Goal: Navigation & Orientation: Find specific page/section

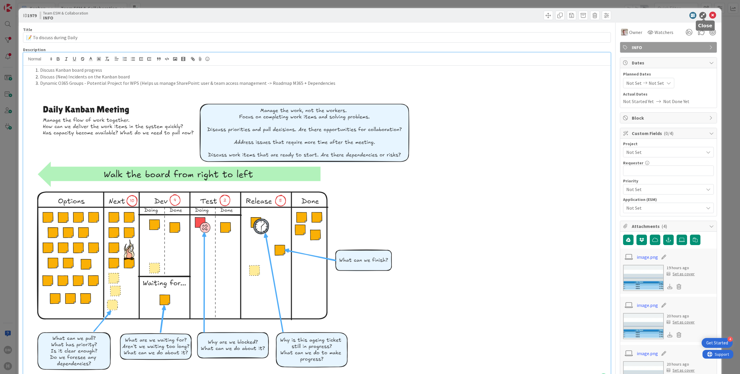
click at [709, 14] on icon at bounding box center [712, 15] width 7 height 7
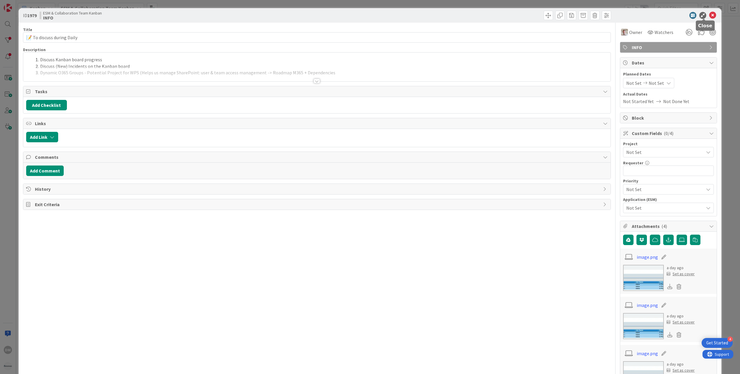
click at [709, 16] on icon at bounding box center [712, 15] width 7 height 7
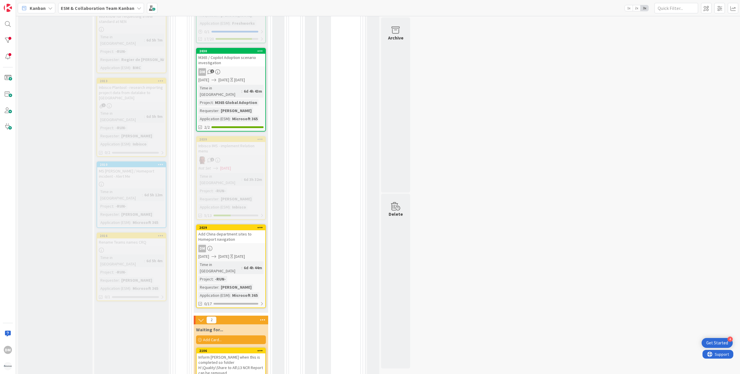
scroll to position [407, 0]
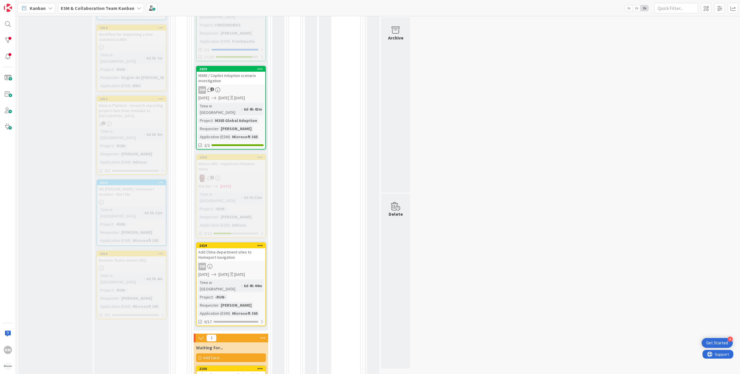
click at [260, 67] on icon at bounding box center [260, 69] width 6 height 4
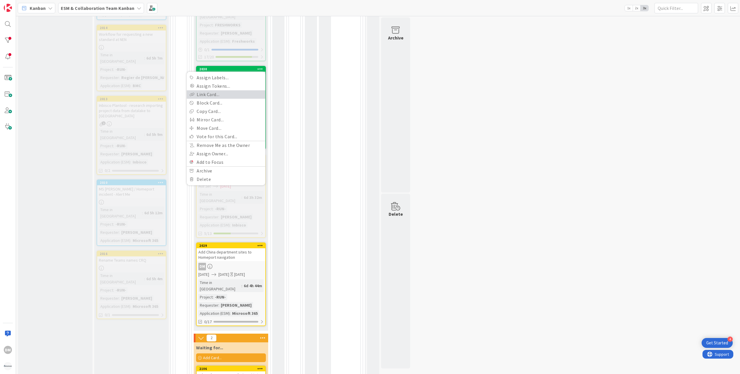
click at [206, 90] on link "Link Card..." at bounding box center [226, 94] width 79 height 8
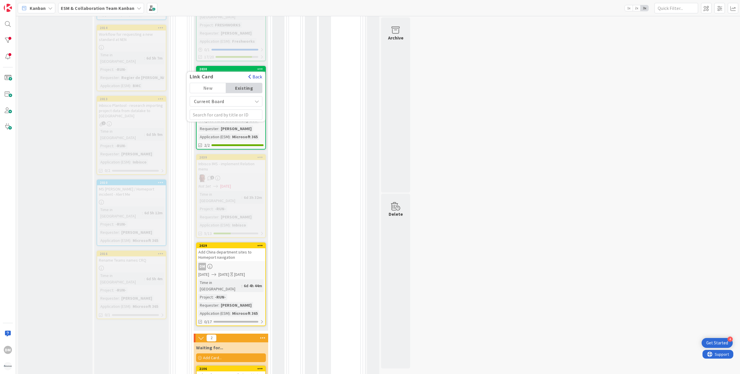
click at [253, 74] on button "Back" at bounding box center [255, 77] width 14 height 6
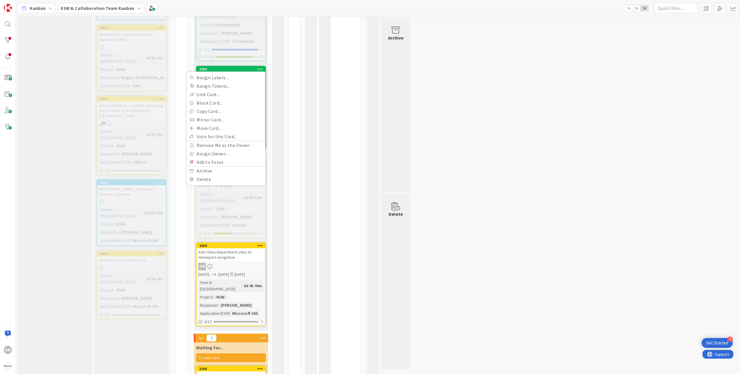
click at [441, 59] on div "0 INFO These are just informational cards. Don't drag them across the board Add…" at bounding box center [377, 164] width 721 height 1108
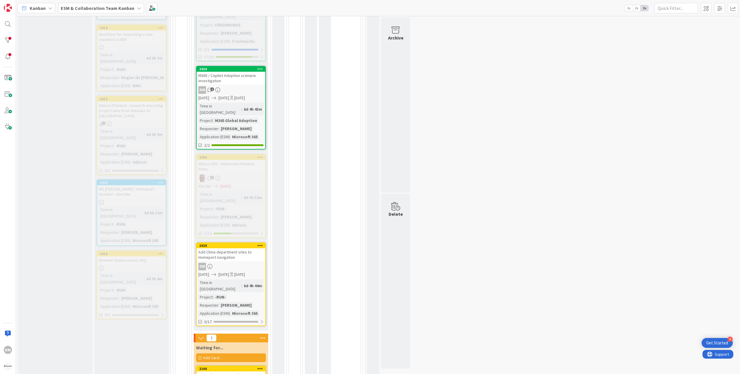
click at [244, 72] on div "M365 / Copilot Adoption scenario investigation" at bounding box center [231, 78] width 69 height 13
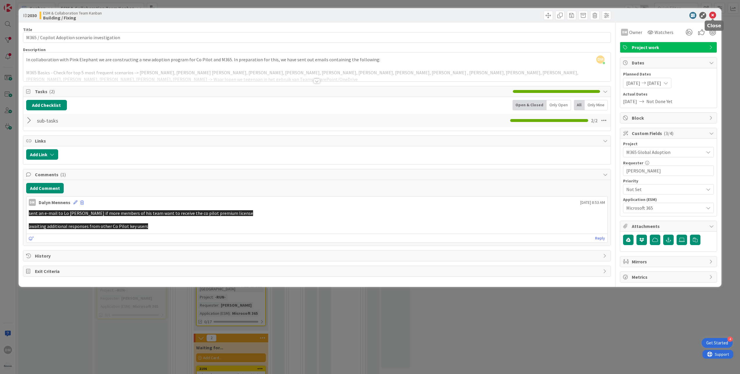
click at [713, 14] on icon at bounding box center [712, 15] width 7 height 7
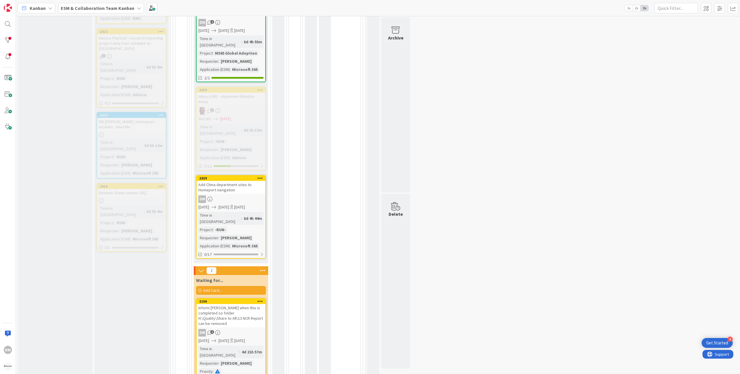
scroll to position [523, 0]
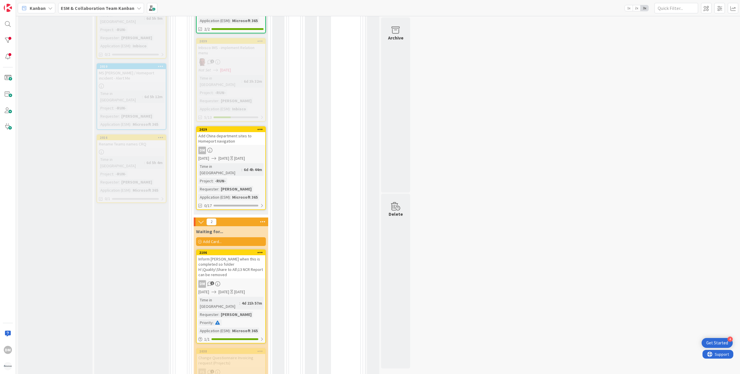
click at [226, 297] on div "Time in [GEOGRAPHIC_DATA]" at bounding box center [218, 303] width 41 height 13
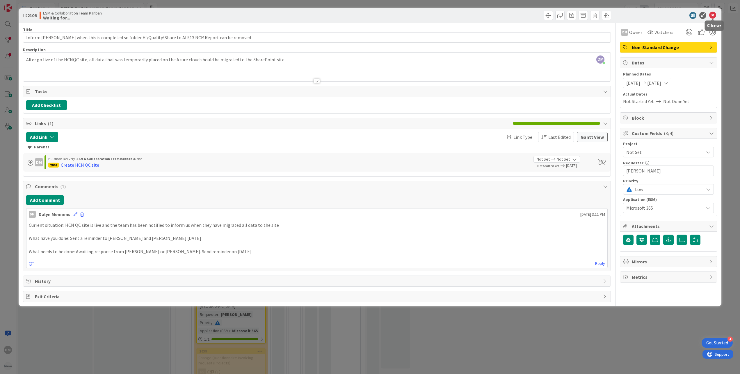
click at [712, 13] on icon at bounding box center [712, 15] width 7 height 7
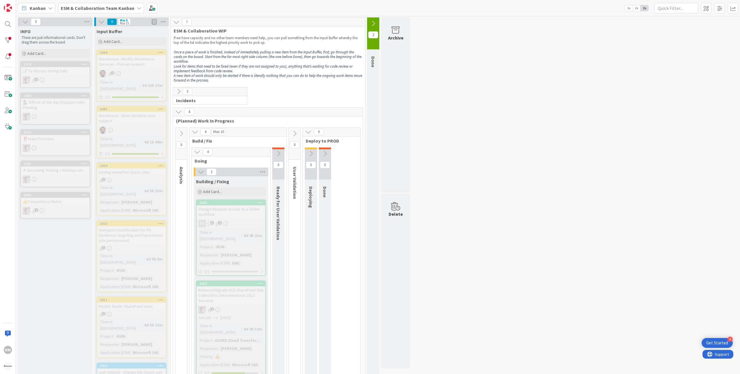
click at [180, 92] on icon at bounding box center [178, 91] width 6 height 6
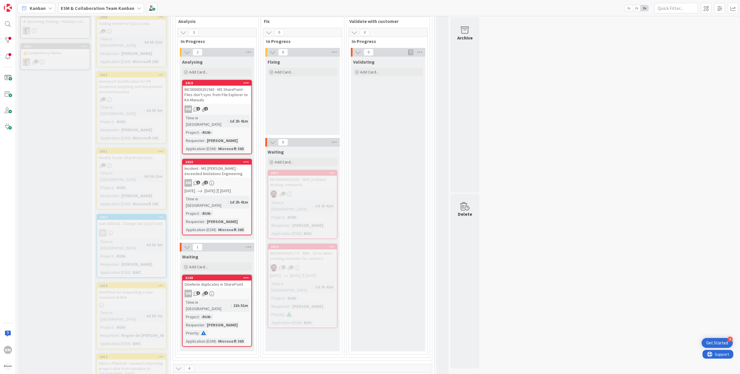
scroll to position [174, 0]
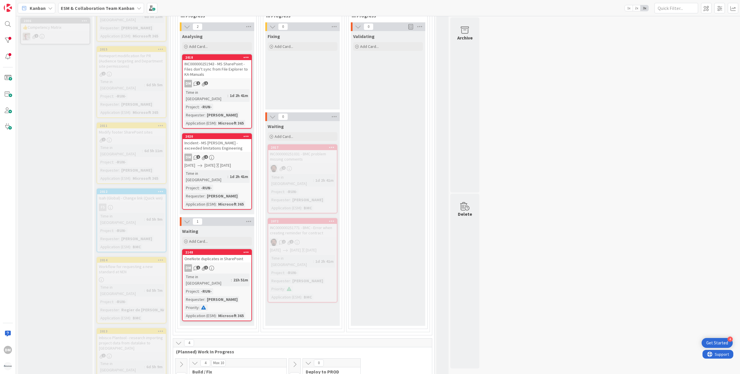
click at [231, 140] on div "Incident - MS Sharepoint - exceeded limitations Engineering" at bounding box center [217, 145] width 69 height 13
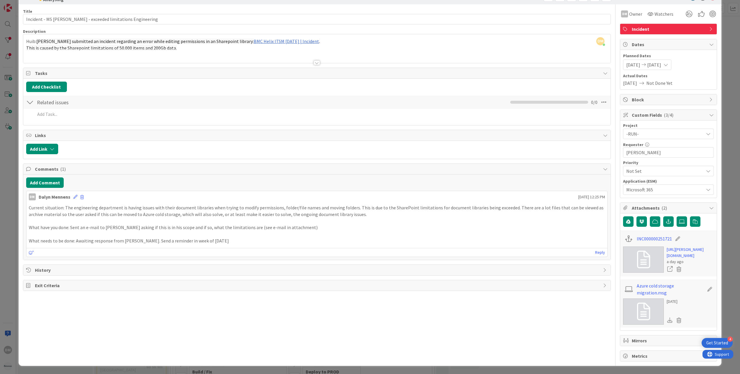
scroll to position [35, 0]
click at [66, 205] on p "Current situation: The engineering department is having issues with their docum…" at bounding box center [317, 211] width 576 height 13
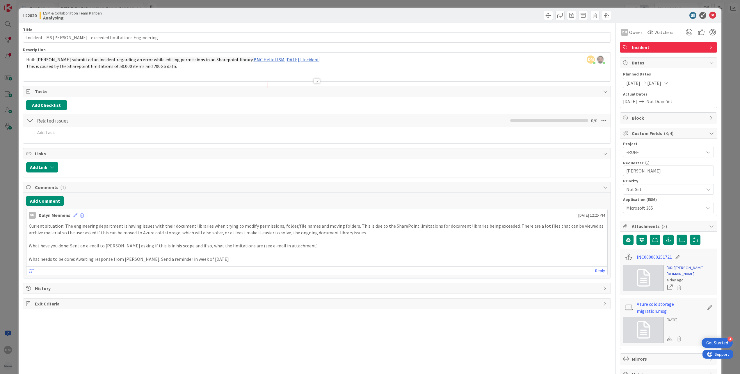
click at [681, 277] on link "https://huisman-smartit.onbmc.com/smartit/app/#/incident/AGGF4KX6HRENQATCO09CTC…" at bounding box center [689, 271] width 47 height 12
drag, startPoint x: 148, startPoint y: 258, endPoint x: 196, endPoint y: 261, distance: 48.3
click at [196, 261] on p "What needs to be done: Awaiting response from Dave. Send a reminder in week of …" at bounding box center [317, 259] width 576 height 7
drag, startPoint x: 196, startPoint y: 261, endPoint x: 197, endPoint y: 264, distance: 3.6
click at [197, 263] on p "What needs to be done: Awaiting response from Dave. Send a reminder in week of …" at bounding box center [317, 259] width 576 height 7
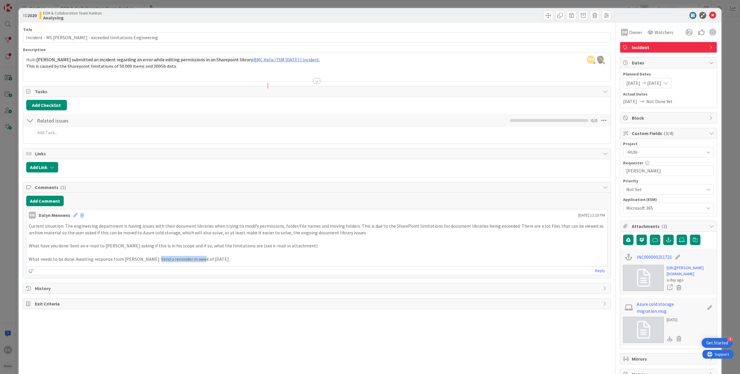
drag, startPoint x: 151, startPoint y: 262, endPoint x: 195, endPoint y: 262, distance: 43.3
click at [195, 262] on p "What needs to be done: Awaiting response from Dave. Send a reminder in week of …" at bounding box center [317, 259] width 576 height 7
drag, startPoint x: 195, startPoint y: 262, endPoint x: 145, endPoint y: 261, distance: 49.4
click at [145, 261] on p "What needs to be done: Awaiting response from Dave. Send a reminder in week of …" at bounding box center [317, 259] width 576 height 7
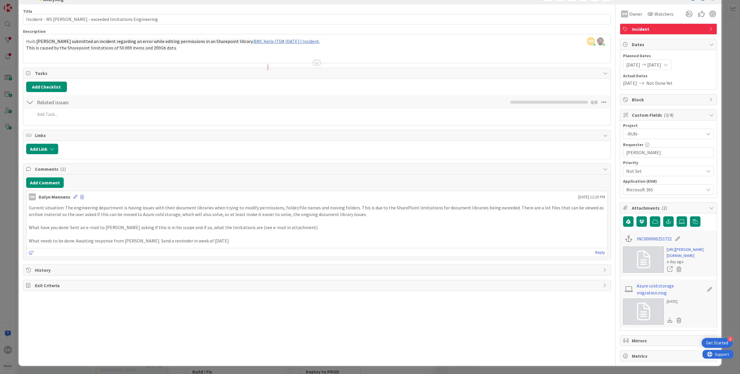
scroll to position [35, 0]
click at [211, 238] on p "What needs to be done: Awaiting response from Dave. Send a reminder in week of …" at bounding box center [317, 241] width 576 height 7
click at [74, 195] on icon at bounding box center [75, 197] width 4 height 4
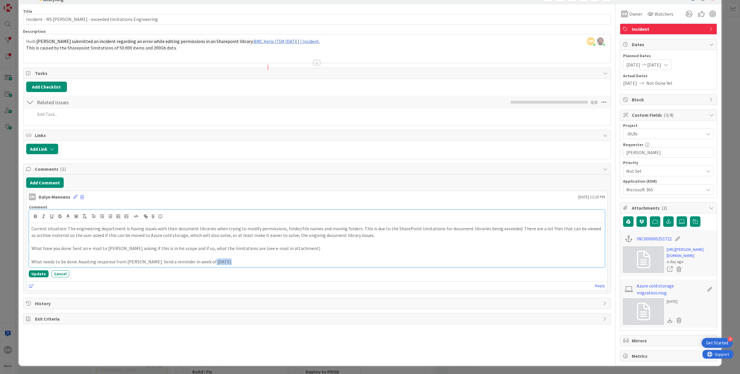
drag, startPoint x: 205, startPoint y: 248, endPoint x: 220, endPoint y: 247, distance: 14.9
click at [220, 259] on p "What needs to be done: Awaiting response from Dave. Send a reminder in week of …" at bounding box center [316, 262] width 571 height 7
click at [198, 259] on p "What needs to be done: Awaiting response from Dave. Send a reminder in week of …" at bounding box center [316, 262] width 571 height 7
click at [194, 259] on p "What needs to be done: Awaiting response from Dave. Send a reminder in week of …" at bounding box center [316, 262] width 571 height 7
click at [38, 271] on button "Update" at bounding box center [39, 274] width 20 height 7
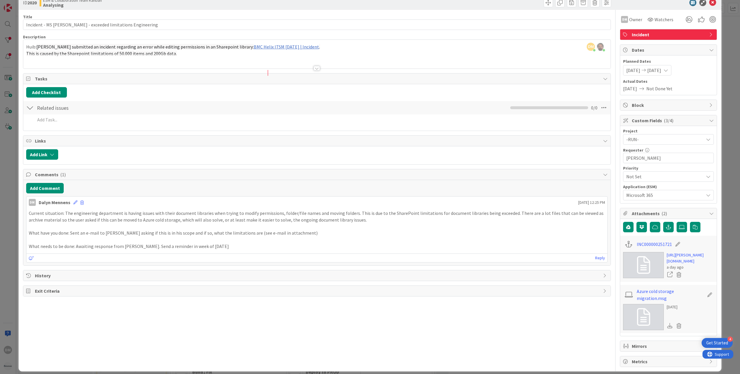
scroll to position [0, 0]
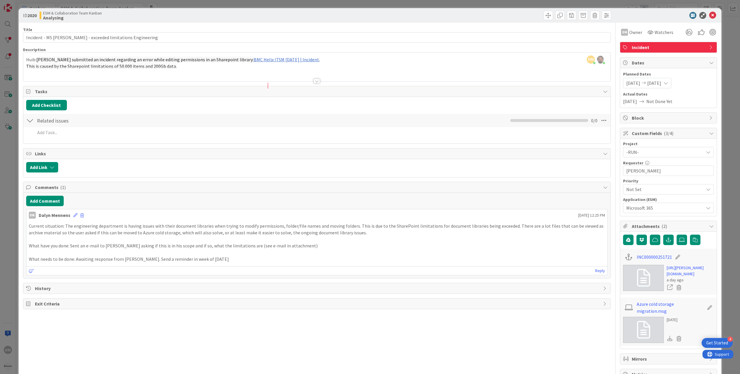
click at [661, 84] on span "10/03/2025" at bounding box center [654, 83] width 14 height 7
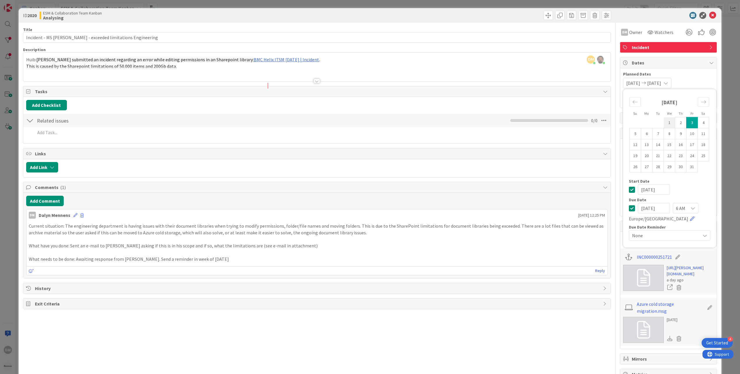
click at [663, 121] on td "1" at bounding box center [668, 122] width 11 height 11
type input "10/01/2025"
click at [663, 122] on td "1" at bounding box center [668, 122] width 11 height 11
type input "10/01/2025"
click at [663, 122] on td "1" at bounding box center [668, 122] width 11 height 11
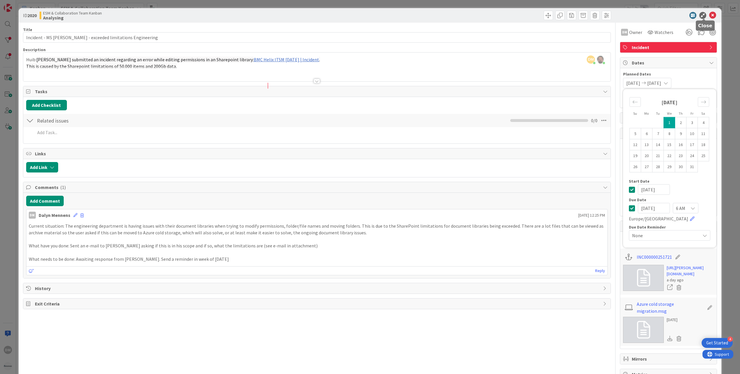
click at [709, 16] on icon at bounding box center [712, 15] width 7 height 7
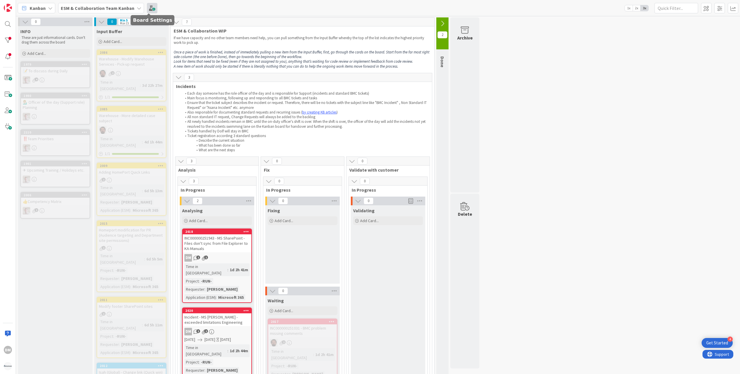
click at [149, 9] on span at bounding box center [152, 8] width 10 height 10
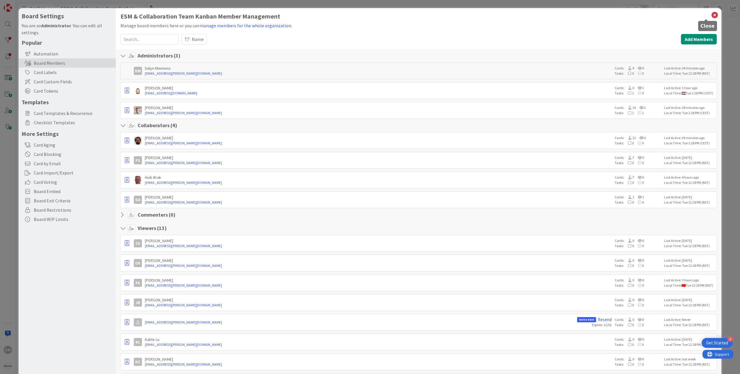
click at [711, 16] on icon at bounding box center [715, 15] width 8 height 8
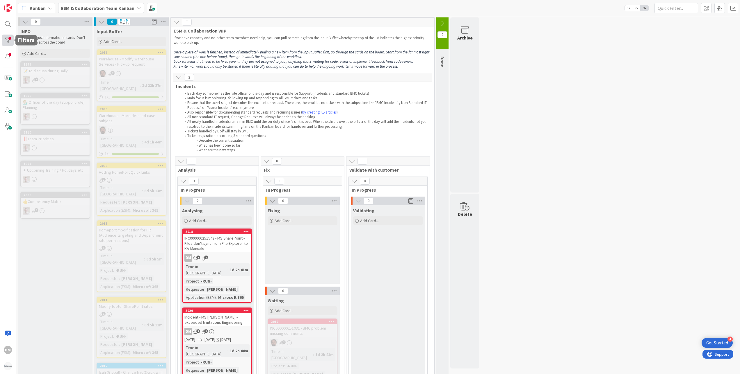
click at [4, 42] on div at bounding box center [8, 41] width 12 height 12
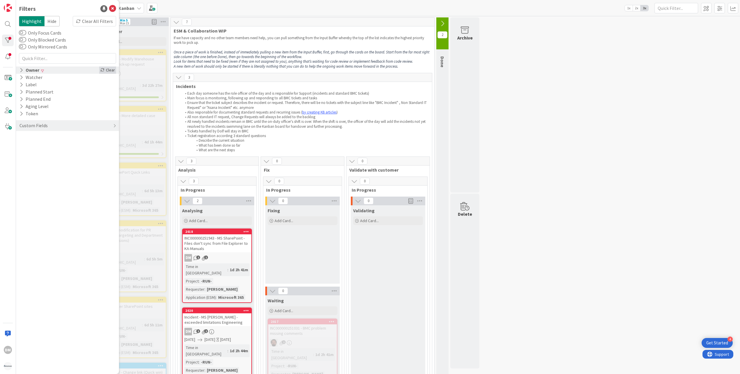
click at [106, 70] on div "Clear" at bounding box center [107, 70] width 17 height 7
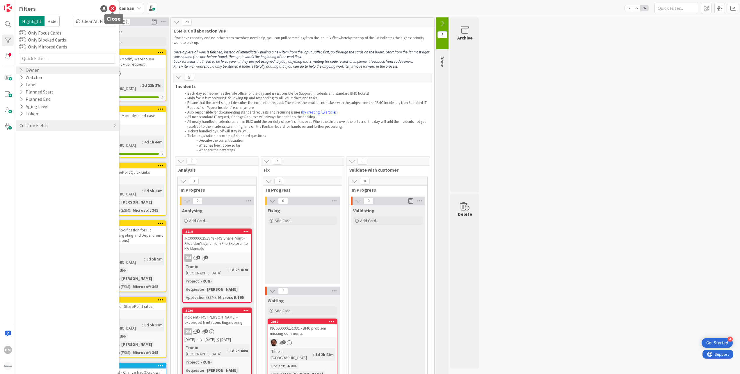
click at [113, 6] on icon at bounding box center [112, 8] width 7 height 7
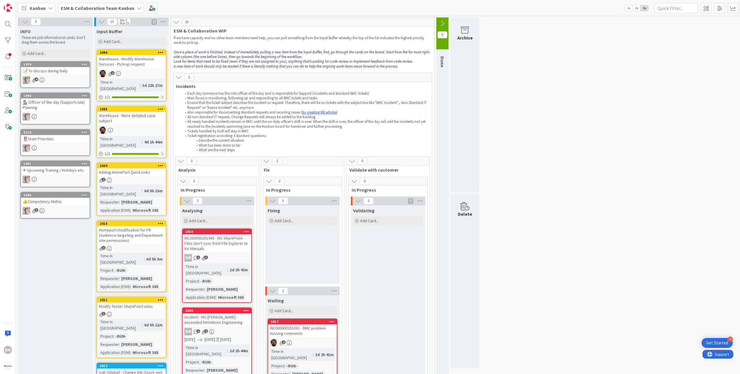
click at [178, 73] on div "5" at bounding box center [302, 77] width 259 height 9
click at [178, 75] on icon at bounding box center [178, 77] width 6 height 6
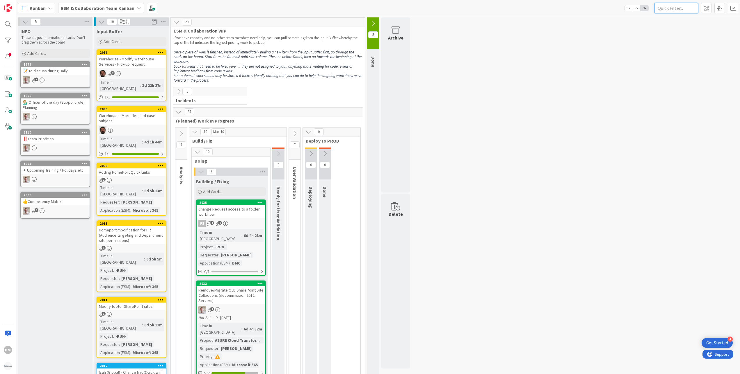
click at [677, 10] on input "text" at bounding box center [676, 8] width 44 height 10
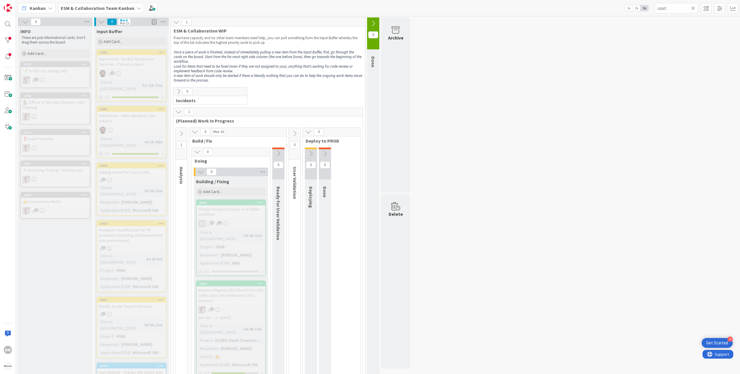
click at [183, 134] on icon at bounding box center [181, 134] width 6 height 6
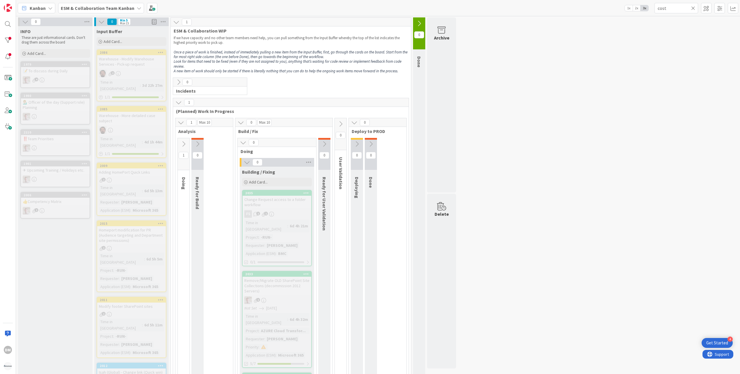
click at [184, 145] on icon at bounding box center [183, 144] width 6 height 6
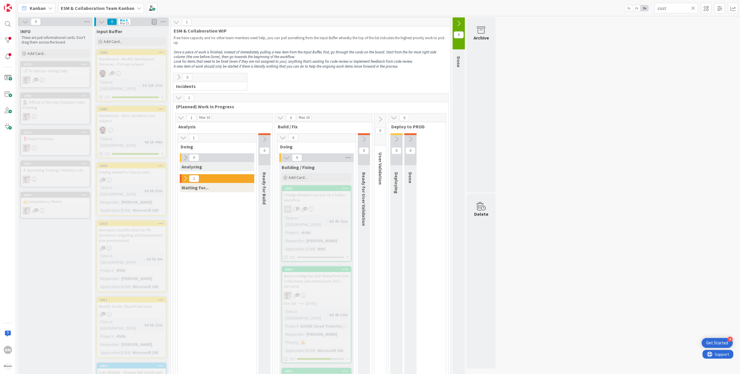
click at [185, 177] on icon at bounding box center [185, 179] width 6 height 6
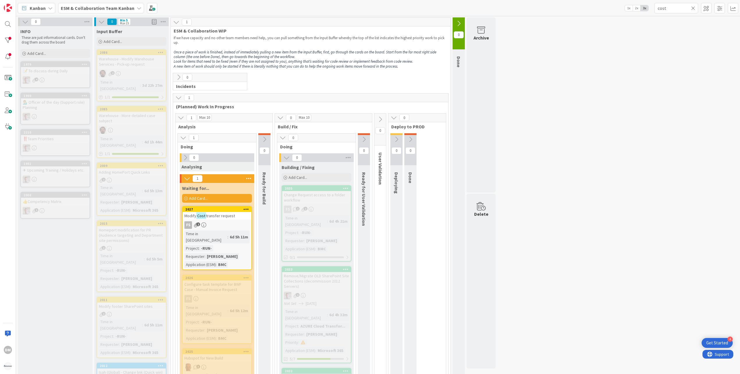
click at [236, 218] on div "Modify Cost transfer request" at bounding box center [217, 216] width 69 height 8
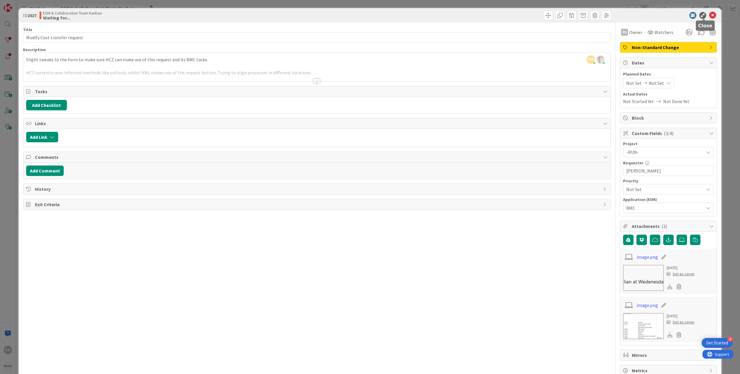
click at [709, 14] on icon at bounding box center [712, 15] width 7 height 7
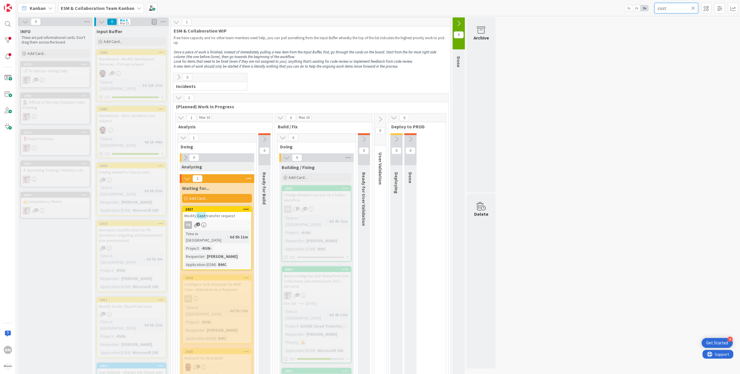
drag, startPoint x: 668, startPoint y: 8, endPoint x: 642, endPoint y: 6, distance: 25.7
click at [642, 7] on div "Kanban ESM & Collaboration Team Kanban 1x 2x 3x cost" at bounding box center [378, 8] width 724 height 16
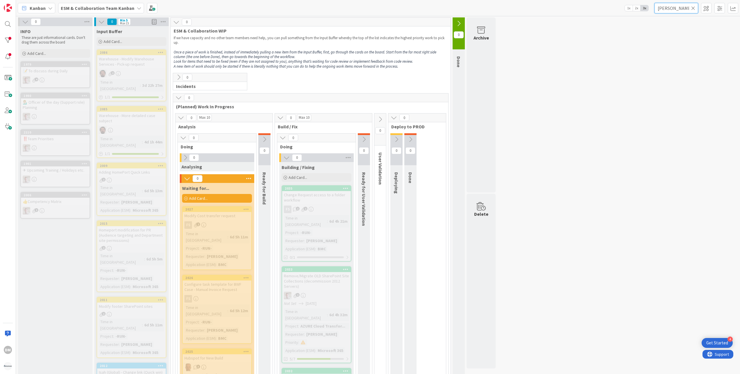
click at [677, 7] on input "frank shen" at bounding box center [676, 8] width 44 height 10
type input "f"
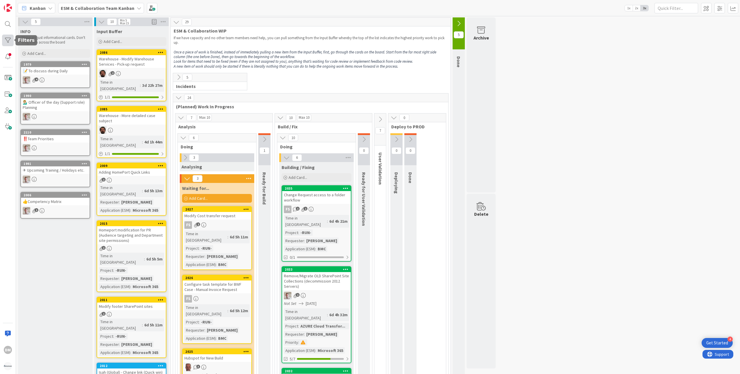
click at [10, 42] on div at bounding box center [8, 41] width 12 height 12
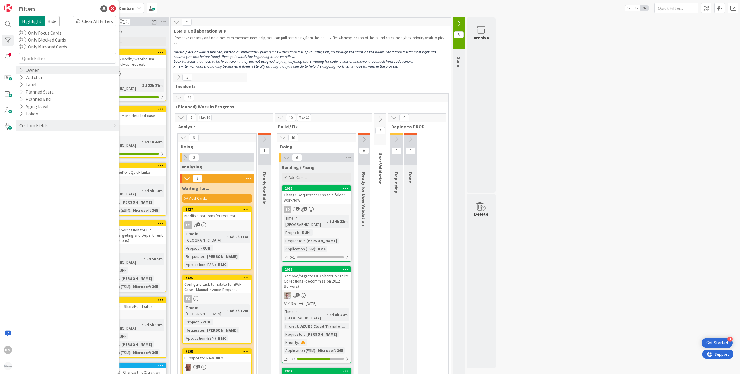
click at [23, 68] on div "Owner" at bounding box center [29, 70] width 20 height 7
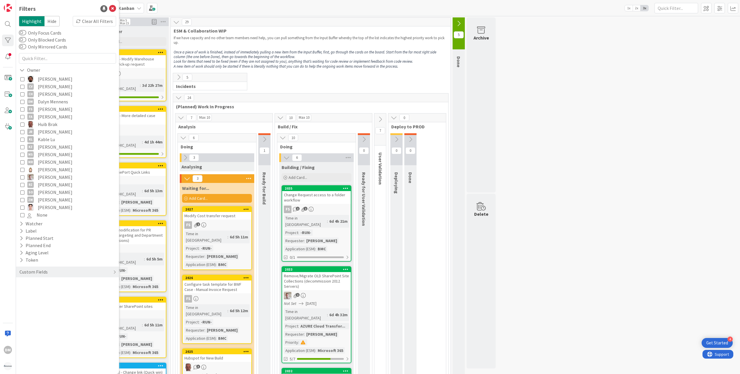
click at [22, 109] on icon at bounding box center [22, 109] width 4 height 4
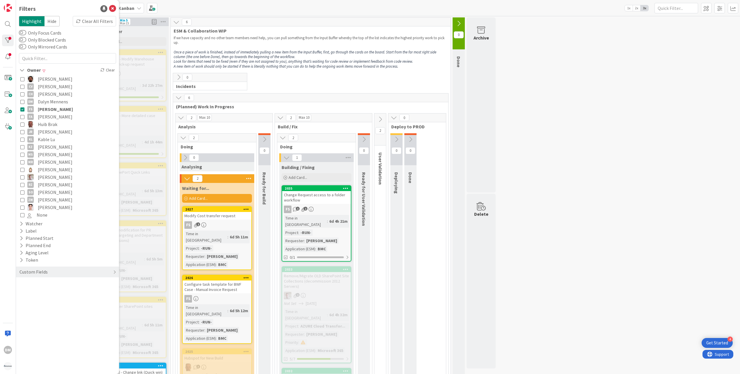
click at [230, 6] on div "Kanban ESM & Collaboration Team Kanban 1x 2x 3x" at bounding box center [378, 8] width 724 height 16
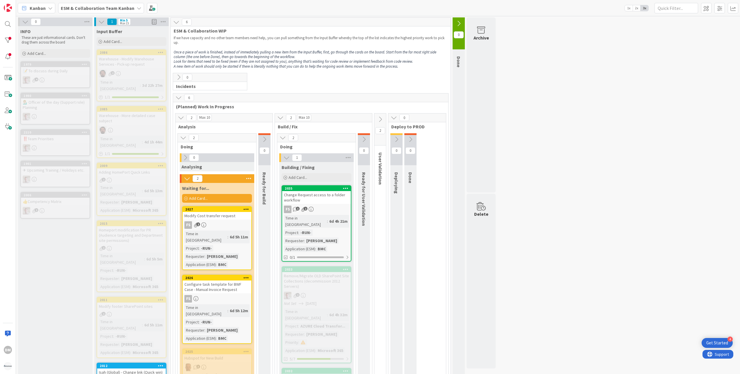
click at [380, 119] on icon at bounding box center [380, 119] width 6 height 6
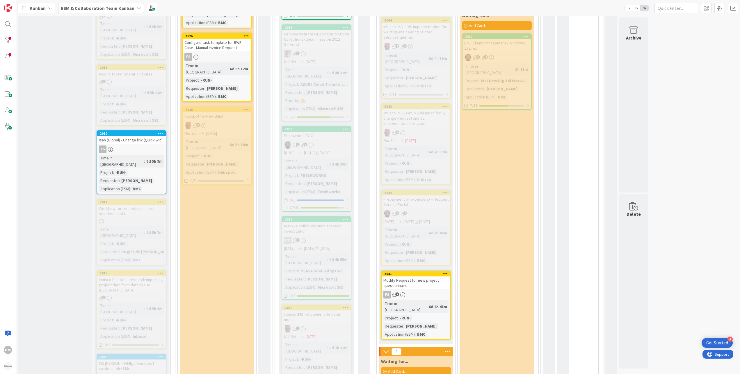
scroll to position [291, 0]
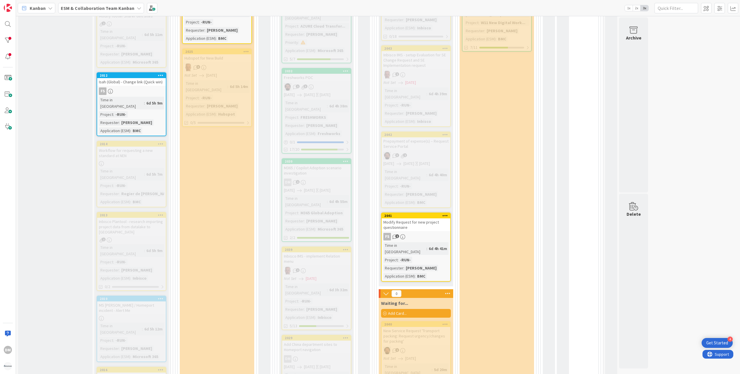
click at [425, 219] on div "Modify Request for new project questionnaire" at bounding box center [415, 225] width 69 height 13
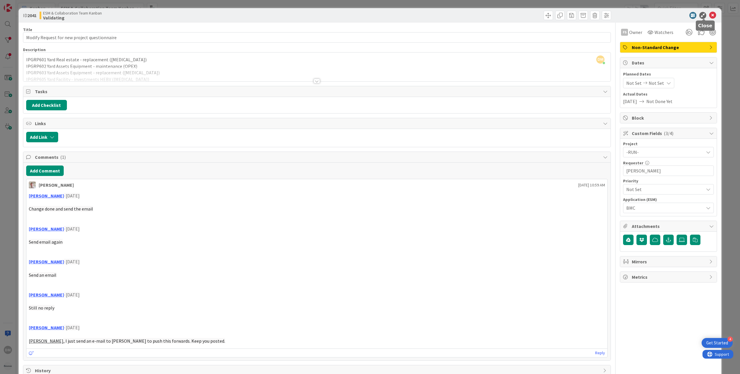
click at [709, 17] on icon at bounding box center [712, 15] width 7 height 7
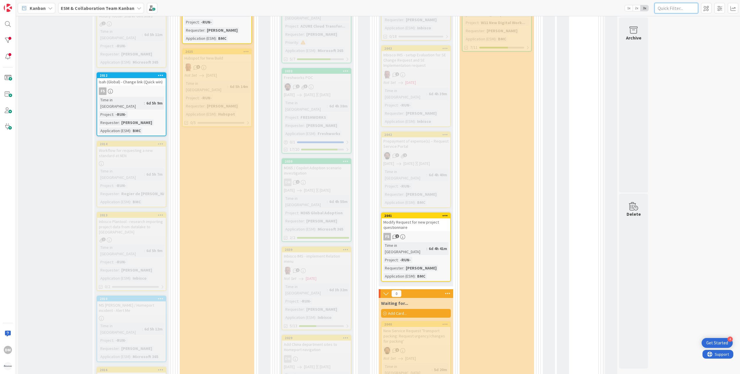
click at [681, 6] on input "text" at bounding box center [676, 8] width 44 height 10
paste input "Configure task template for BWF Case"
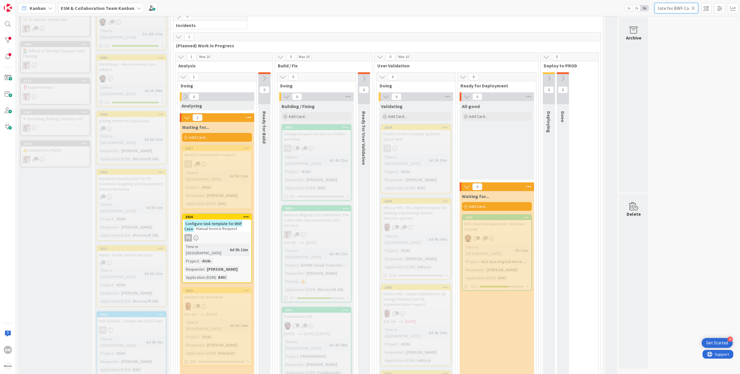
scroll to position [116, 0]
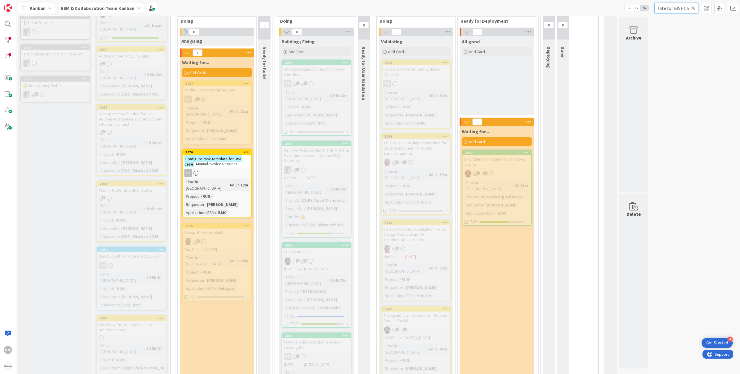
type input "Configure task template for BWF Case"
click at [213, 161] on span "- Manual Invoice Request" at bounding box center [215, 163] width 43 height 5
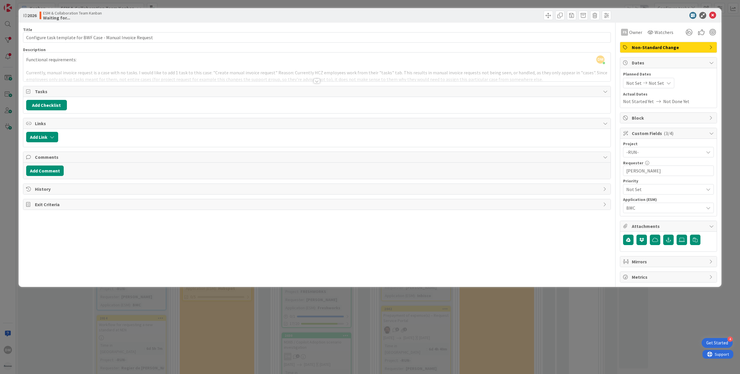
click at [315, 80] on div at bounding box center [316, 81] width 6 height 5
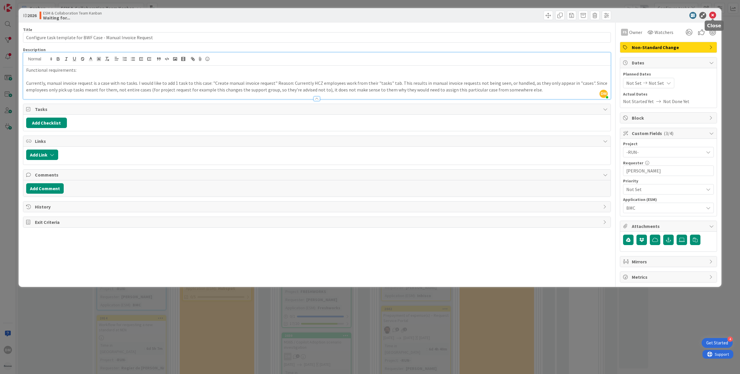
click at [712, 15] on icon at bounding box center [712, 15] width 7 height 7
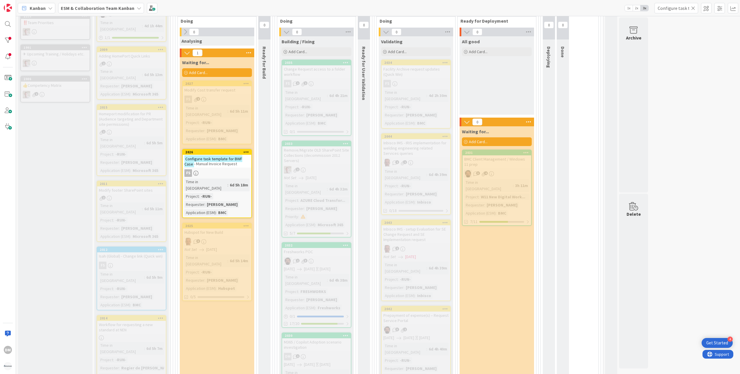
click at [693, 7] on icon at bounding box center [693, 8] width 4 height 5
click at [673, 4] on input "text" at bounding box center [676, 8] width 44 height 10
paste input "SE requests in IRIS"
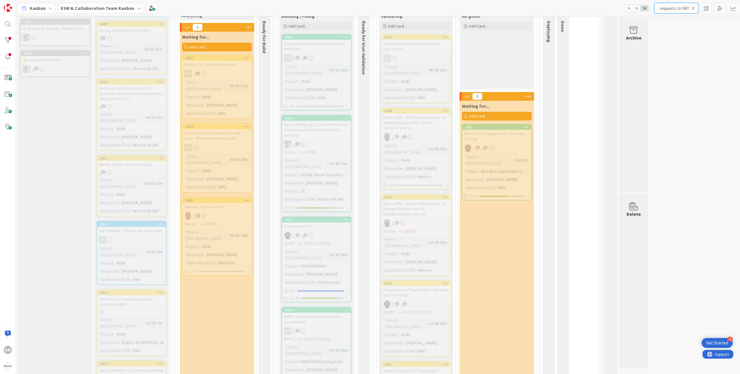
scroll to position [132, 0]
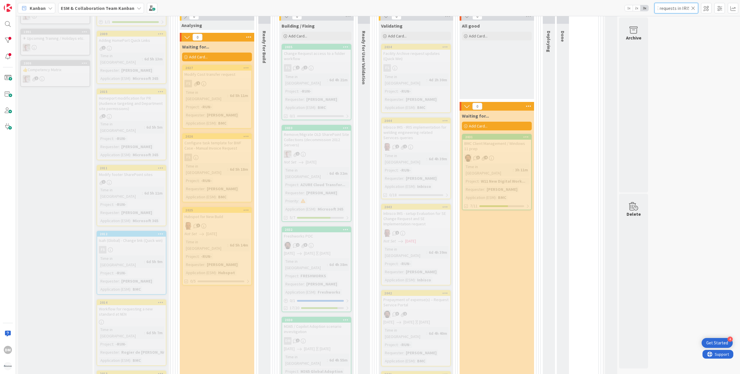
type input "SE requests in IRIS"
click at [693, 6] on icon at bounding box center [693, 8] width 4 height 5
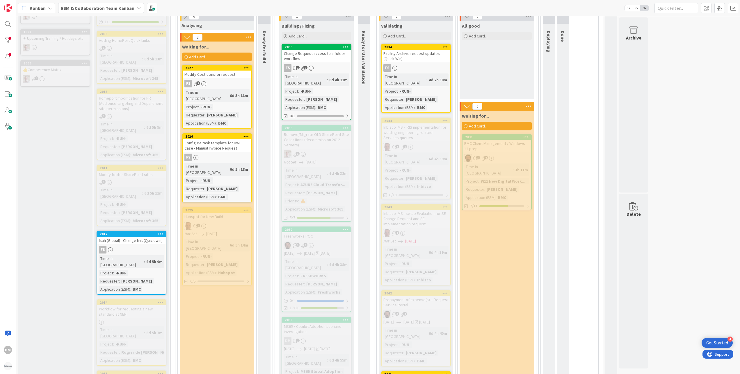
click at [407, 154] on div "Time in Column : 6d 4h 39m Project : -RUN- Requester : Saswat Sahu Application …" at bounding box center [415, 171] width 65 height 37
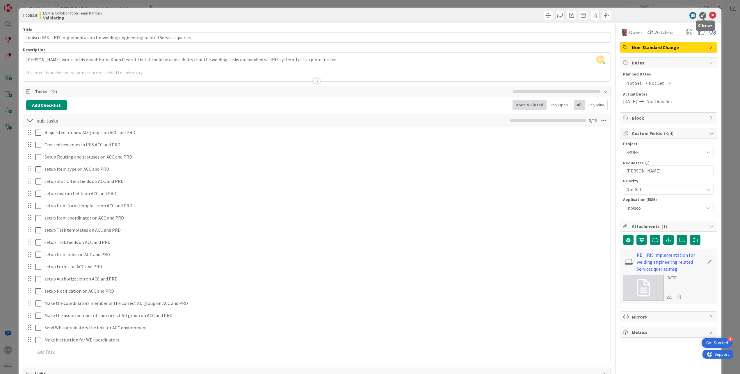
click at [709, 16] on icon at bounding box center [712, 15] width 7 height 7
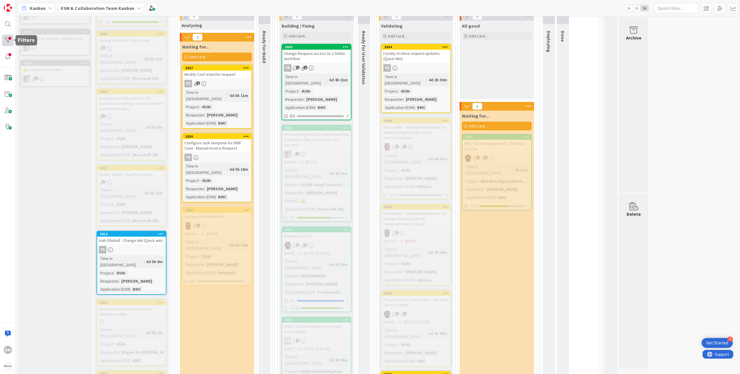
click at [9, 36] on div at bounding box center [8, 41] width 12 height 12
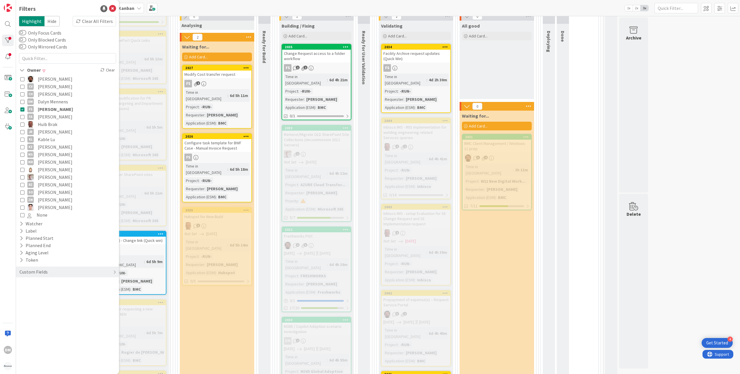
click at [24, 109] on icon at bounding box center [22, 109] width 4 height 4
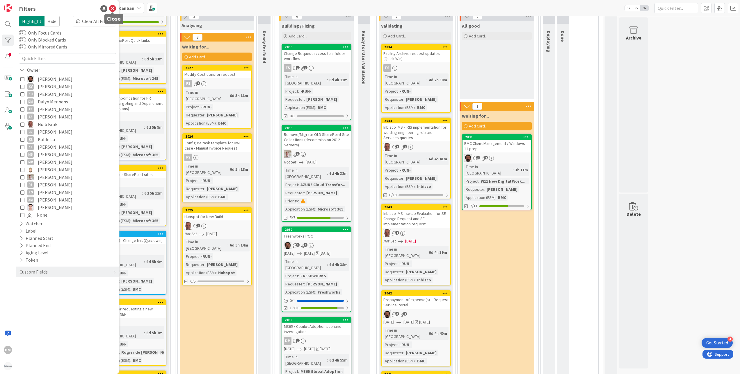
click at [113, 8] on icon at bounding box center [112, 8] width 7 height 7
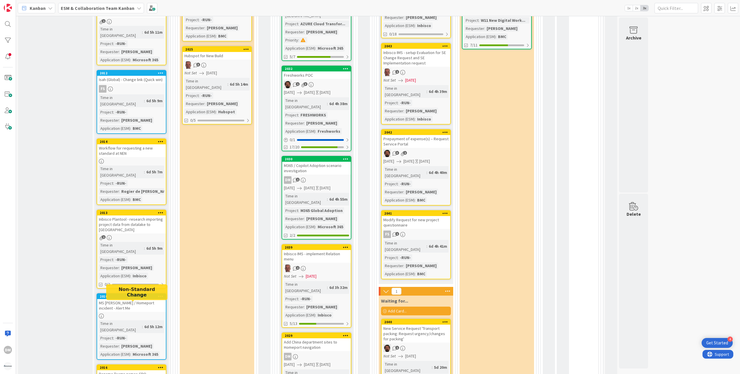
scroll to position [291, 0]
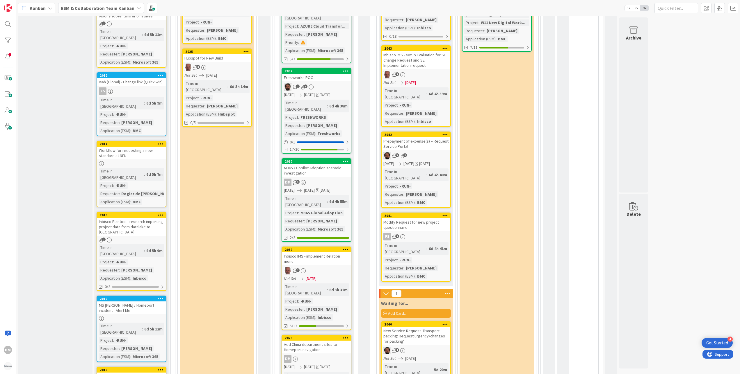
click at [153, 147] on div "Workflow for requesting a new standard at NEN" at bounding box center [131, 153] width 69 height 13
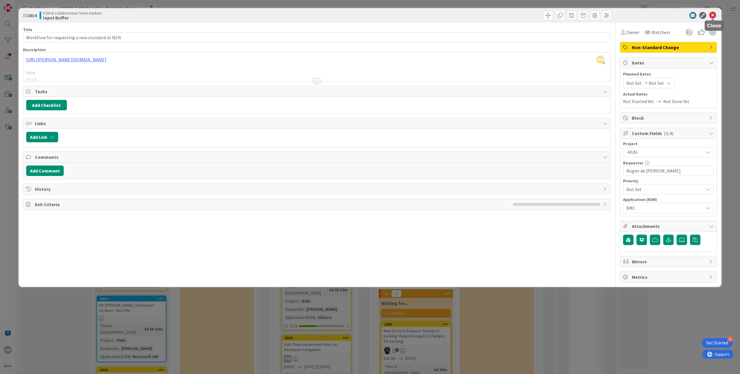
click at [712, 13] on icon at bounding box center [712, 15] width 7 height 7
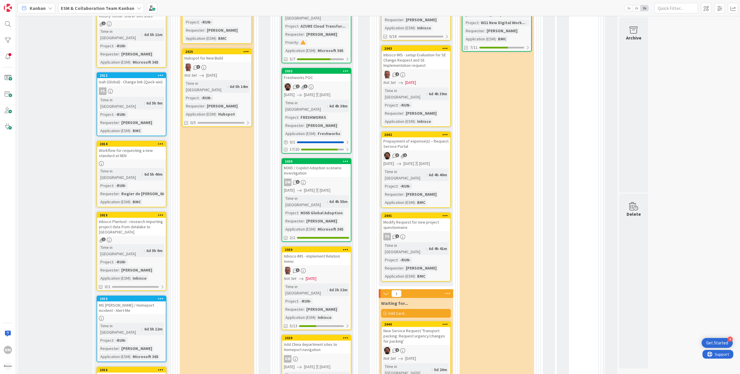
click at [139, 147] on div "Workflow for requesting a new standard at NEN" at bounding box center [131, 153] width 69 height 13
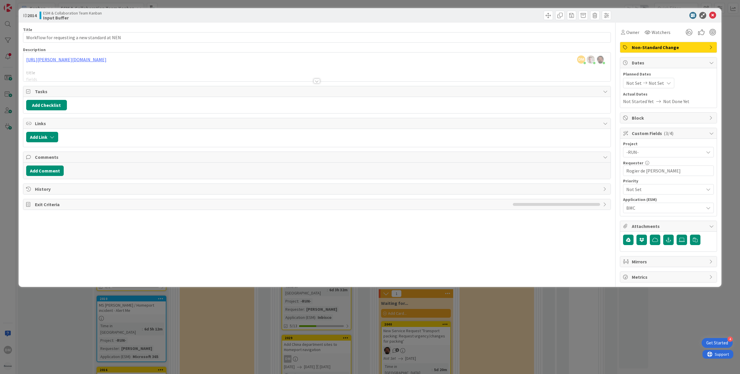
click at [696, 263] on span "Mirrors" at bounding box center [668, 261] width 74 height 7
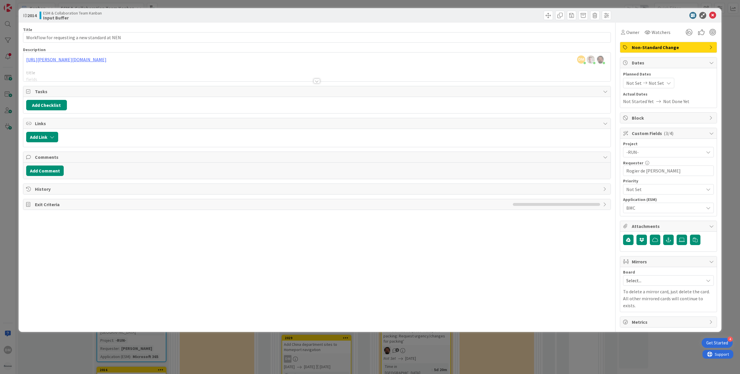
click at [689, 282] on span "Select..." at bounding box center [663, 281] width 74 height 8
click at [673, 316] on span "ESM & Collaboration Team Backlog" at bounding box center [672, 319] width 77 height 9
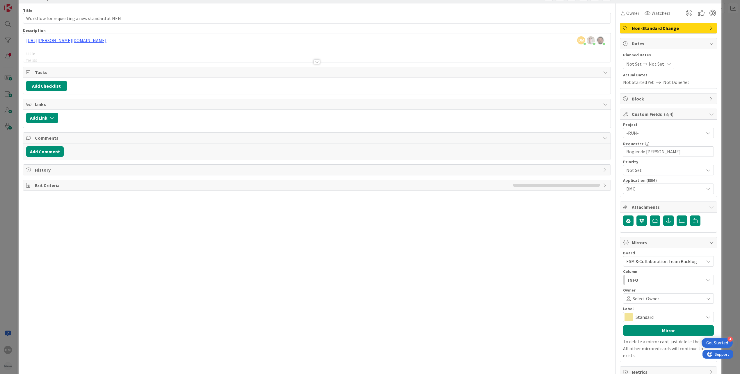
scroll to position [30, 0]
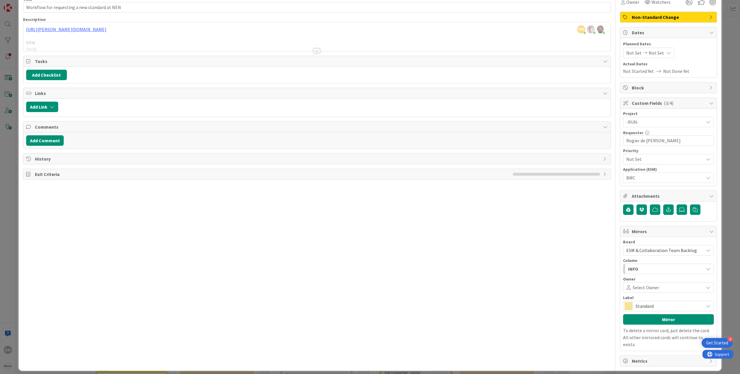
click at [640, 269] on div "INFO" at bounding box center [664, 269] width 77 height 9
click at [585, 279] on div "Title 45 / 128 Workflow for requesting a new standard at NEN Description DM Dal…" at bounding box center [317, 179] width 588 height 374
click at [709, 232] on icon at bounding box center [711, 231] width 5 height 5
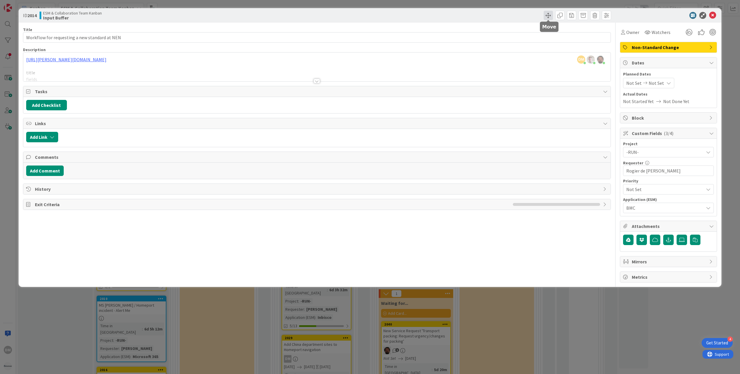
click at [546, 14] on span at bounding box center [547, 15] width 9 height 9
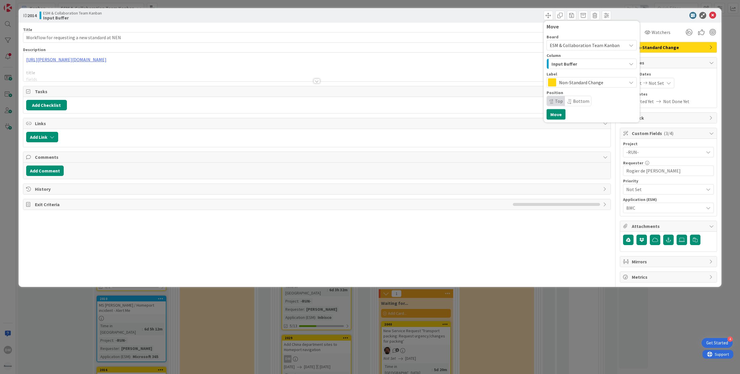
click at [616, 42] on span "ESM & Collaboration Team Kanban" at bounding box center [585, 45] width 70 height 6
click at [602, 74] on span "ESM & Collaboration Team Backlog" at bounding box center [598, 72] width 82 height 9
click at [604, 63] on div "INFO" at bounding box center [588, 63] width 76 height 9
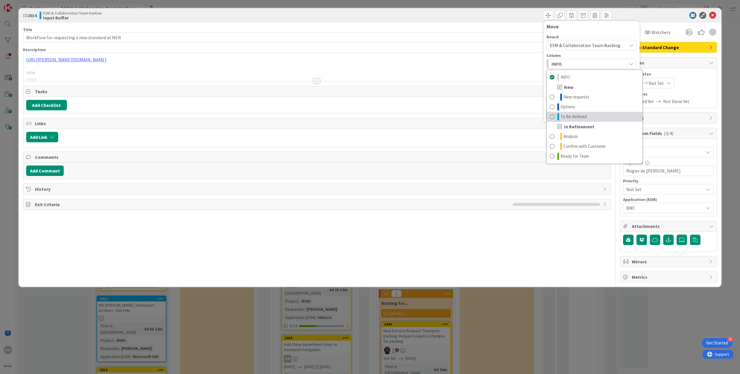
click at [575, 113] on link "To Be Refined" at bounding box center [594, 117] width 95 height 10
click at [558, 115] on button "Move" at bounding box center [555, 114] width 19 height 10
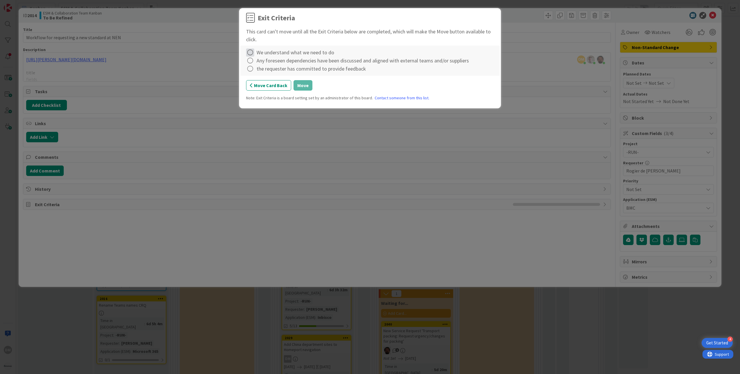
click at [254, 50] on icon at bounding box center [250, 53] width 8 height 8
click at [261, 62] on link "Complete" at bounding box center [282, 65] width 73 height 8
click at [250, 61] on icon at bounding box center [250, 61] width 8 height 8
click at [265, 71] on link "Complete" at bounding box center [282, 73] width 73 height 8
click at [252, 69] on icon at bounding box center [250, 69] width 8 height 8
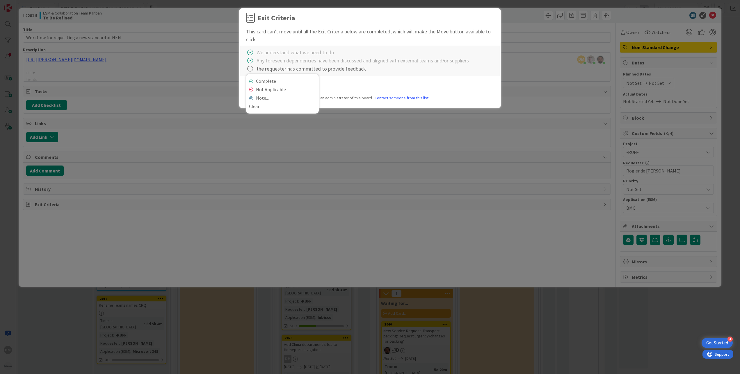
click at [264, 77] on div "Complete Not Applicable Note... Clear" at bounding box center [282, 94] width 73 height 40
click at [265, 79] on link "Complete" at bounding box center [282, 81] width 73 height 8
click at [305, 94] on div "Exit Criteria This card can't move until all the Exit Criteria below are comple…" at bounding box center [370, 59] width 248 height 93
click at [305, 86] on button "Move" at bounding box center [302, 85] width 19 height 10
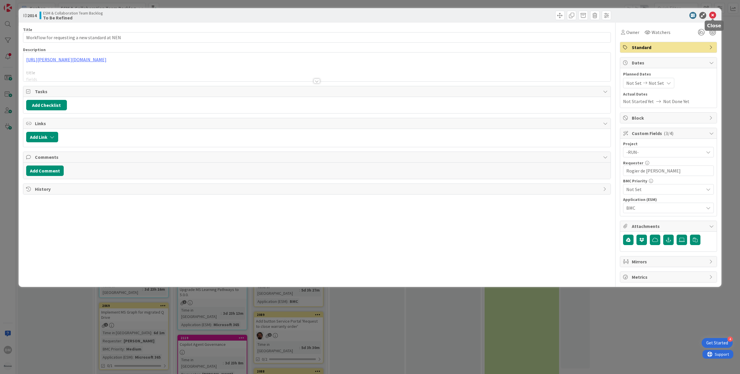
click at [712, 14] on icon at bounding box center [712, 15] width 7 height 7
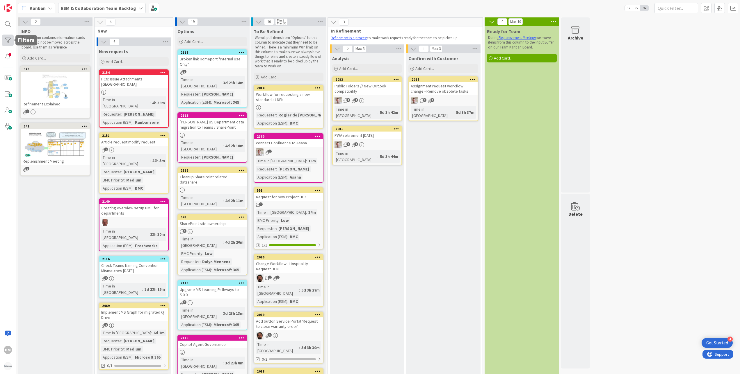
click at [9, 41] on div at bounding box center [8, 41] width 12 height 12
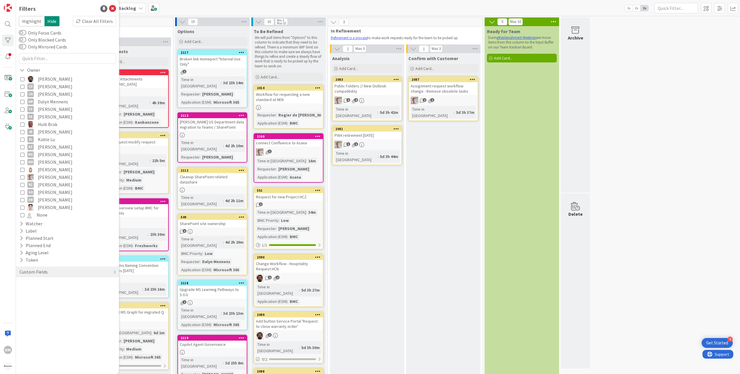
click at [23, 108] on icon at bounding box center [22, 109] width 4 height 4
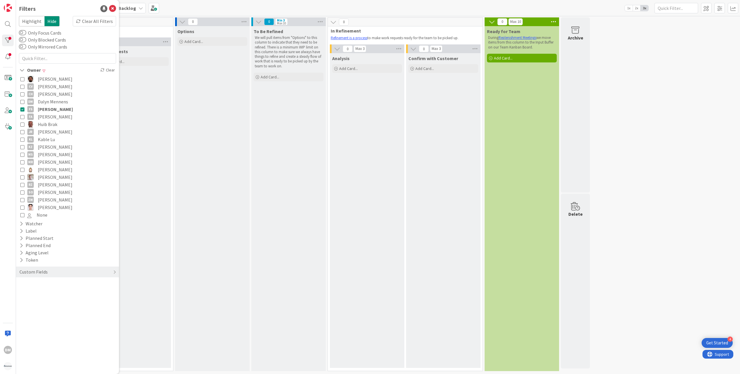
click at [650, 94] on div "0 INFO This column contains information cards that should not be moved across t…" at bounding box center [377, 195] width 721 height 357
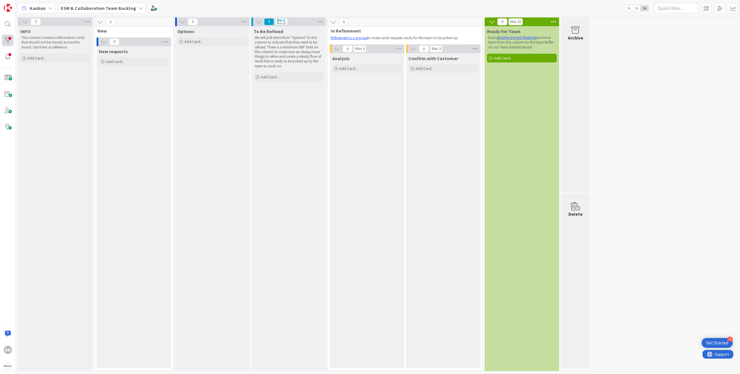
click at [9, 39] on div at bounding box center [8, 41] width 12 height 12
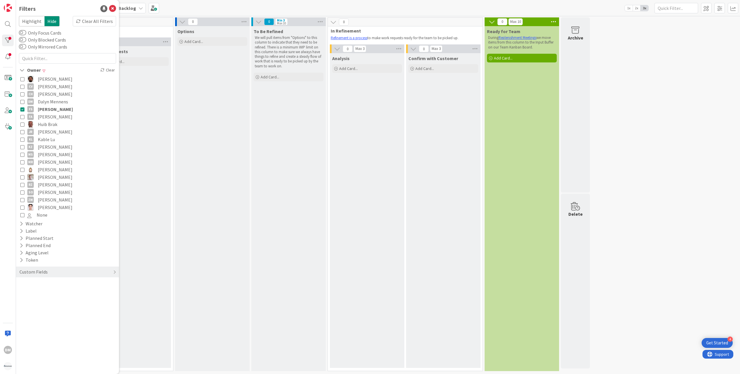
click at [21, 110] on icon at bounding box center [22, 109] width 4 height 4
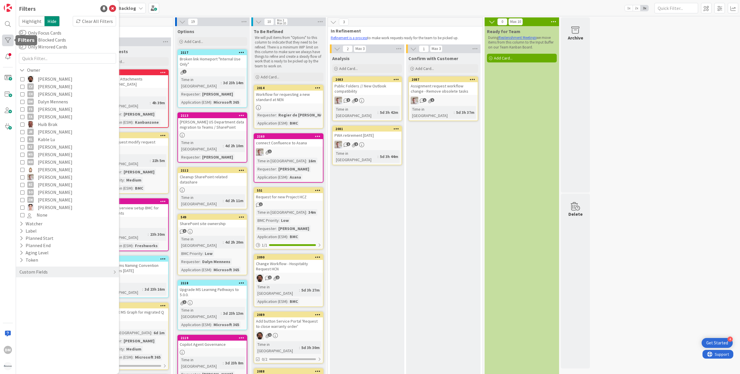
click at [8, 40] on div at bounding box center [8, 41] width 12 height 12
click at [113, 8] on icon at bounding box center [112, 8] width 7 height 7
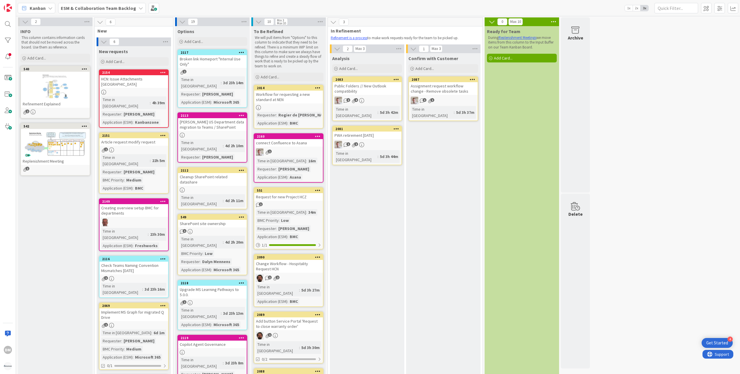
click at [121, 6] on b "ESM & Collaboration Team Backlog" at bounding box center [98, 8] width 75 height 6
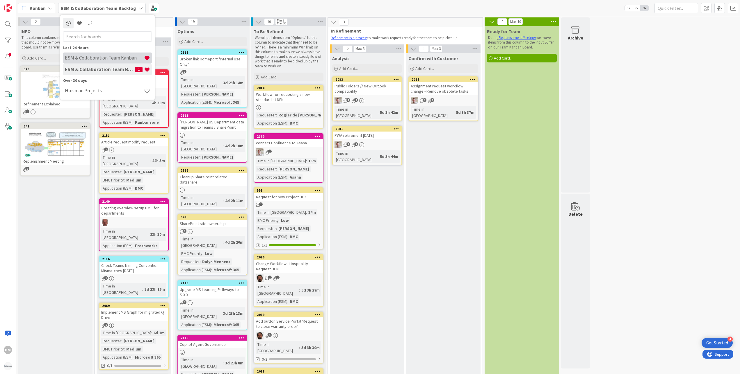
click at [86, 57] on h4 "ESM & Collaboration Team Kanban" at bounding box center [104, 58] width 79 height 6
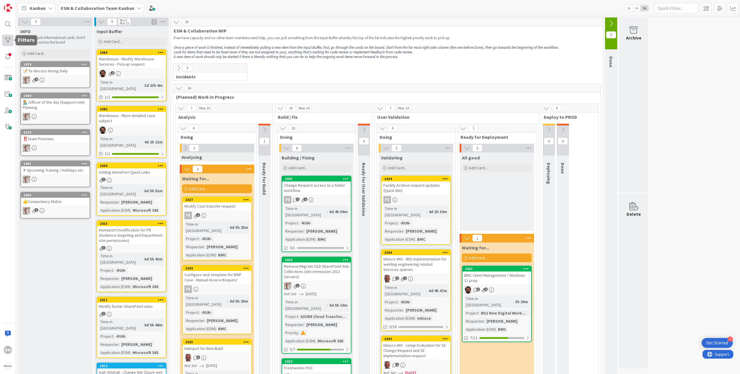
click at [7, 40] on div at bounding box center [8, 41] width 12 height 12
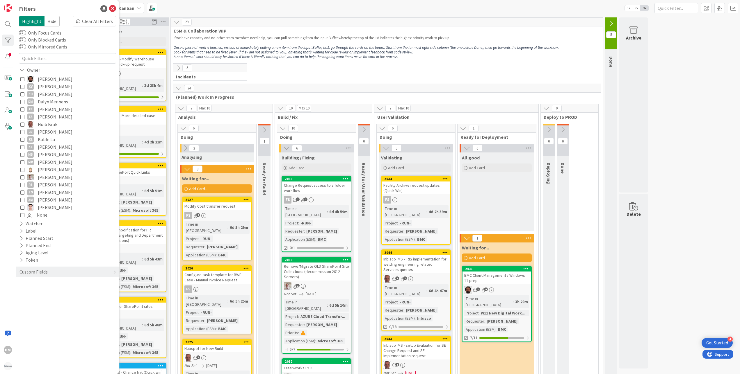
click at [23, 80] on icon at bounding box center [22, 79] width 4 height 4
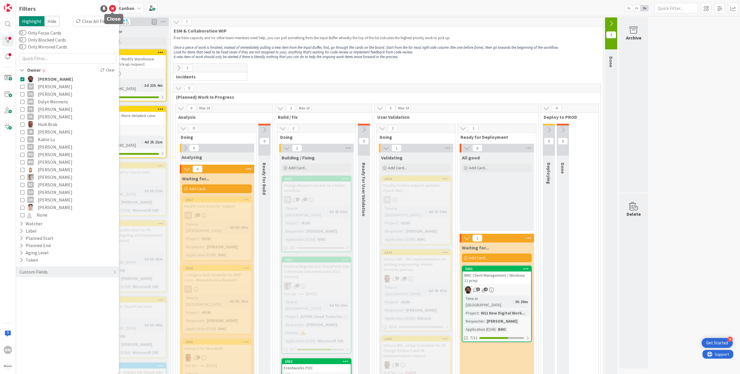
click at [113, 7] on icon at bounding box center [112, 8] width 7 height 7
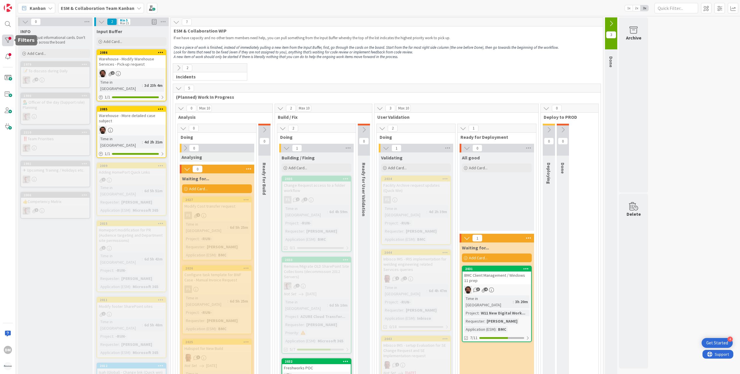
click at [8, 42] on div at bounding box center [8, 41] width 12 height 12
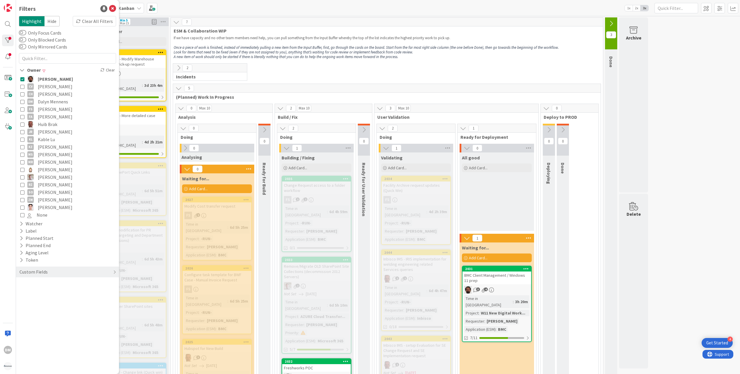
click at [23, 79] on icon at bounding box center [22, 79] width 4 height 4
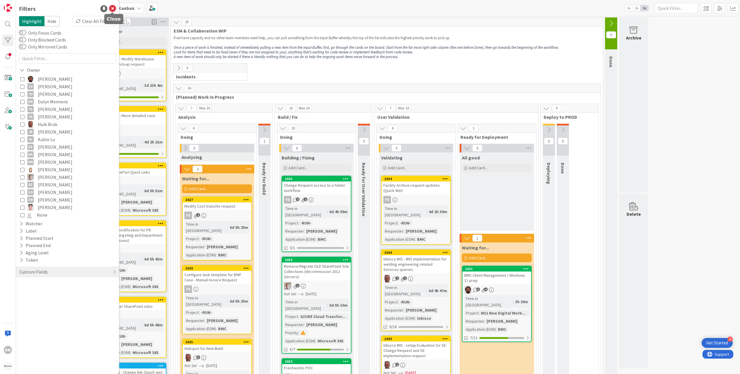
click at [114, 8] on icon at bounding box center [112, 8] width 7 height 7
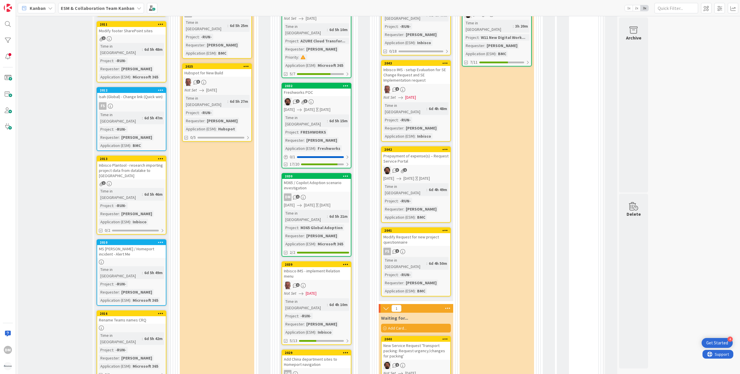
scroll to position [291, 0]
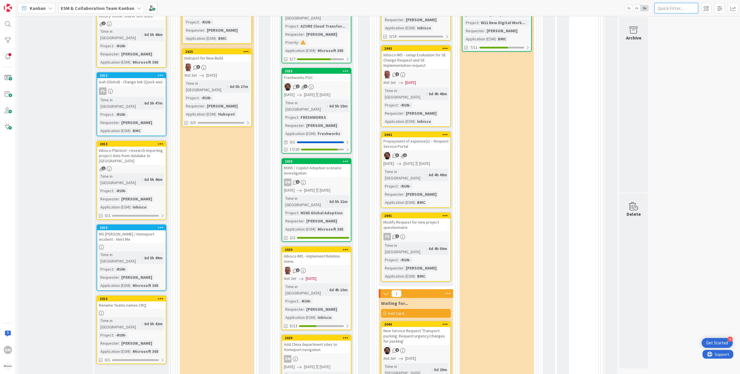
click at [673, 7] on input "text" at bounding box center [676, 8] width 44 height 10
paste input "Warehouse Services"
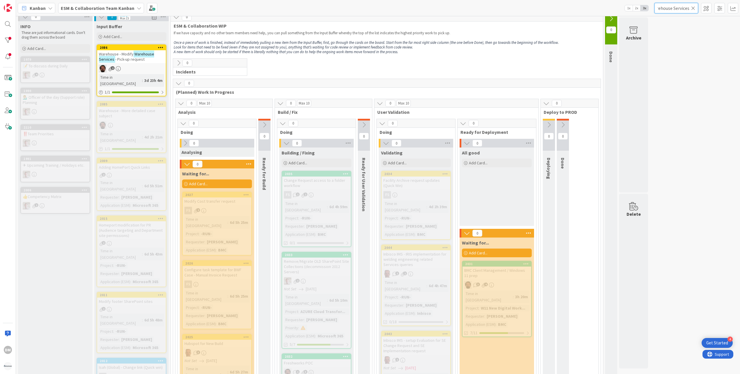
scroll to position [0, 0]
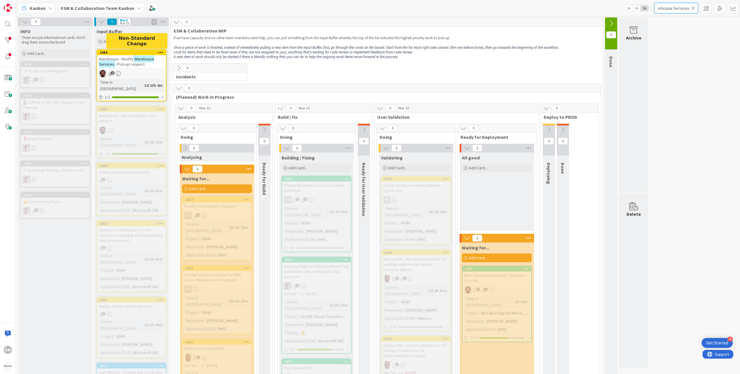
type input "Warehouse Services"
click at [134, 58] on mark "Warehouse Services" at bounding box center [126, 62] width 55 height 12
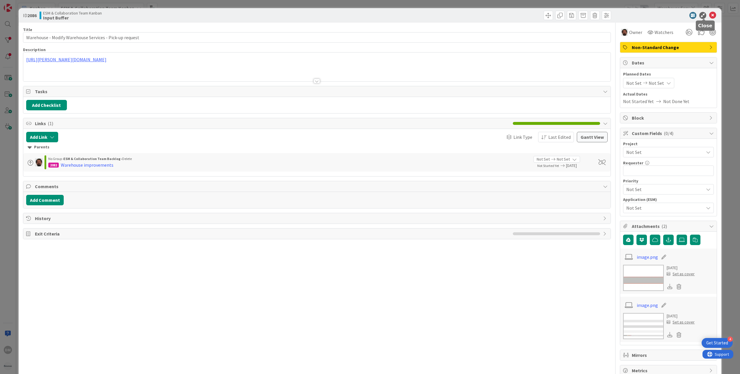
click at [709, 13] on icon at bounding box center [712, 15] width 7 height 7
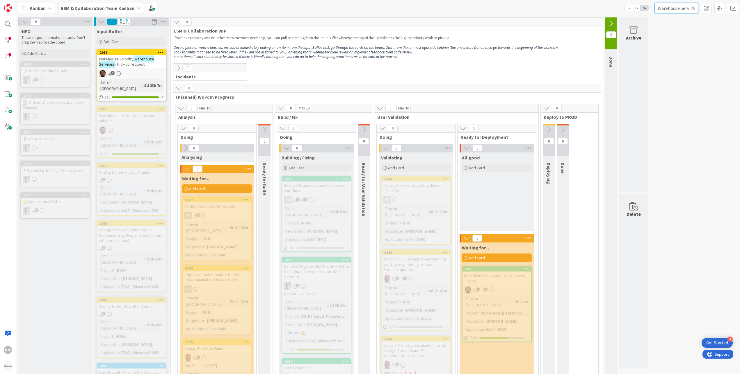
scroll to position [0, 7]
drag, startPoint x: 658, startPoint y: 10, endPoint x: 695, endPoint y: 9, distance: 37.2
click at [695, 9] on input "Warehouse Services" at bounding box center [676, 8] width 44 height 10
click at [110, 4] on div "ESM & Collaboration Team Kanban" at bounding box center [101, 8] width 86 height 10
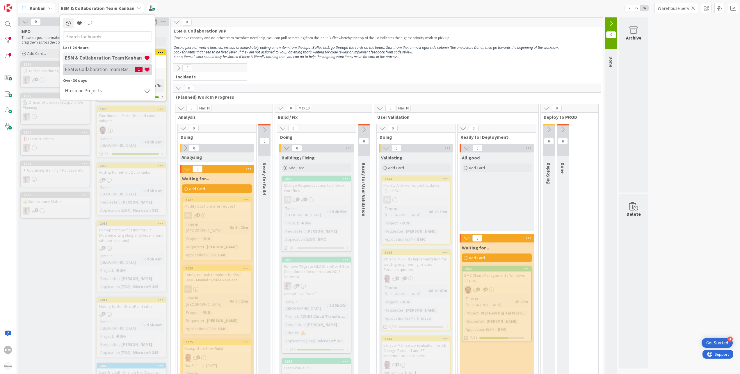
click at [99, 70] on h4 "ESM & Collaboration Team Backlog" at bounding box center [100, 70] width 70 height 6
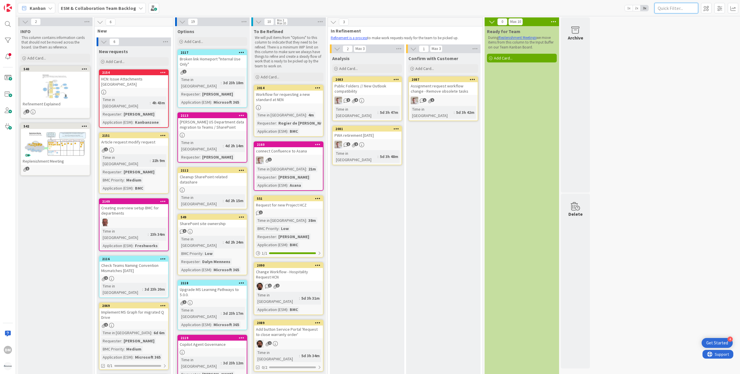
click at [672, 6] on input "text" at bounding box center [676, 8] width 44 height 10
paste input "Warehouse Services"
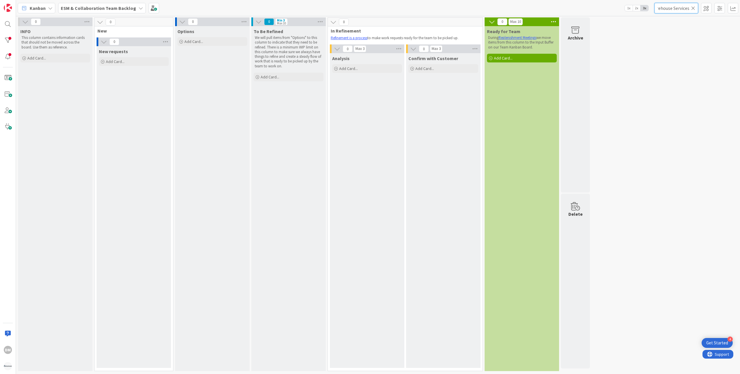
type input "Warehouse Services"
click at [693, 6] on icon at bounding box center [693, 8] width 4 height 5
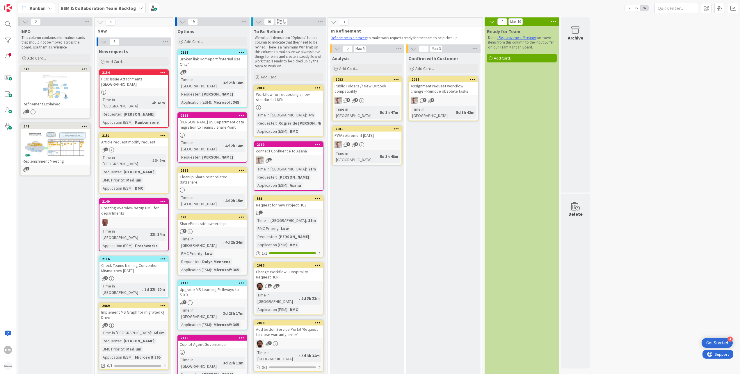
click at [131, 7] on b "ESM & Collaboration Team Backlog" at bounding box center [98, 8] width 75 height 6
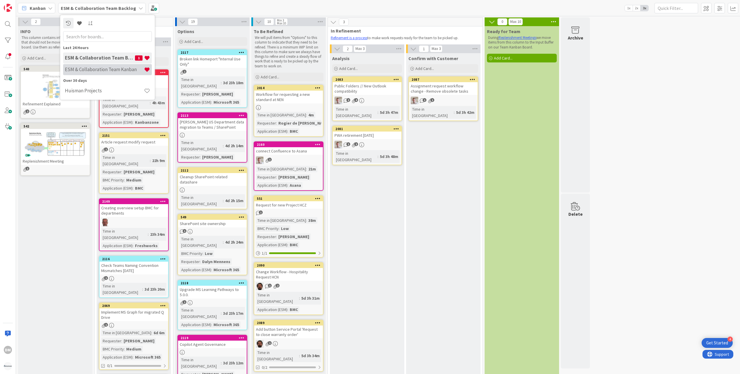
click at [96, 70] on h4 "ESM & Collaboration Team Kanban" at bounding box center [104, 70] width 79 height 6
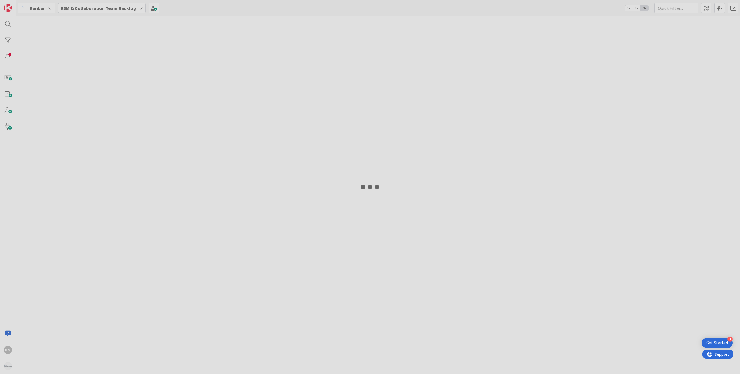
type input "Warehouse Services"
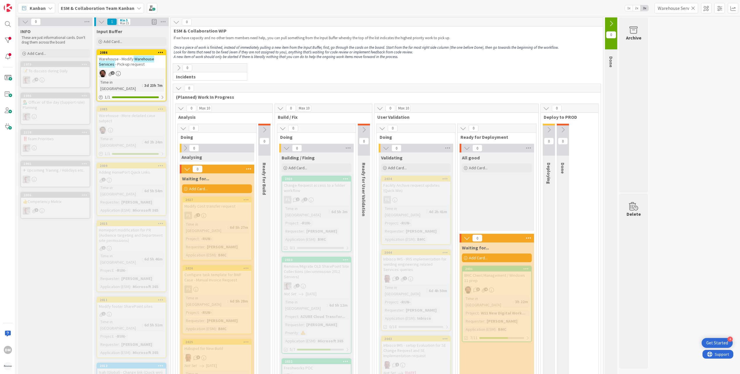
click at [693, 7] on icon at bounding box center [693, 8] width 4 height 5
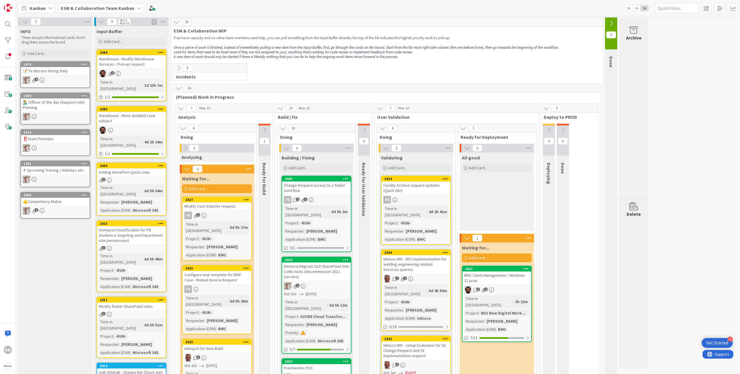
click at [88, 1] on div "Kanban ESM & Collaboration Team Kanban 1x 2x 3x" at bounding box center [378, 8] width 724 height 16
click at [90, 7] on b "ESM & Collaboration Team Kanban" at bounding box center [98, 8] width 74 height 6
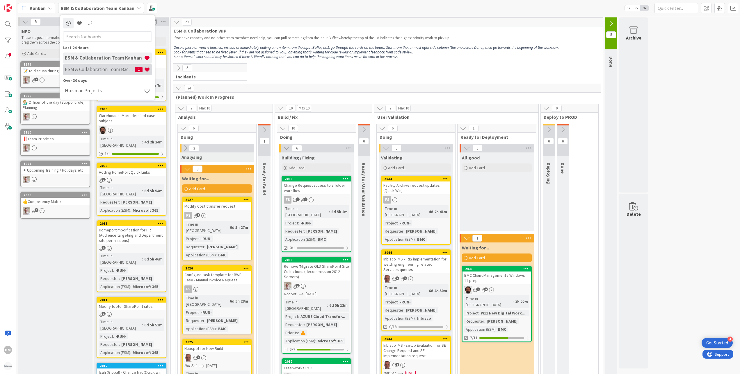
click at [99, 70] on h4 "ESM & Collaboration Team Backlog" at bounding box center [100, 70] width 70 height 6
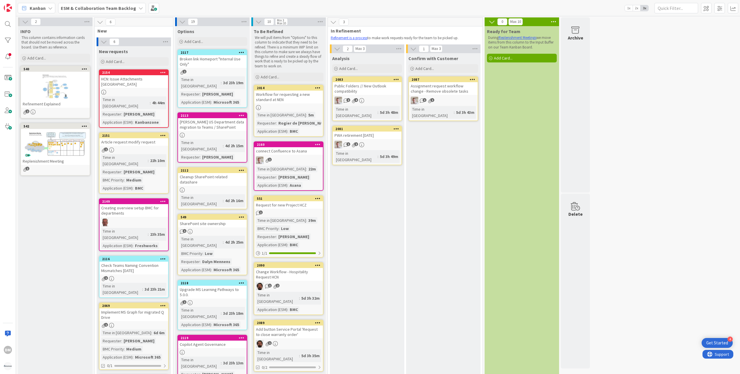
click at [97, 9] on b "ESM & Collaboration Team Backlog" at bounding box center [98, 8] width 75 height 6
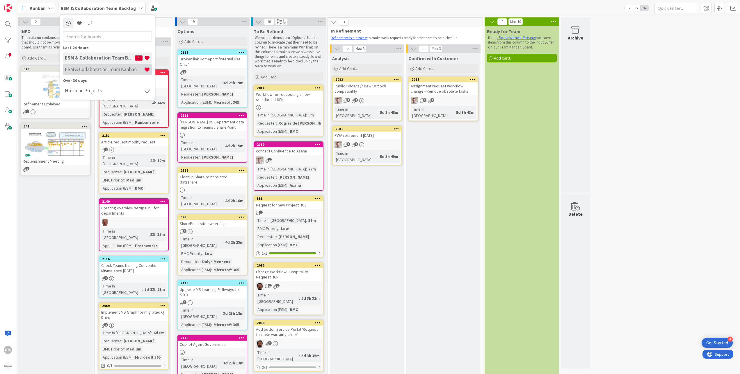
click at [108, 70] on h4 "ESM & Collaboration Team Kanban" at bounding box center [104, 70] width 79 height 6
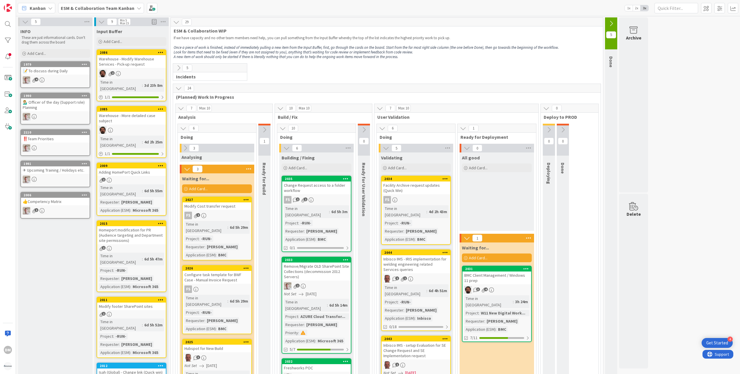
click at [131, 65] on div "Warehouse - Modify Warehouse Services - Pick-up request" at bounding box center [131, 61] width 69 height 13
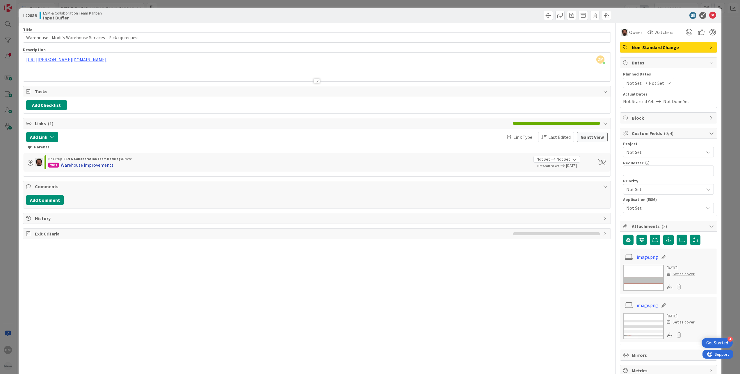
click at [81, 167] on div "Warehouse improvements" at bounding box center [87, 165] width 53 height 7
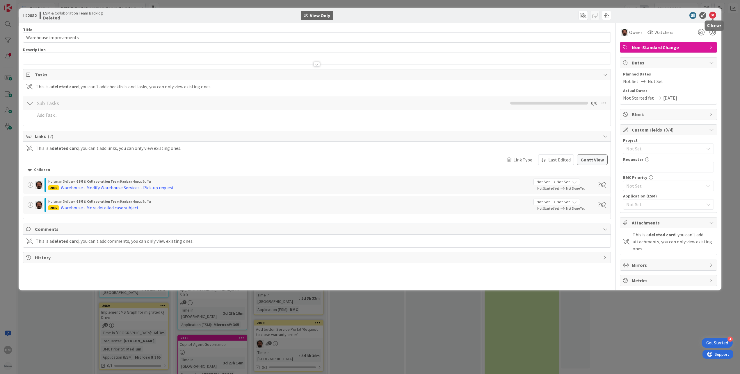
click at [714, 15] on icon at bounding box center [712, 15] width 7 height 7
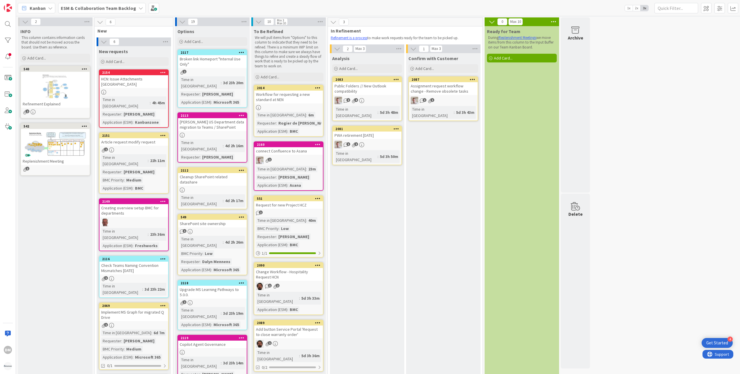
click at [102, 8] on b "ESM & Collaboration Team Backlog" at bounding box center [98, 8] width 75 height 6
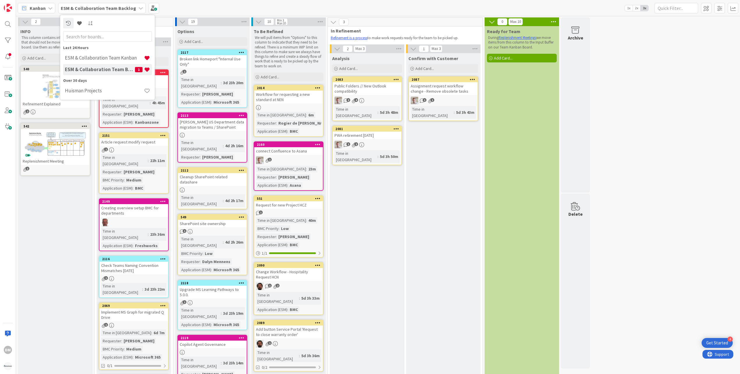
click at [44, 258] on div "INFO This column contains information cards that should not be moved across the…" at bounding box center [55, 361] width 74 height 670
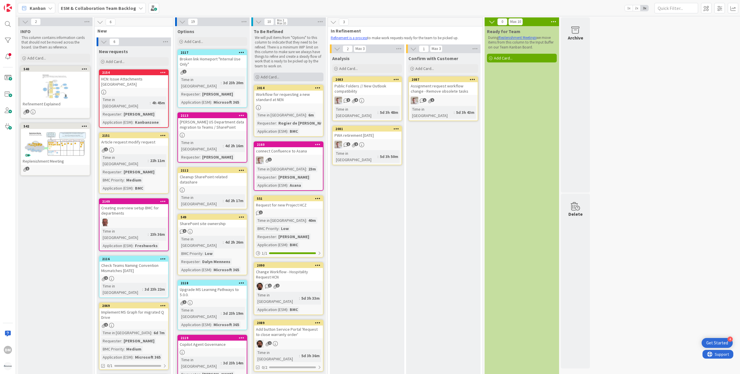
click at [291, 79] on div "Add Card..." at bounding box center [289, 77] width 70 height 9
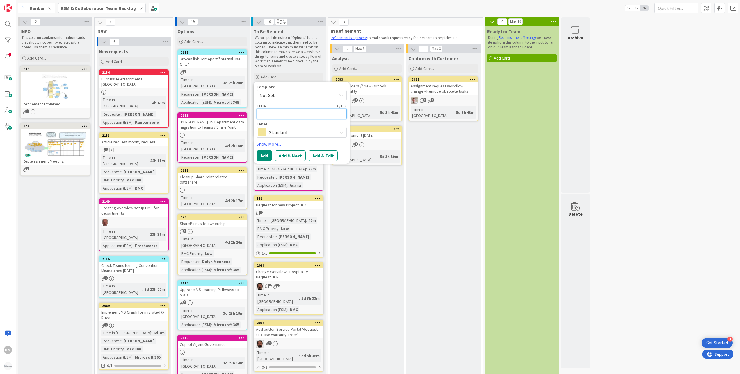
click at [286, 115] on textarea at bounding box center [301, 114] width 90 height 11
paste textarea "Warehouse Services - Booking request new option: Book through request"
type textarea "x"
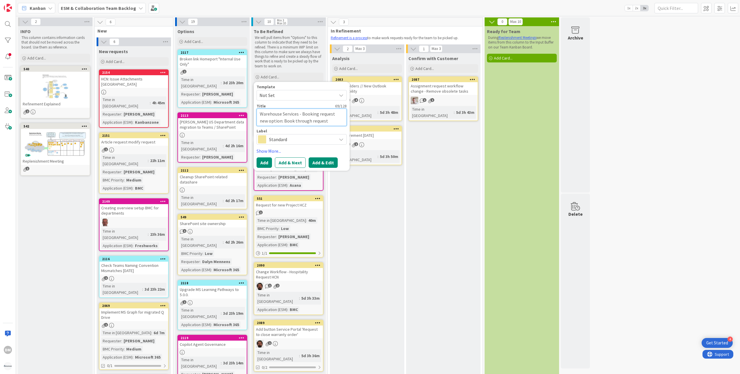
type textarea "Warehouse Services - Booking request new option: Book through request"
click at [320, 164] on button "Add & Edit" at bounding box center [322, 163] width 29 height 10
type textarea "x"
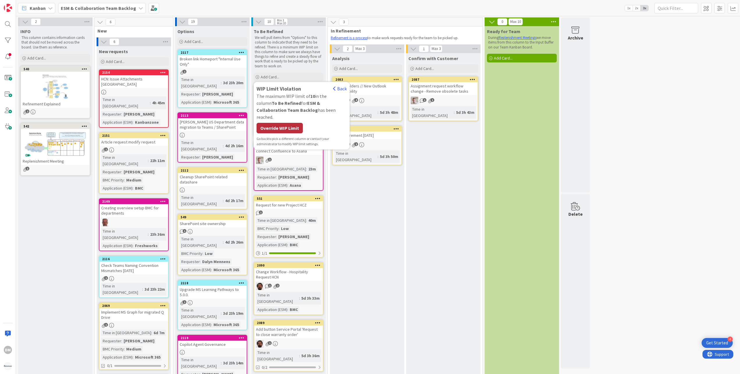
click at [286, 123] on div "Override WIP Limit" at bounding box center [279, 128] width 46 height 10
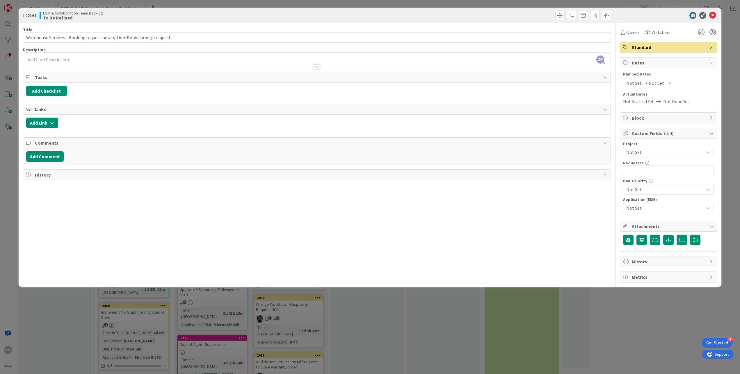
click at [72, 58] on div "DM Dalyn Mennens just joined" at bounding box center [316, 60] width 587 height 15
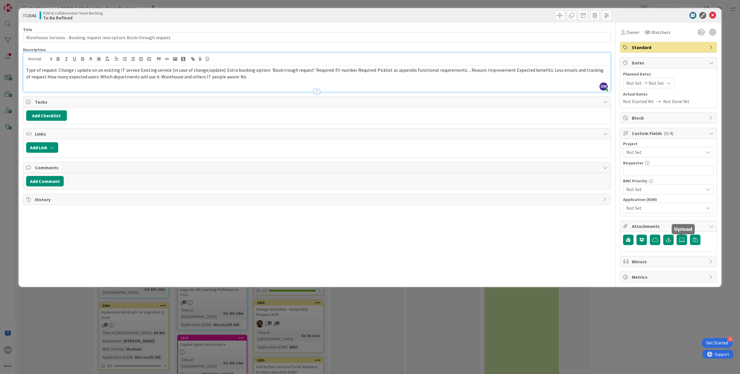
click at [675, 240] on div at bounding box center [668, 240] width 91 height 11
click at [673, 241] on button "button" at bounding box center [668, 240] width 10 height 10
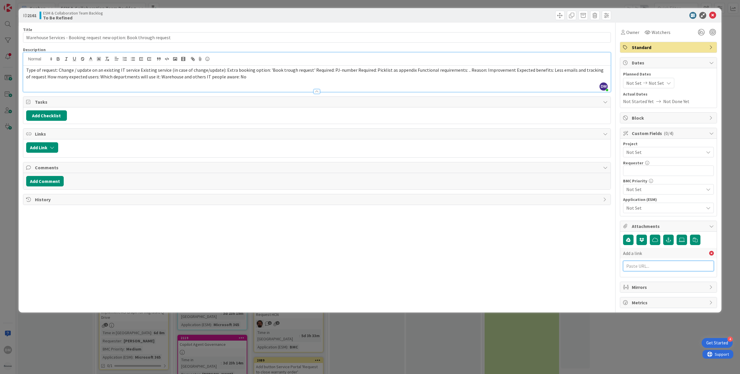
click at [643, 266] on input "text" at bounding box center [668, 266] width 91 height 10
paste input "https://huisman-smartit.onbmc.com/smartit/app/#/workorder/AGGF4KX6HRENQATA6Y95T…"
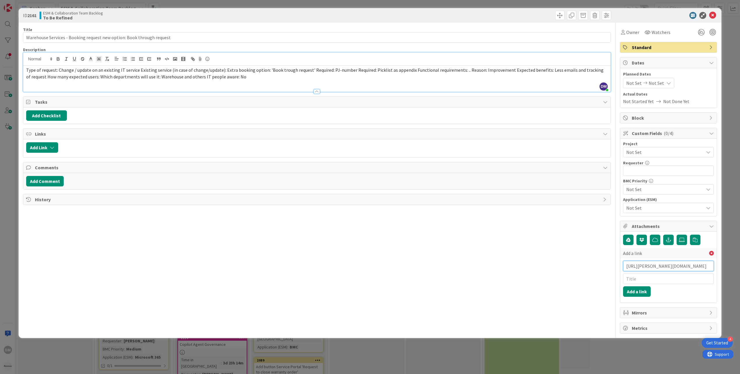
type input "https://huisman-smartit.onbmc.com/smartit/app/#/workorder/AGGF4KX6HRENQATA6Y95T…"
click at [654, 272] on input "https://huisman-smartit.onbmc.com/smartit/app/#/workorder/AGGF4KX6HRENQATA6Y95T…" at bounding box center [668, 266] width 91 height 10
click at [652, 277] on input "text" at bounding box center [668, 279] width 91 height 10
paste input "WO0000000346787"
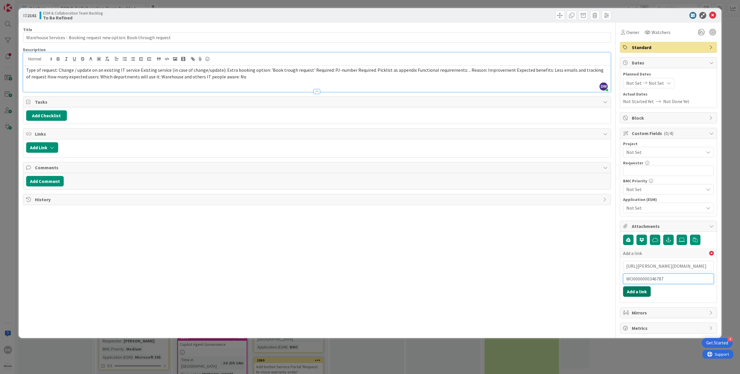
type input "WO0000000346787"
click at [644, 294] on button "Add a link" at bounding box center [637, 292] width 28 height 10
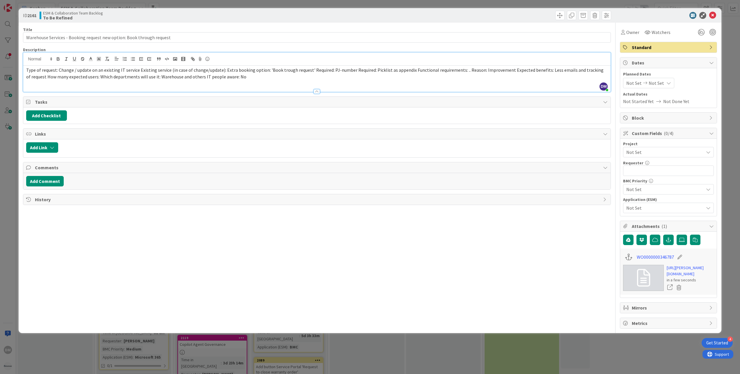
click at [649, 150] on span "Not Set" at bounding box center [663, 152] width 74 height 8
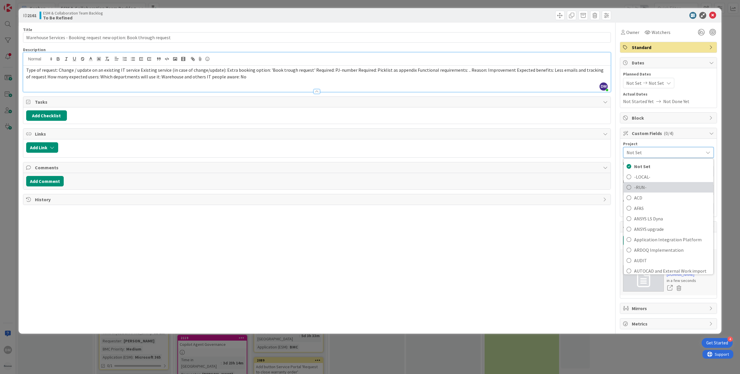
drag, startPoint x: 644, startPoint y: 188, endPoint x: 647, endPoint y: 185, distance: 3.3
click at [644, 187] on span "-RUN-" at bounding box center [672, 187] width 76 height 9
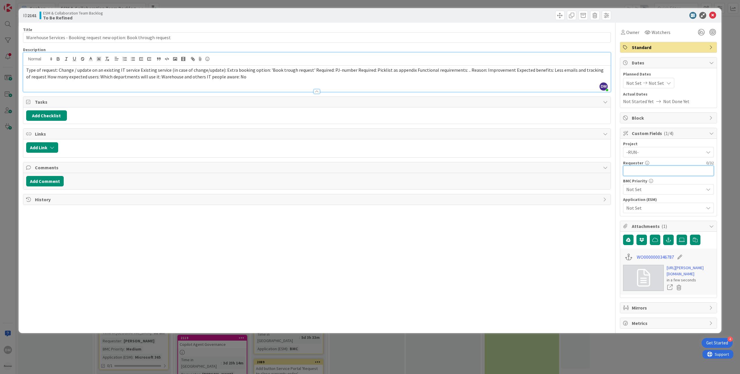
click at [652, 169] on input "text" at bounding box center [668, 171] width 91 height 10
type input "Marc Sprong"
click at [644, 190] on span "Not Set" at bounding box center [663, 189] width 74 height 8
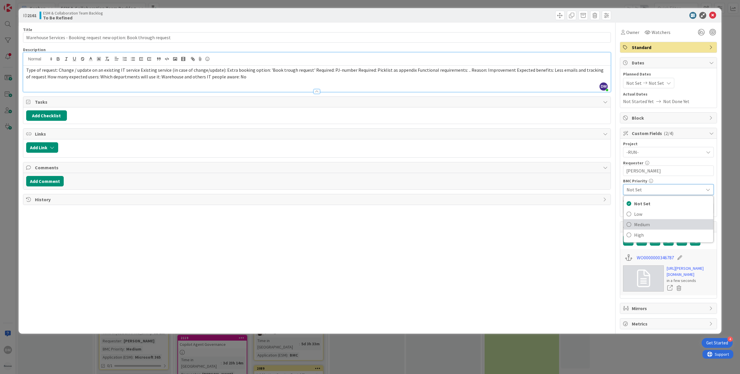
click at [649, 224] on span "Medium" at bounding box center [672, 224] width 76 height 9
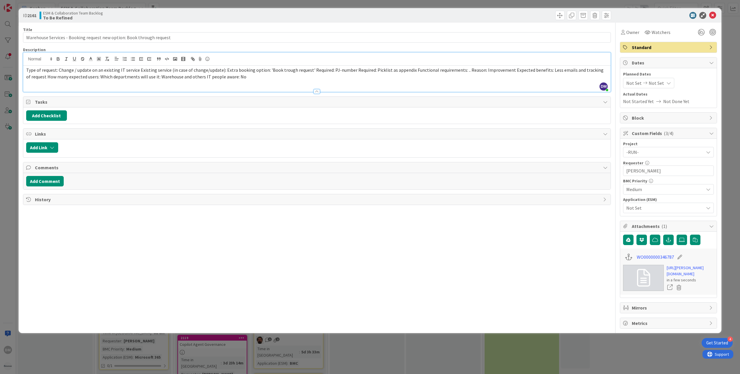
click at [651, 211] on span "Not Set" at bounding box center [663, 208] width 74 height 8
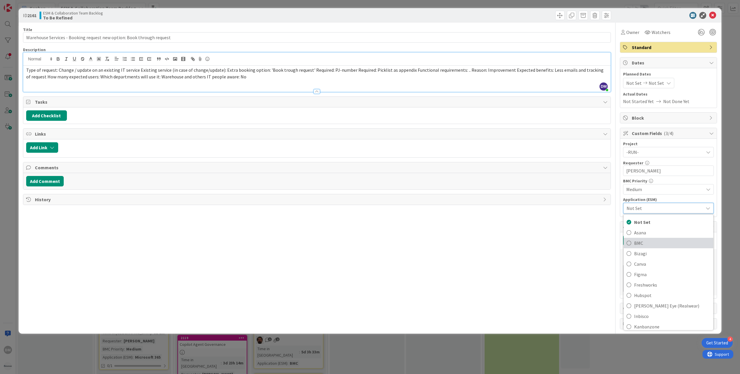
click at [643, 245] on span "BMC" at bounding box center [672, 243] width 76 height 9
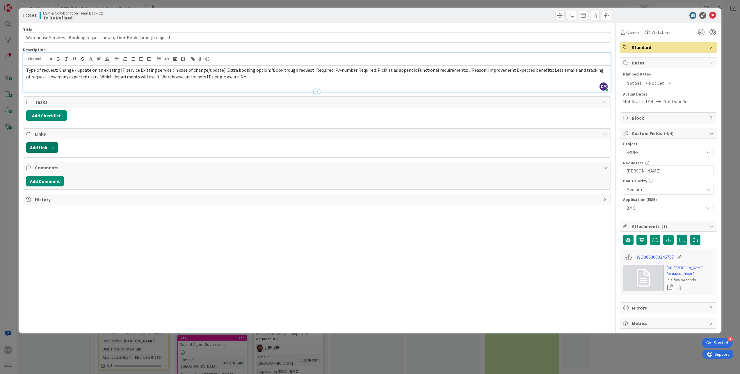
click at [47, 151] on button "Add Link" at bounding box center [42, 147] width 32 height 10
click at [62, 195] on input "text" at bounding box center [69, 197] width 81 height 10
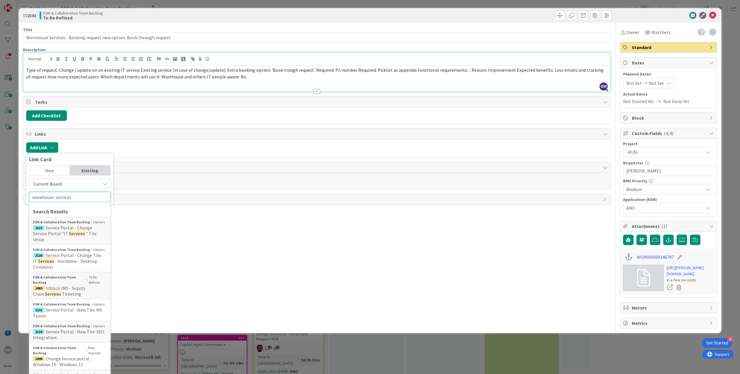
type input "warehouse services"
click at [95, 188] on span "Current Board" at bounding box center [64, 184] width 65 height 8
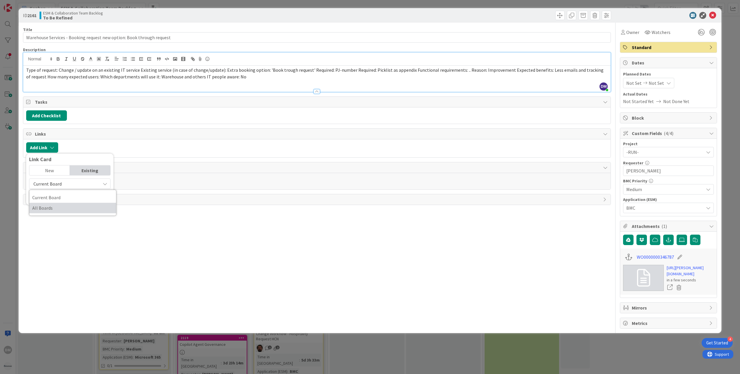
click at [60, 206] on span "All Boards" at bounding box center [72, 208] width 81 height 9
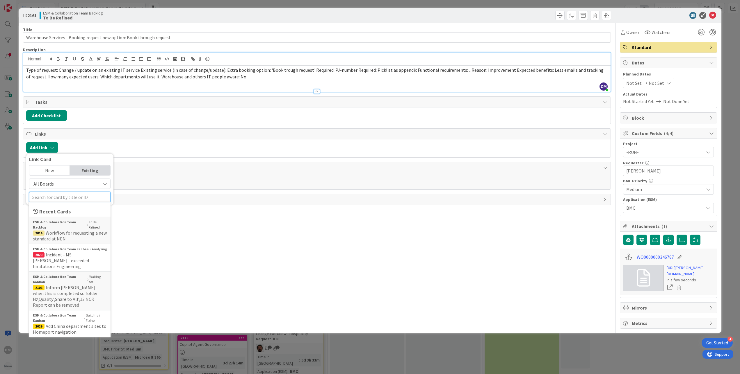
click at [96, 199] on input "text" at bounding box center [69, 197] width 81 height 10
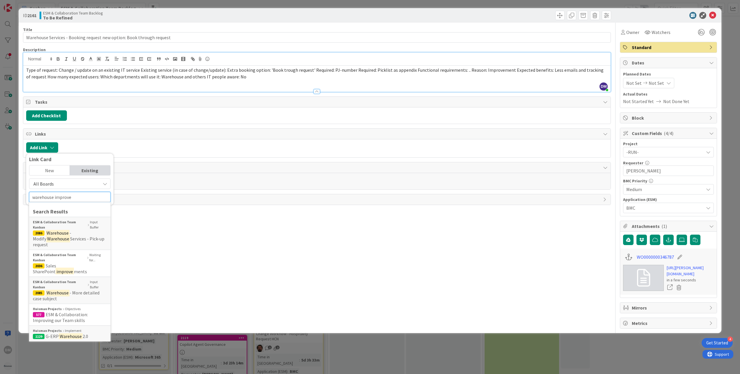
drag, startPoint x: 79, startPoint y: 202, endPoint x: 55, endPoint y: 202, distance: 23.6
click at [55, 202] on input "warehouse improve" at bounding box center [69, 197] width 81 height 10
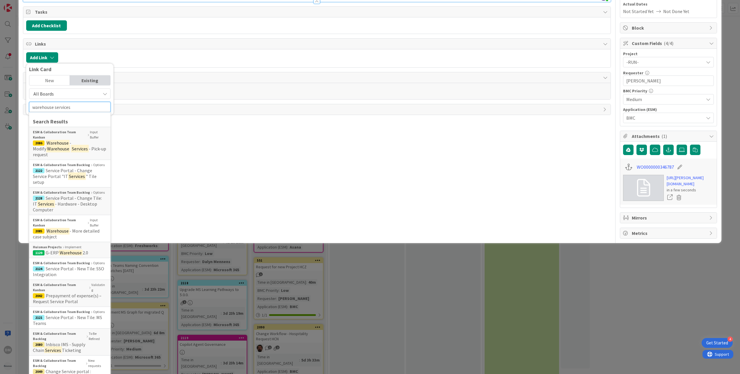
scroll to position [89, 0]
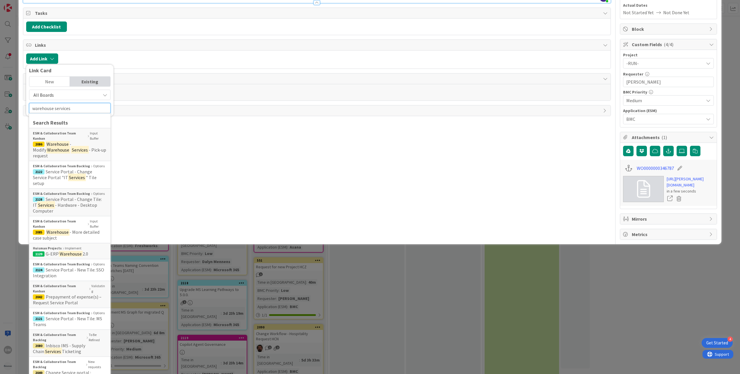
type input "warehouse services"
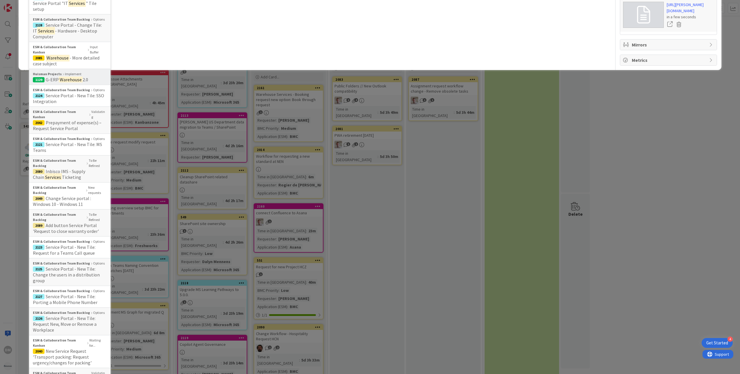
scroll to position [31, 0]
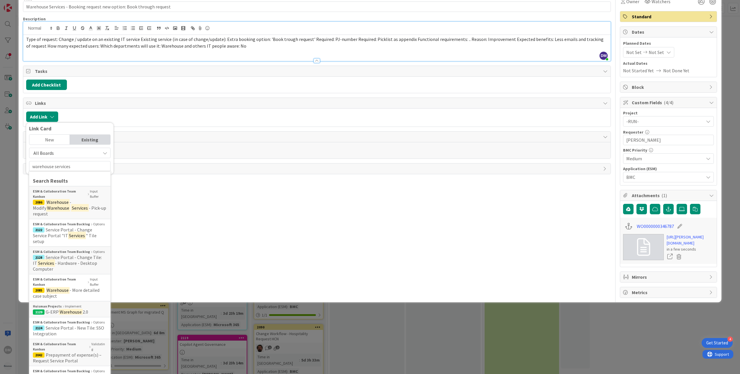
click at [365, 222] on div "Title 69 / 128 Warehouse Services - Booking request new option: Book through re…" at bounding box center [317, 145] width 588 height 306
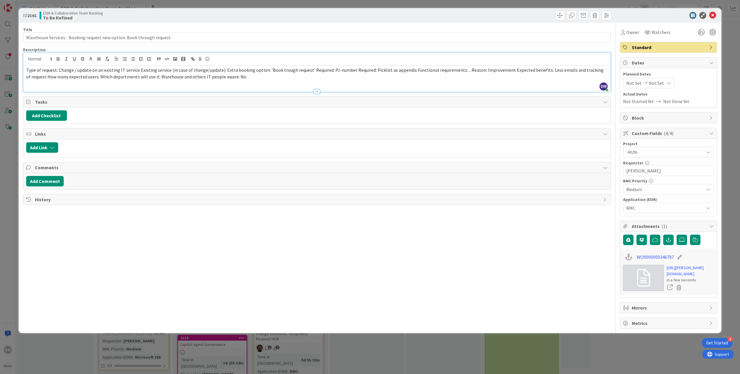
scroll to position [0, 0]
click at [713, 16] on icon at bounding box center [712, 15] width 7 height 7
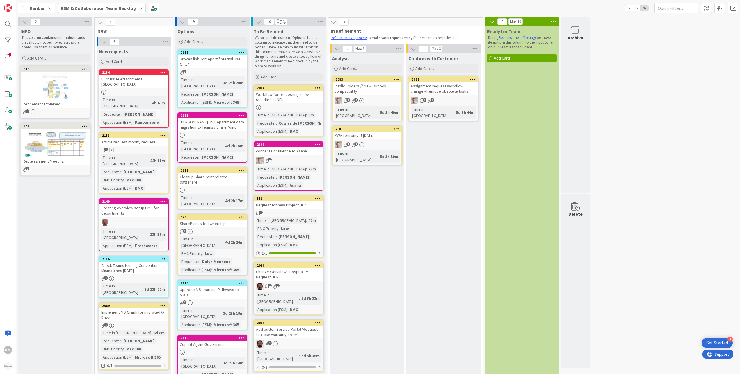
click at [89, 5] on span "ESM & Collaboration Team Backlog" at bounding box center [98, 8] width 75 height 7
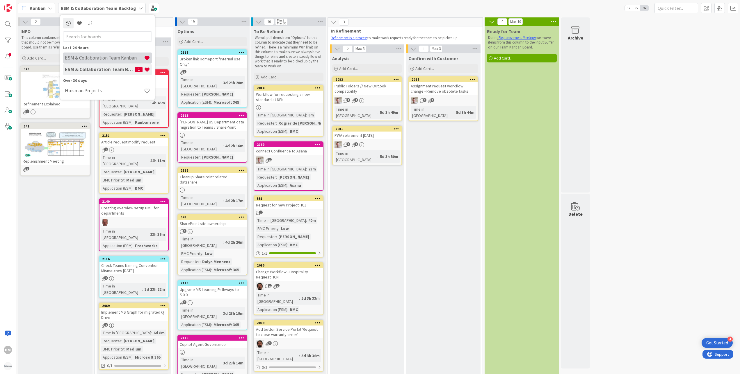
click at [97, 56] on h4 "ESM & Collaboration Team Kanban" at bounding box center [104, 58] width 79 height 6
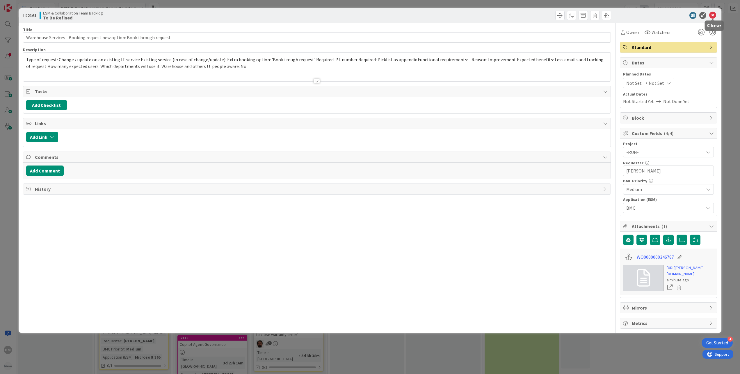
click at [712, 15] on icon at bounding box center [712, 15] width 7 height 7
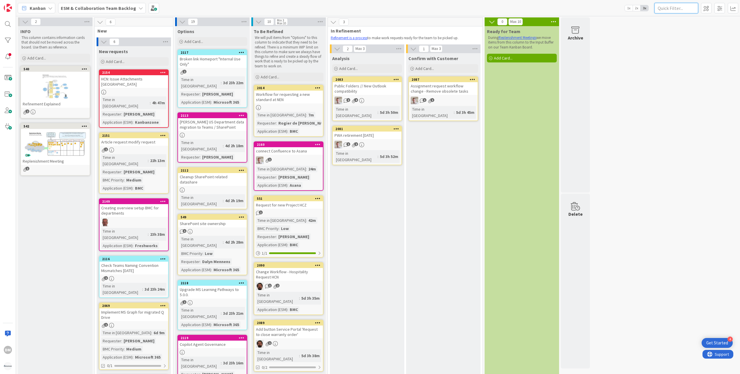
click at [688, 6] on input "text" at bounding box center [676, 8] width 44 height 10
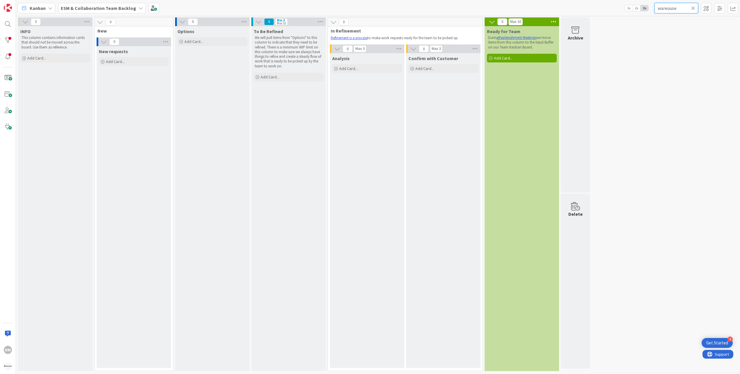
type input "wareouse"
click at [124, 4] on div "ESM & Collaboration Team Backlog" at bounding box center [102, 8] width 88 height 10
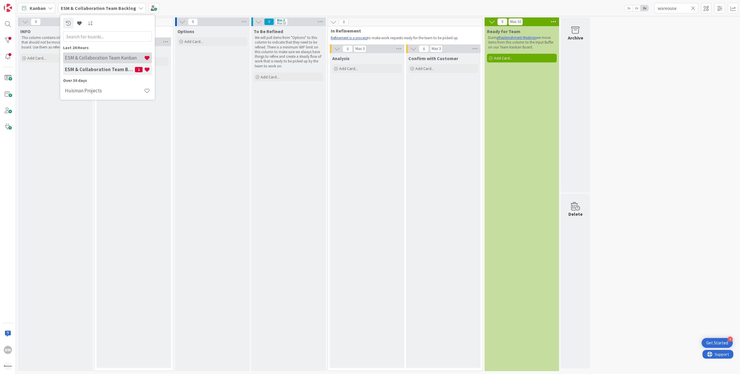
click at [97, 58] on h4 "ESM & Collaboration Team Kanban" at bounding box center [104, 58] width 79 height 6
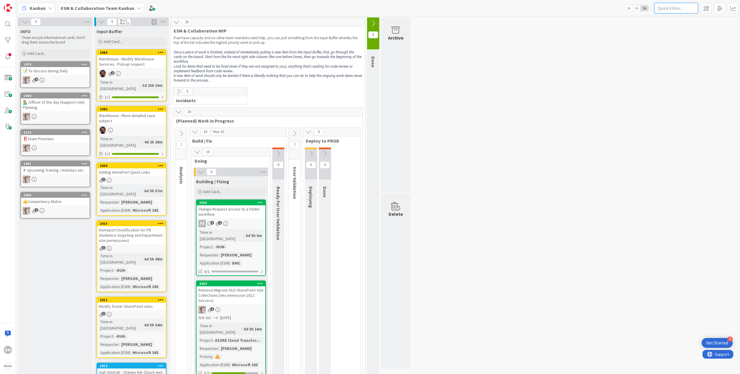
click at [683, 8] on input "text" at bounding box center [676, 8] width 44 height 10
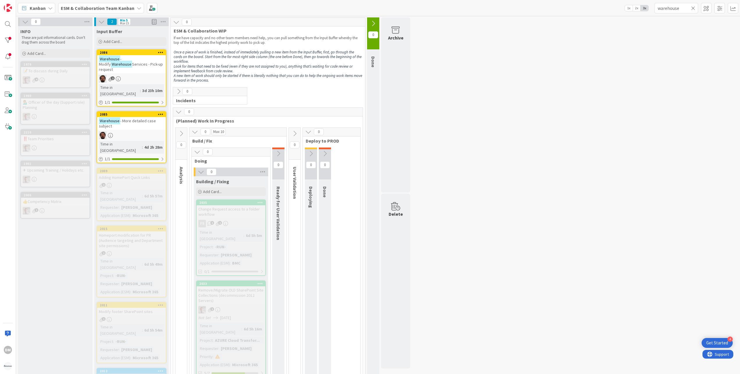
click at [135, 64] on span "Services - Pick-up request" at bounding box center [131, 67] width 64 height 10
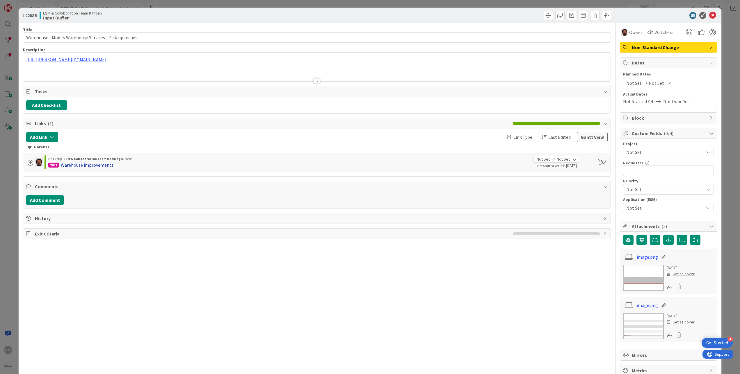
click at [97, 168] on div "Warehouse improvements" at bounding box center [87, 165] width 53 height 7
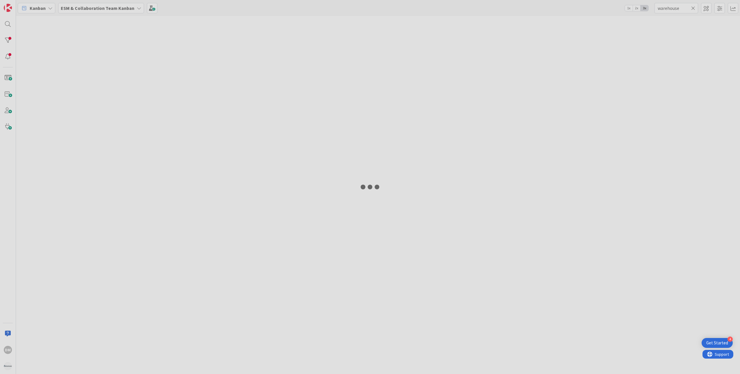
type input "wareouse"
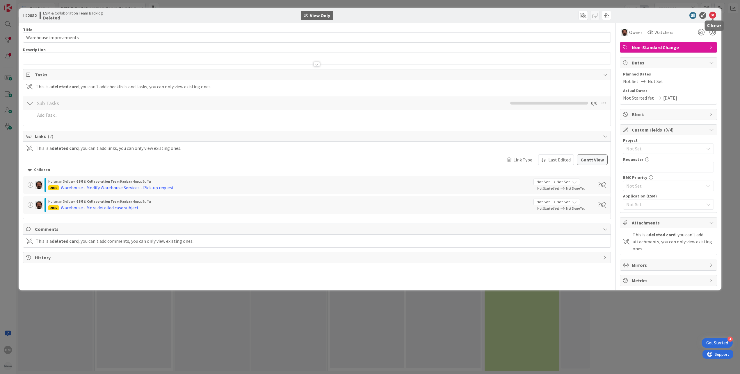
click at [714, 16] on icon at bounding box center [712, 15] width 7 height 7
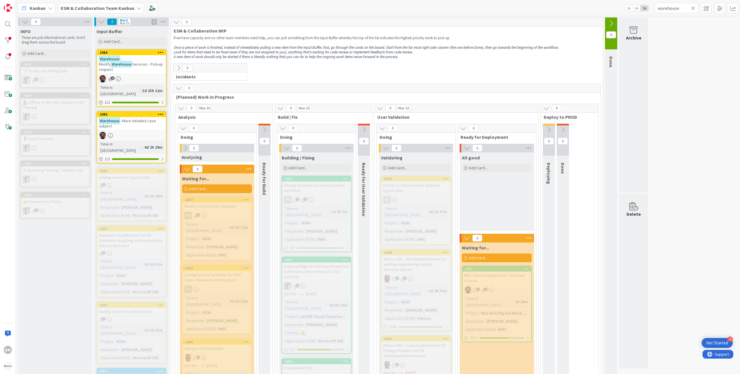
click at [692, 8] on icon at bounding box center [693, 8] width 4 height 5
click at [682, 8] on input "text" at bounding box center [676, 8] width 44 height 10
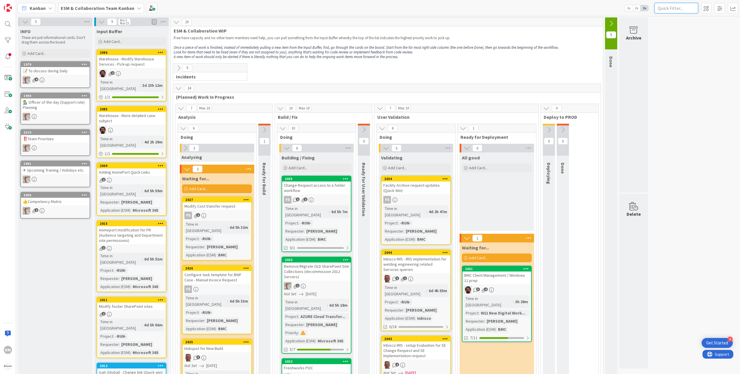
paste input "Transport packing"
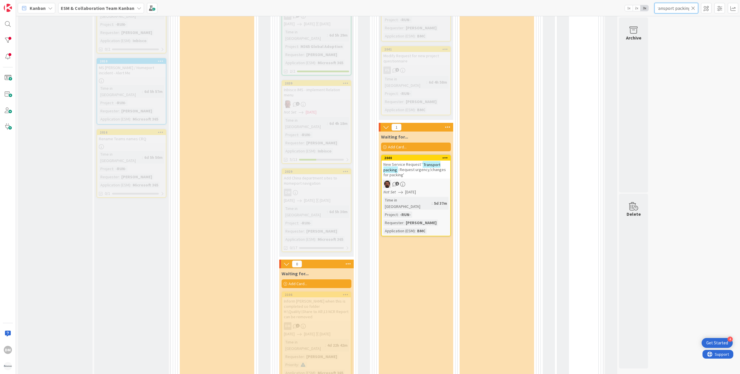
scroll to position [407, 0]
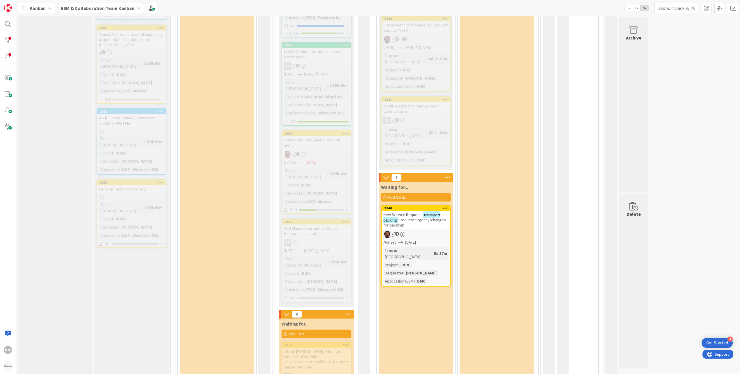
click at [410, 212] on span "New Service Request '" at bounding box center [402, 214] width 39 height 5
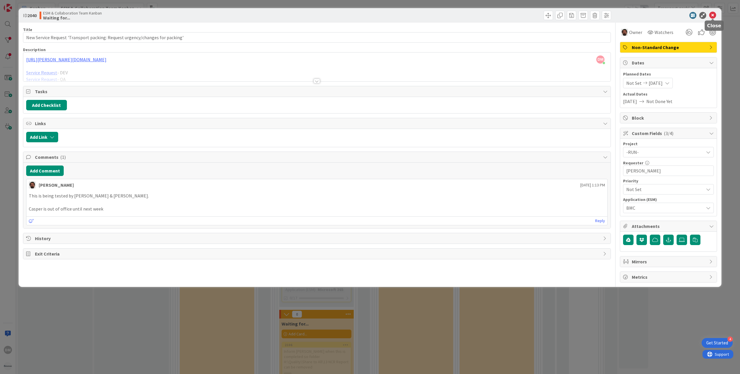
click at [712, 13] on icon at bounding box center [712, 15] width 7 height 7
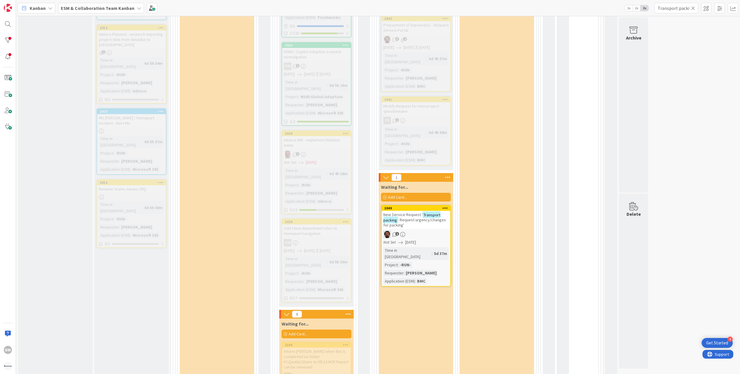
click at [85, 3] on div "ESM & Collaboration Team Kanban" at bounding box center [101, 8] width 86 height 10
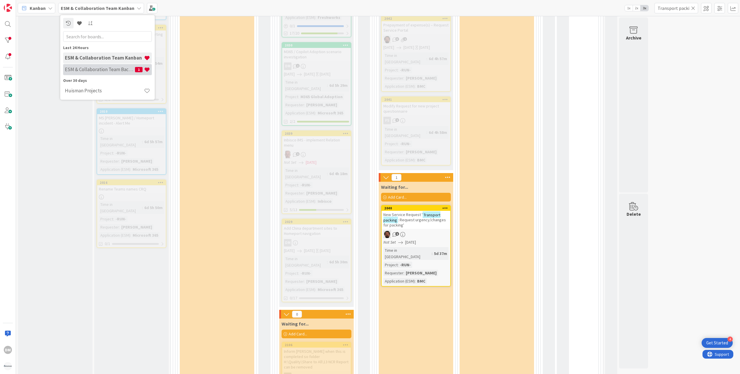
click at [91, 68] on h4 "ESM & Collaboration Team Backlog" at bounding box center [100, 70] width 70 height 6
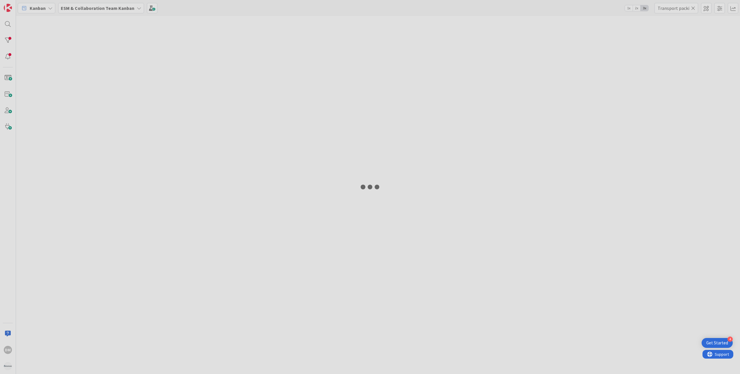
type input "wareouse"
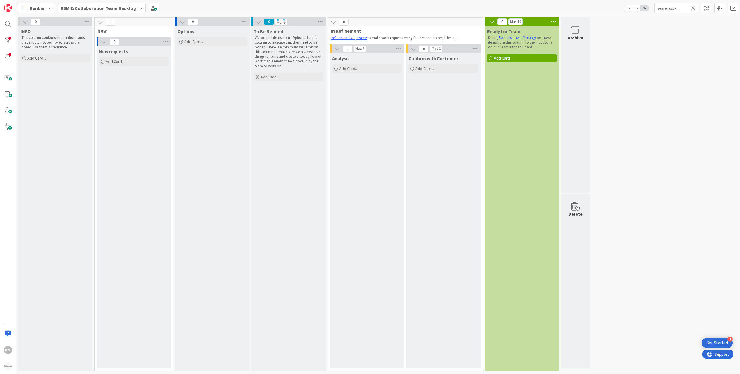
click at [691, 6] on icon at bounding box center [693, 8] width 4 height 5
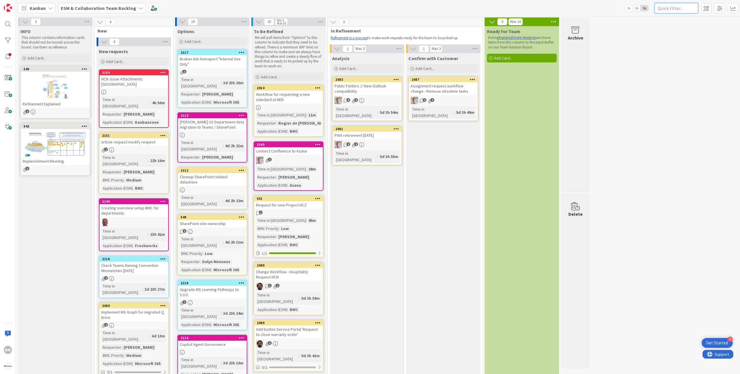
click at [679, 8] on input "text" at bounding box center [676, 8] width 44 height 10
paste input "Hospitality Request HCN"
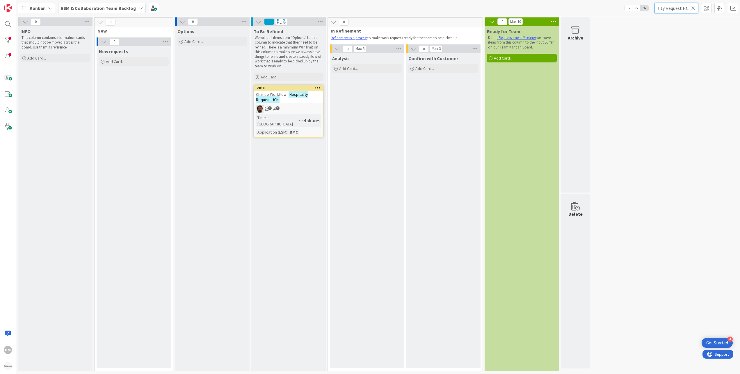
type input "Hospitality Request HCN"
click at [296, 99] on div "Change Workflow - Hospitality Request HCN" at bounding box center [288, 97] width 69 height 13
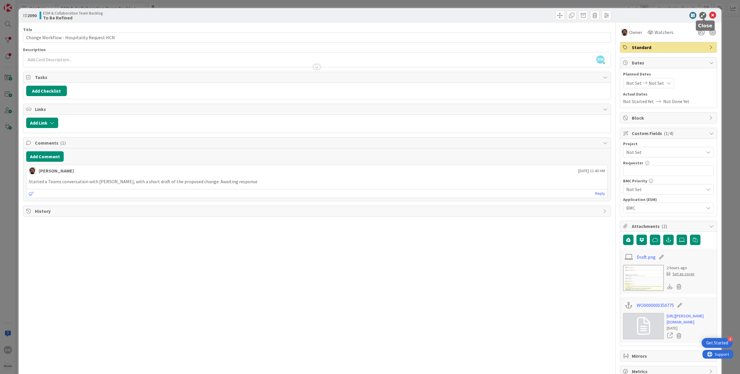
click at [709, 15] on icon at bounding box center [712, 15] width 7 height 7
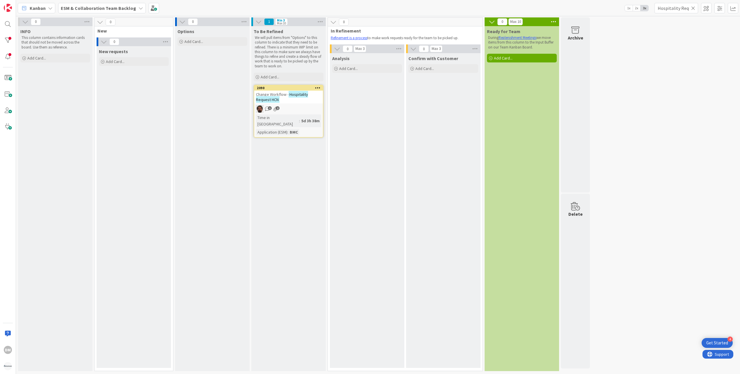
click at [693, 9] on icon at bounding box center [693, 8] width 4 height 5
click at [684, 8] on input "text" at bounding box center [676, 8] width 44 height 10
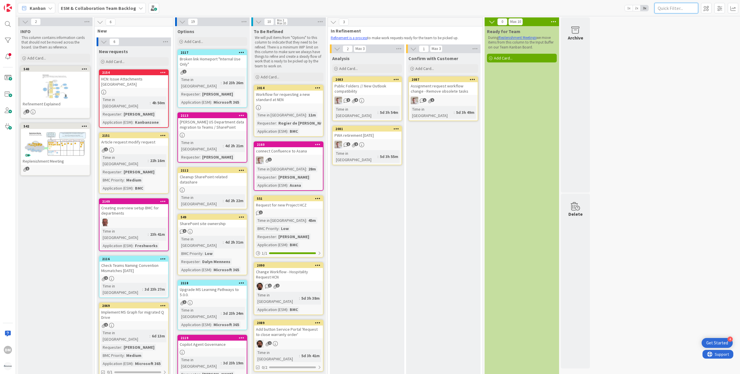
paste input "BMC main overview screen"
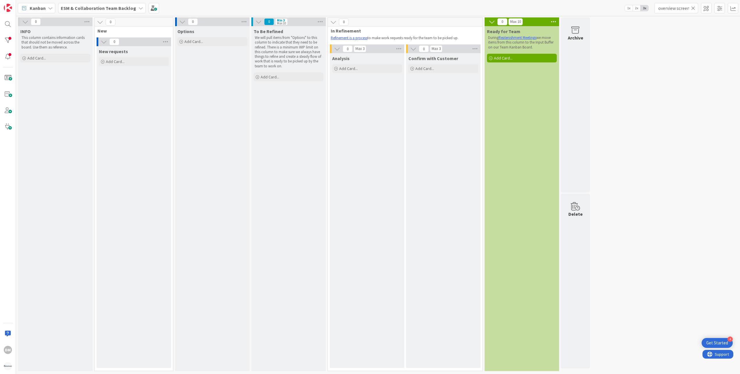
click at [99, 10] on b "ESM & Collaboration Team Backlog" at bounding box center [98, 8] width 75 height 6
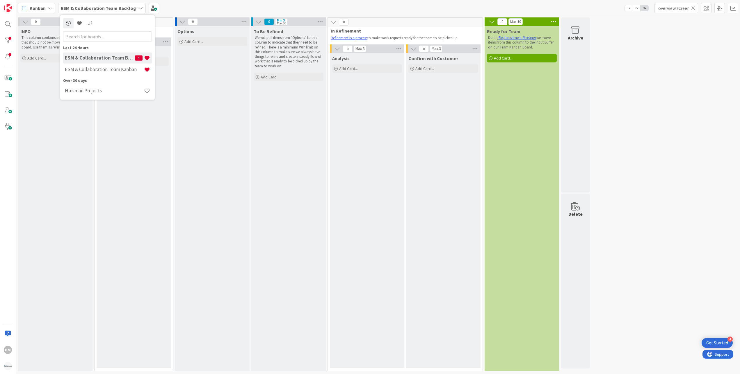
scroll to position [0, 0]
click at [101, 71] on h4 "ESM & Collaboration Team Kanban" at bounding box center [104, 70] width 79 height 6
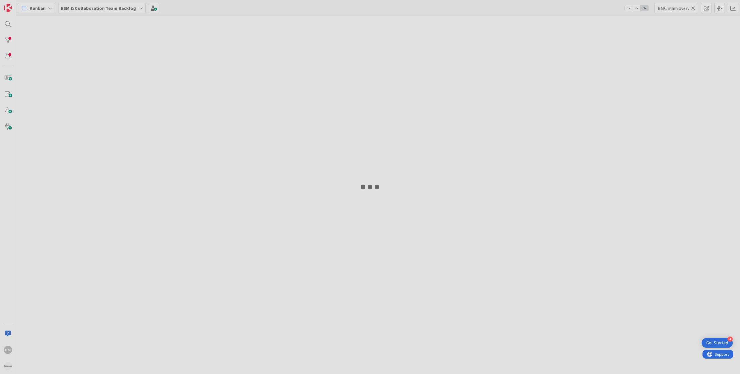
type input "Transport packing"
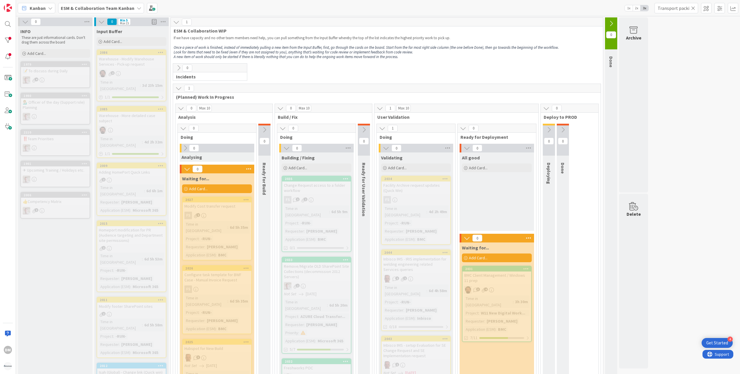
click at [693, 6] on icon at bounding box center [693, 8] width 4 height 5
click at [680, 6] on input "text" at bounding box center [676, 8] width 44 height 10
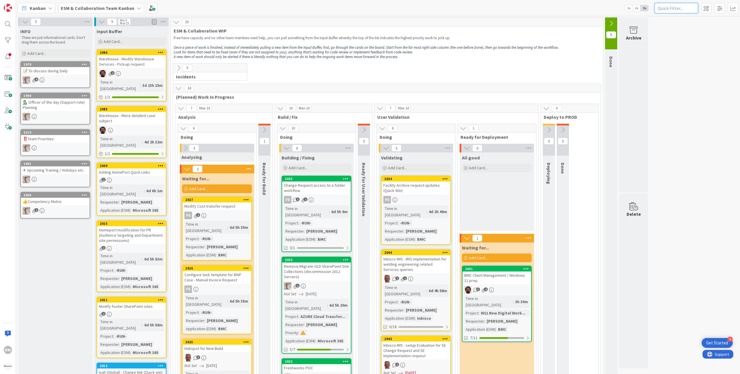
paste input "BMC main overview screen"
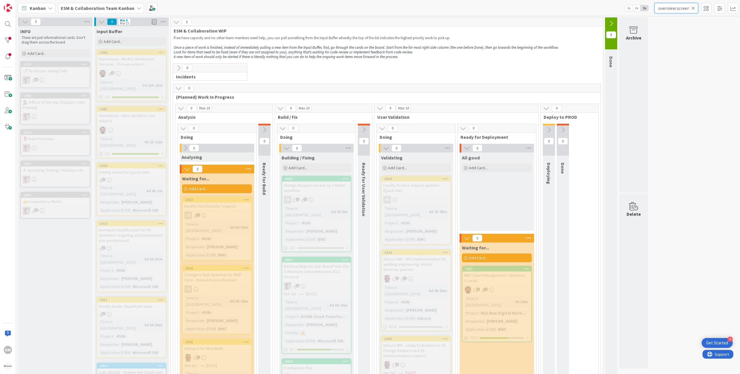
type input "BMC main overview screen"
click at [695, 8] on icon at bounding box center [693, 8] width 4 height 5
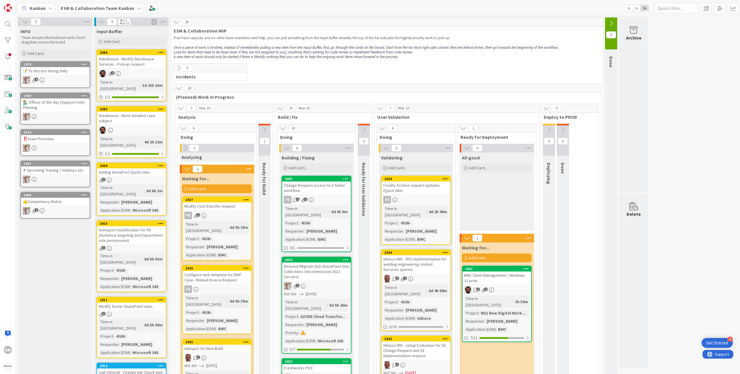
click at [91, 8] on b "ESM & Collaboration Team Kanban" at bounding box center [98, 8] width 74 height 6
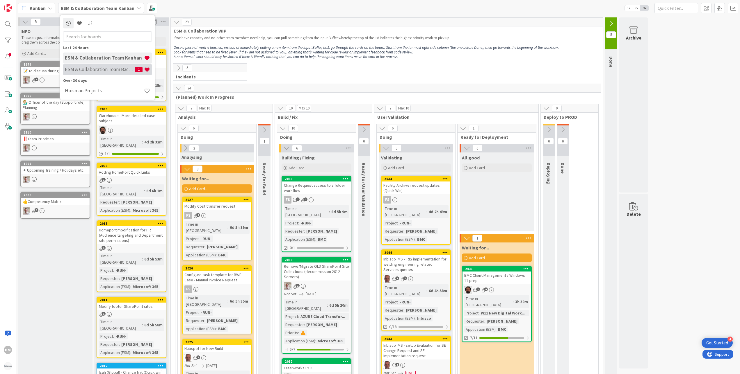
click at [98, 68] on h4 "ESM & Collaboration Team Backlog" at bounding box center [100, 70] width 70 height 6
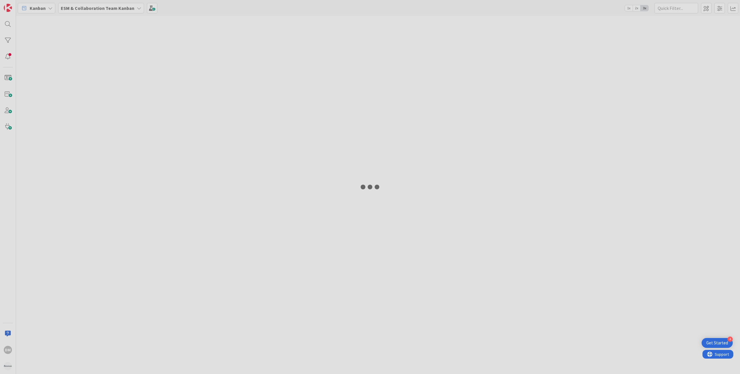
type input "BMC main overview screen"
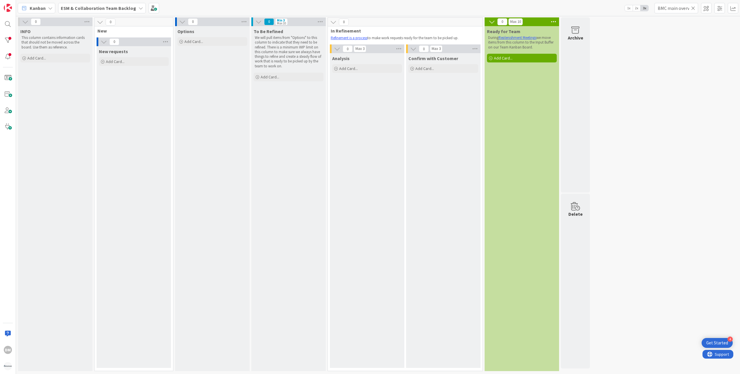
click at [692, 7] on icon at bounding box center [693, 8] width 4 height 5
click at [683, 7] on input "text" at bounding box center [676, 8] width 44 height 10
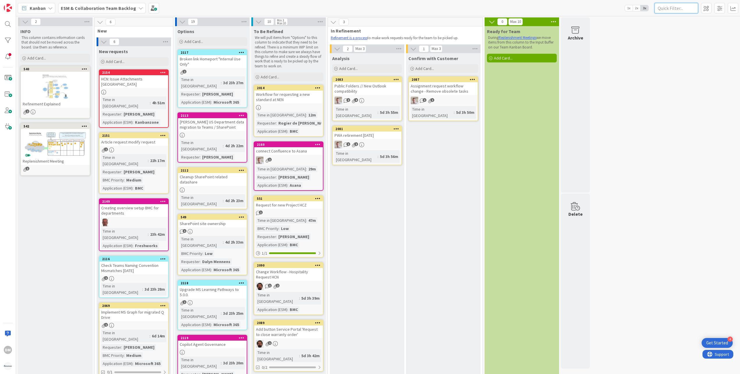
paste input "BMC main overview screen"
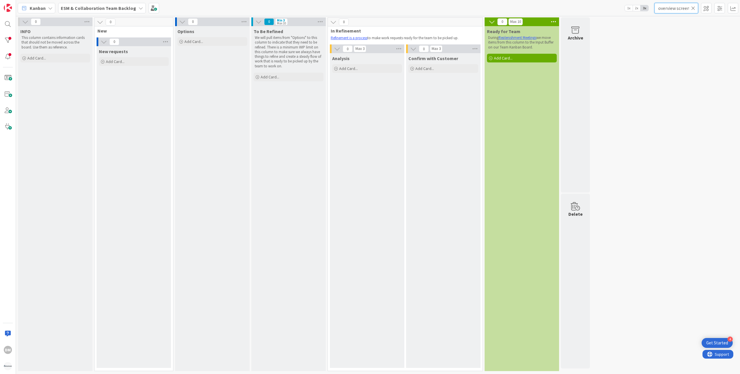
type input "BMC main overview screen"
click at [84, 8] on b "ESM & Collaboration Team Backlog" at bounding box center [98, 8] width 75 height 6
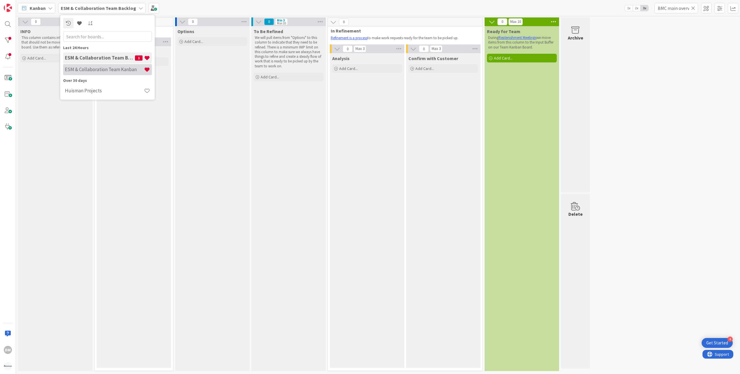
click at [95, 70] on h4 "ESM & Collaboration Team Kanban" at bounding box center [104, 70] width 79 height 6
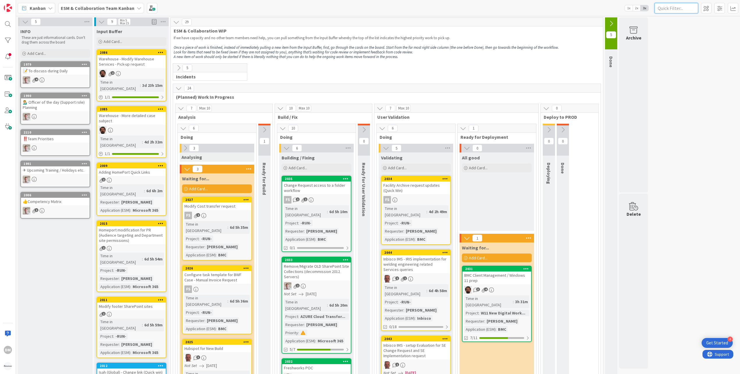
click at [677, 10] on input "text" at bounding box center [676, 8] width 44 height 10
paste input "Huisman Onboarding Page"
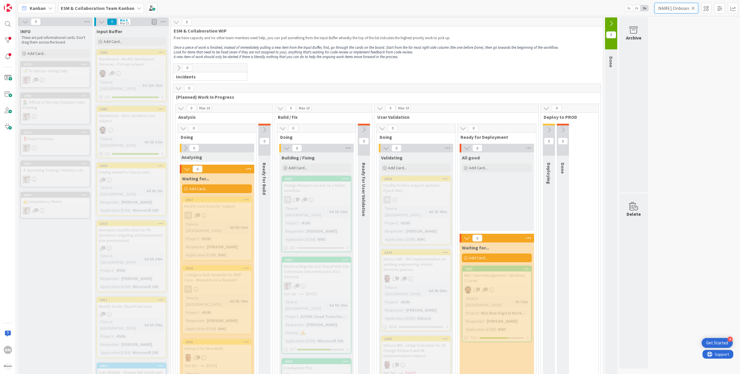
type input "Huisman Onboarding Page"
click at [692, 6] on icon at bounding box center [693, 8] width 4 height 5
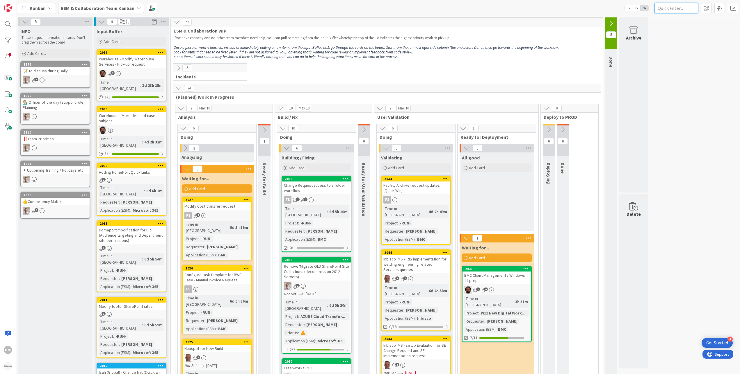
click at [672, 6] on input "text" at bounding box center [676, 8] width 44 height 10
paste input "Archive request"
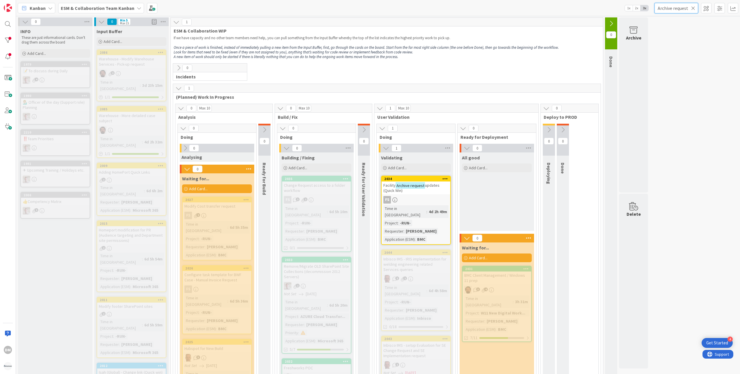
type input "Archive request"
click at [415, 191] on div "Facility Archive request updates (Quick Win)" at bounding box center [415, 188] width 69 height 13
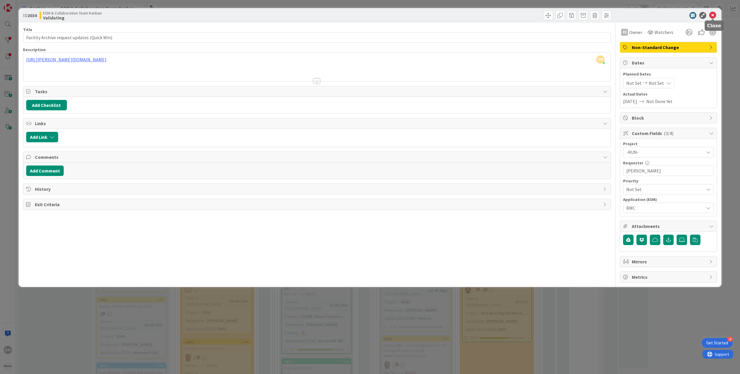
click at [713, 13] on icon at bounding box center [712, 15] width 7 height 7
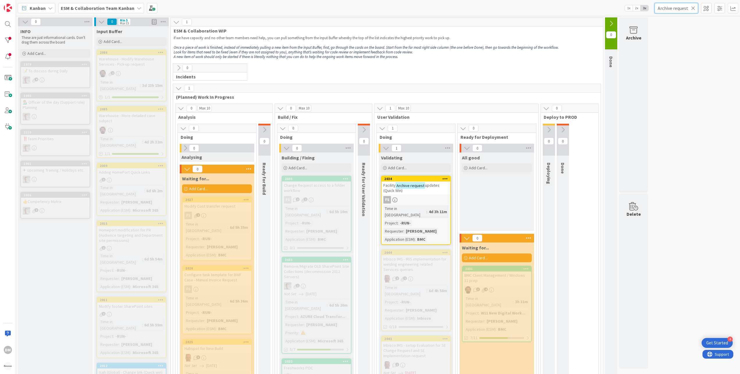
click at [694, 5] on input "Archive request" at bounding box center [676, 8] width 44 height 10
click at [6, 38] on div at bounding box center [8, 41] width 12 height 12
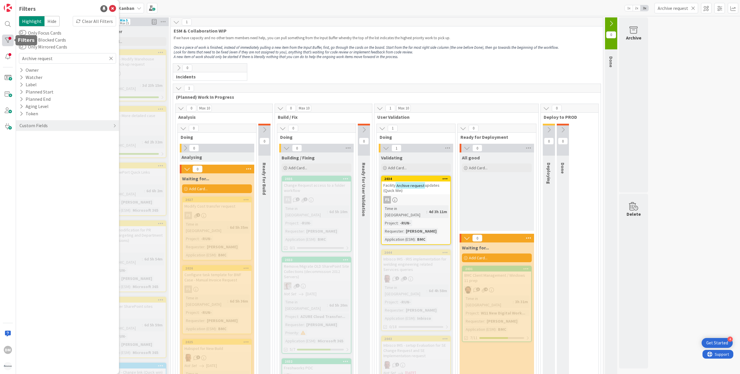
click at [5, 38] on div at bounding box center [8, 41] width 12 height 12
click at [693, 7] on icon at bounding box center [693, 8] width 4 height 5
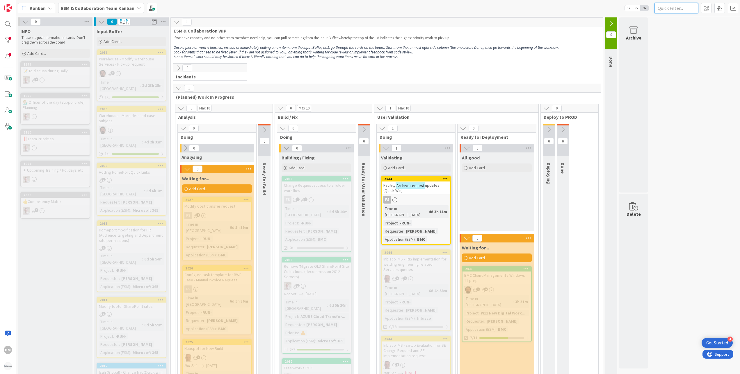
click at [682, 6] on input "text" at bounding box center [676, 8] width 44 height 10
paste input "Absence Calendar"
type input "Absence Calendar"
click at [177, 67] on icon at bounding box center [178, 68] width 6 height 6
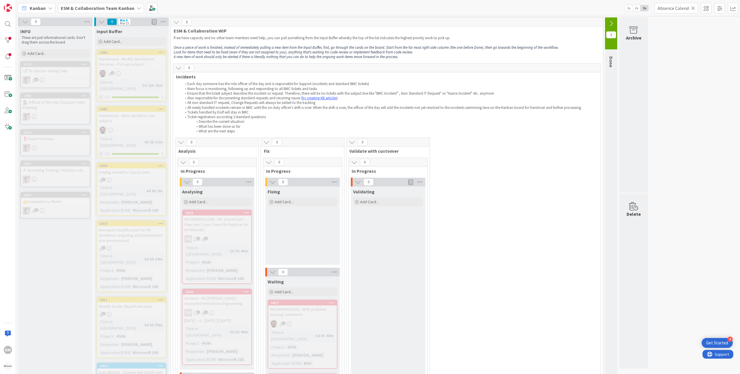
click at [180, 68] on icon at bounding box center [178, 68] width 6 height 6
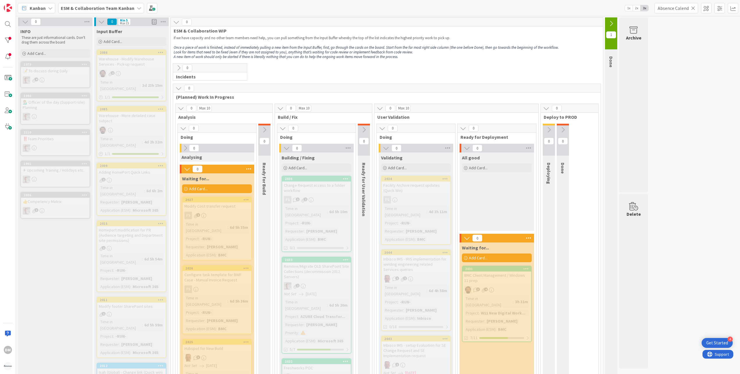
click at [693, 8] on icon at bounding box center [693, 8] width 4 height 5
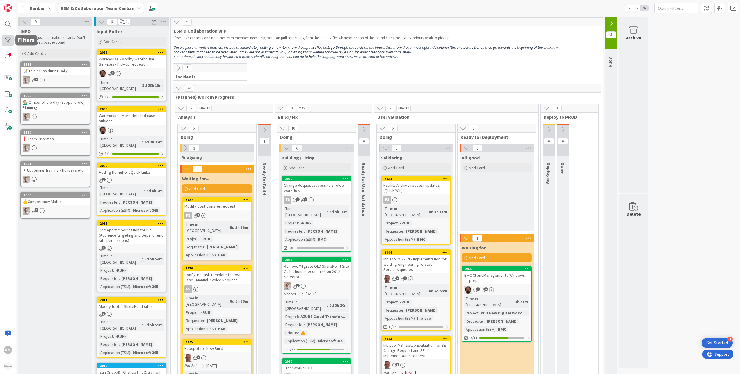
click at [7, 39] on div at bounding box center [8, 41] width 12 height 12
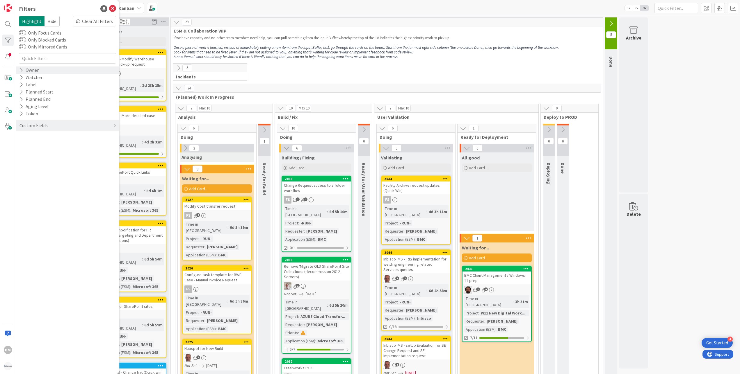
click at [34, 68] on div "Owner" at bounding box center [29, 70] width 20 height 7
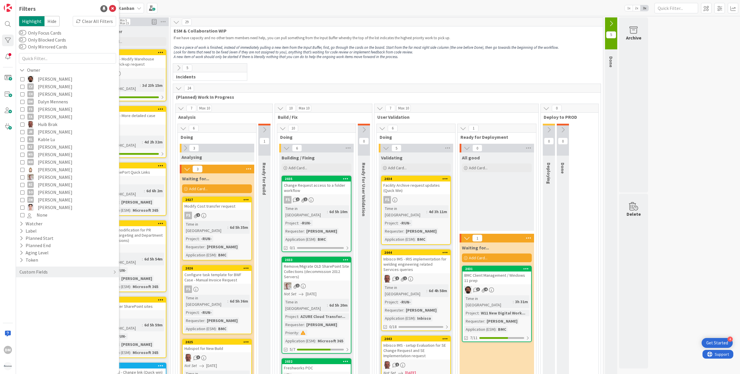
click at [23, 101] on icon at bounding box center [22, 102] width 4 height 4
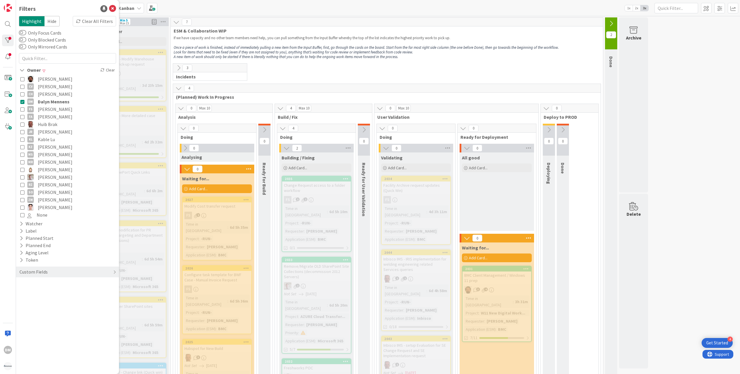
click at [295, 8] on div "Kanban ESM & Collaboration Team Kanban 1x 2x 3x" at bounding box center [378, 8] width 724 height 16
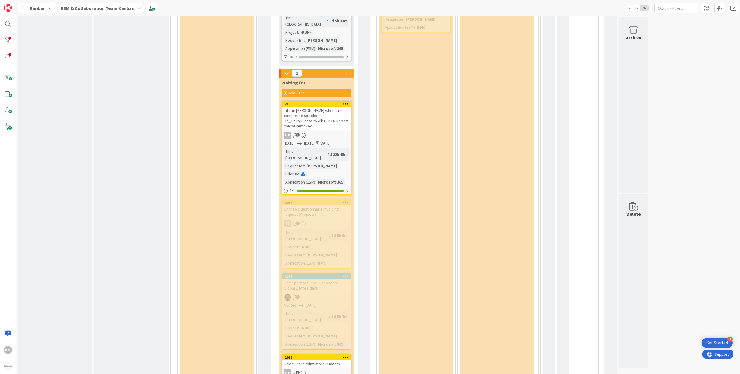
scroll to position [655, 0]
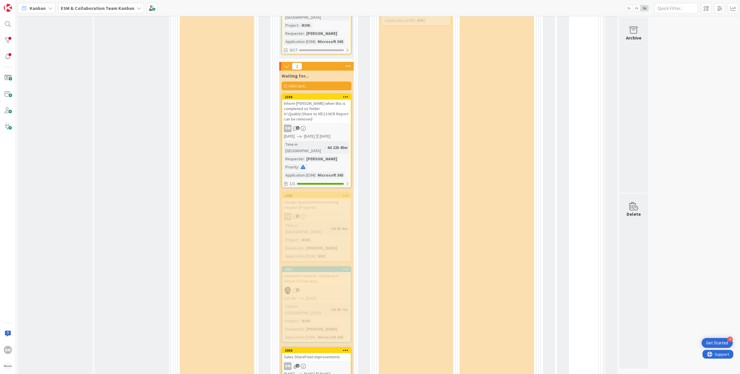
click at [320, 354] on div "Sales SharePoint improvements" at bounding box center [316, 358] width 69 height 8
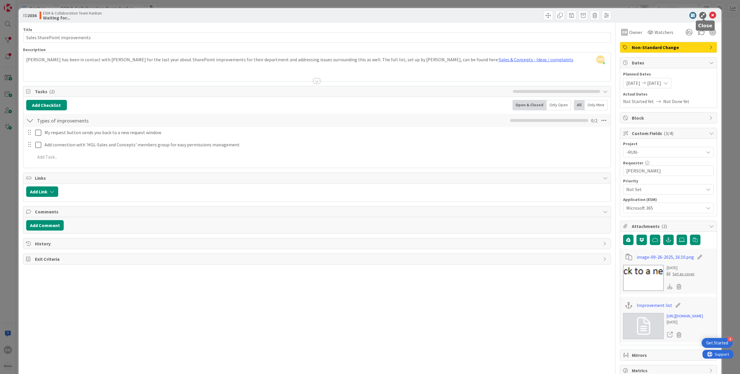
click at [709, 17] on icon at bounding box center [712, 15] width 7 height 7
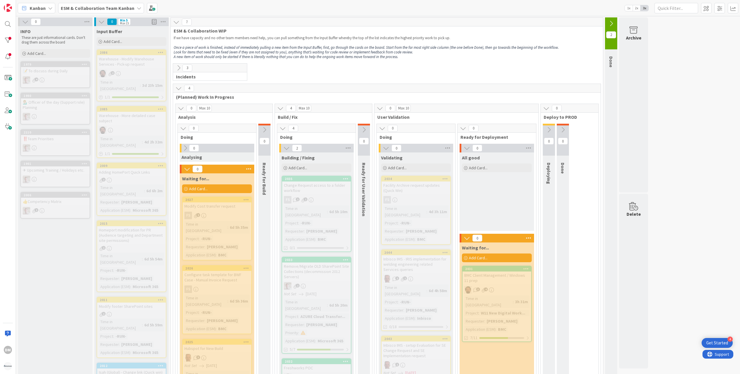
click at [103, 5] on b "ESM & Collaboration Team Kanban" at bounding box center [98, 8] width 74 height 6
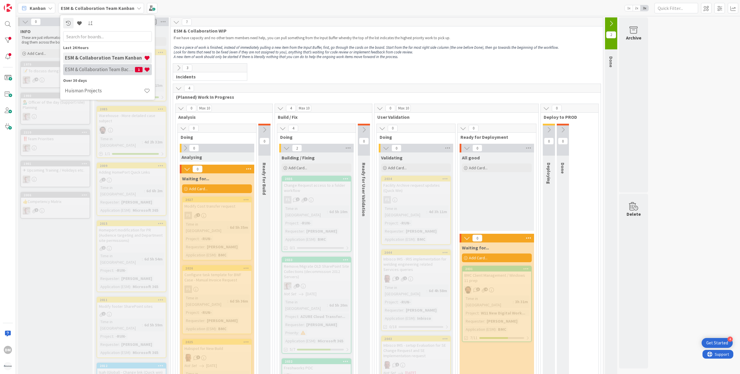
click at [108, 70] on h4 "ESM & Collaboration Team Backlog" at bounding box center [100, 70] width 70 height 6
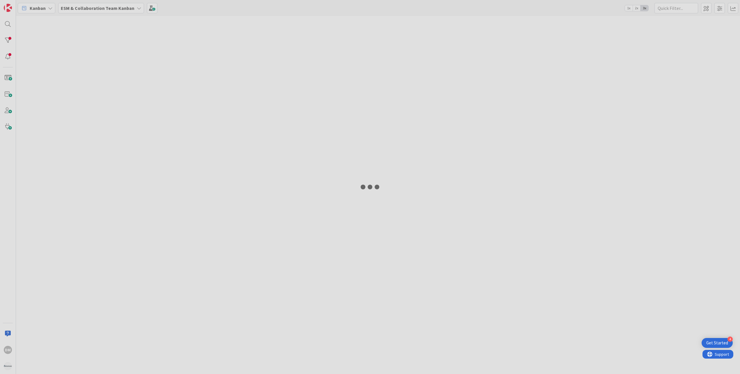
type input "BMC main overview screen"
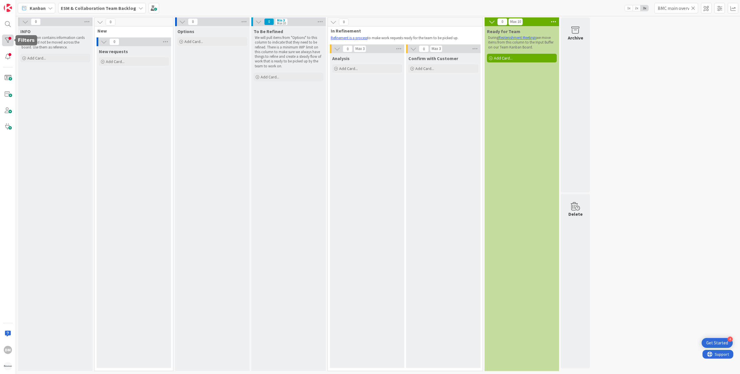
click at [2, 38] on div at bounding box center [8, 41] width 12 height 12
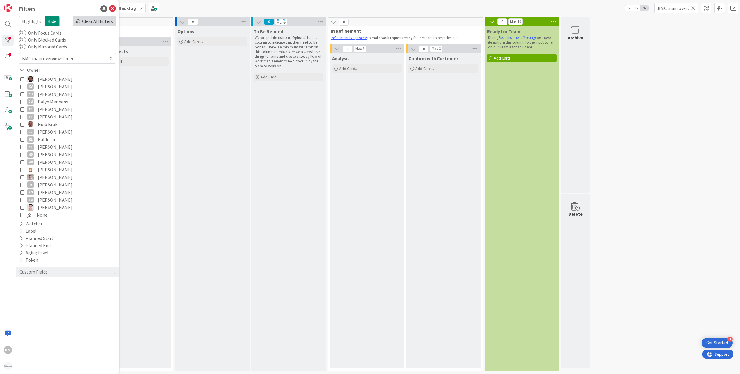
click at [93, 21] on div "Clear All Filters" at bounding box center [94, 21] width 43 height 10
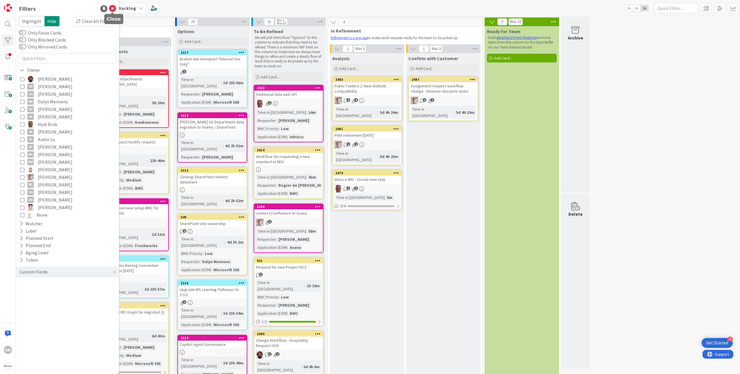
click at [113, 7] on icon at bounding box center [112, 8] width 7 height 7
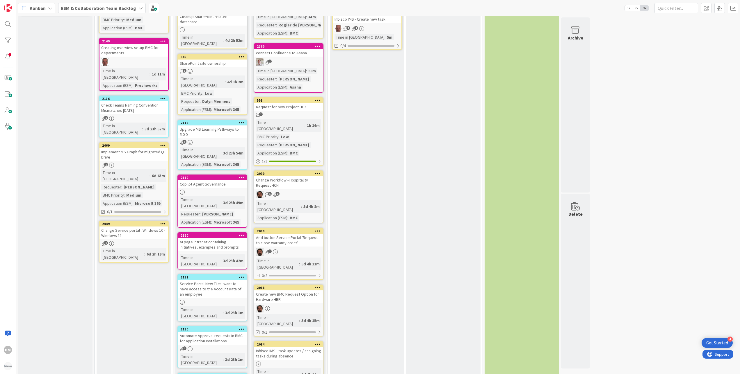
scroll to position [60, 0]
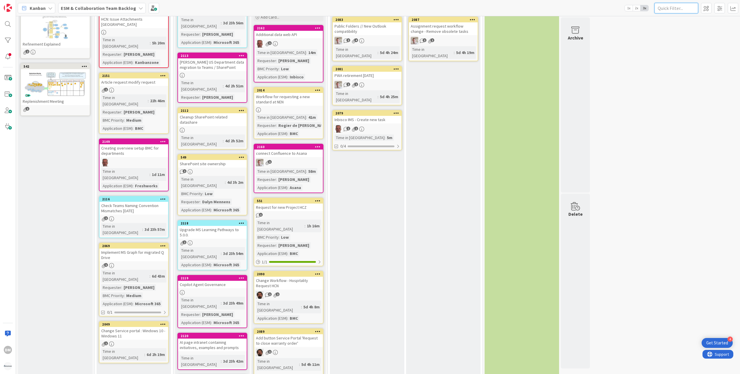
click at [668, 3] on input "text" at bounding box center [676, 8] width 44 height 10
paste input "Accounts Receivable"
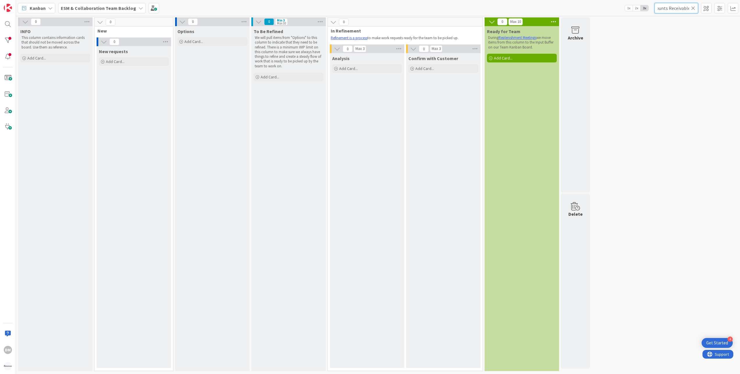
type input "Accounts Receivable"
click at [92, 6] on b "ESM & Collaboration Team Backlog" at bounding box center [98, 8] width 75 height 6
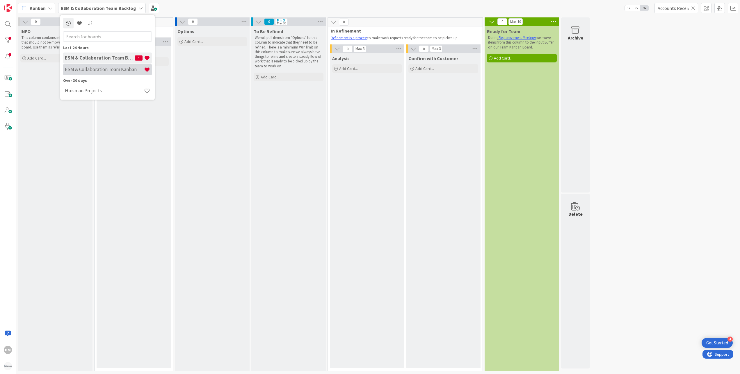
click at [99, 67] on h4 "ESM & Collaboration Team Kanban" at bounding box center [104, 70] width 79 height 6
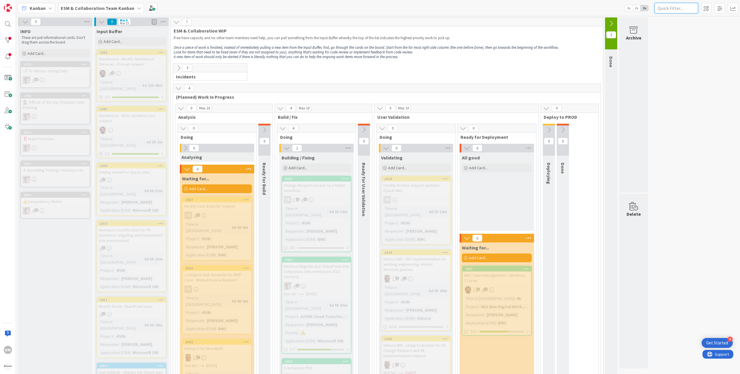
click at [683, 12] on input "text" at bounding box center [676, 8] width 44 height 10
paste input "Accounts Receivable"
type input "Accounts Receivable"
click at [5, 41] on div at bounding box center [8, 41] width 12 height 12
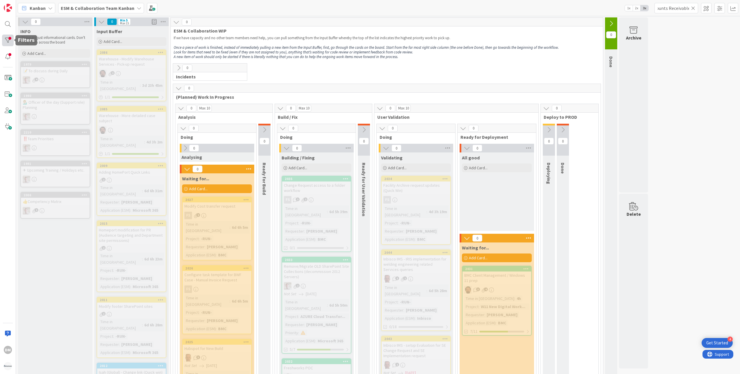
scroll to position [0, 0]
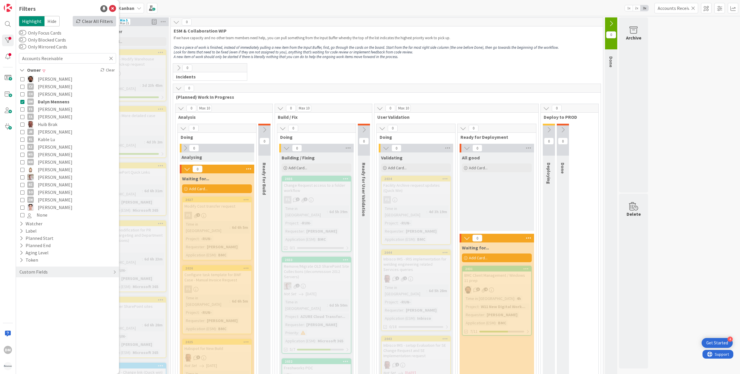
click at [101, 20] on div "Clear All Filters" at bounding box center [94, 21] width 43 height 10
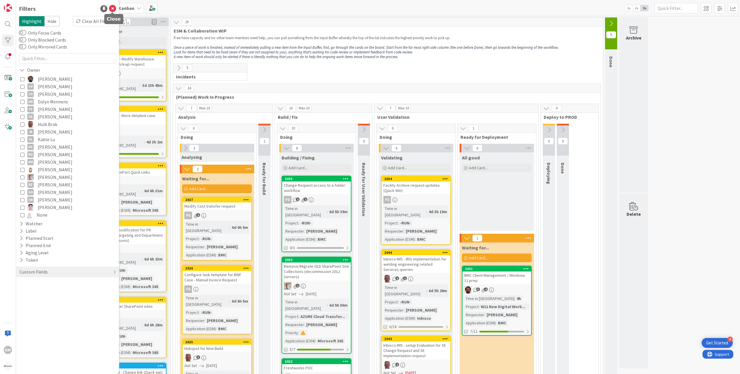
click at [111, 7] on icon at bounding box center [112, 8] width 7 height 7
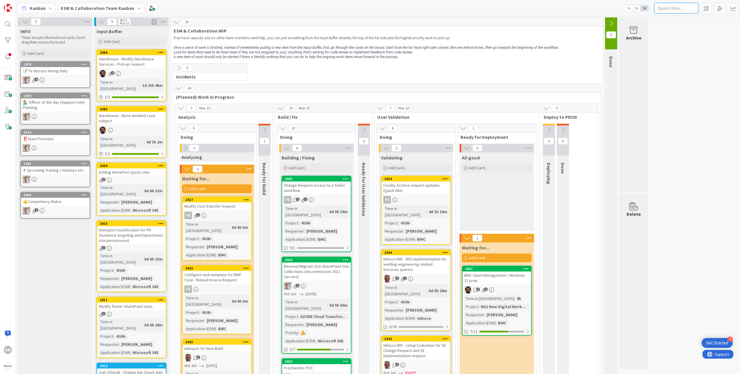
click at [684, 7] on input "text" at bounding box center [676, 8] width 44 height 10
paste input "Accounts Receivable"
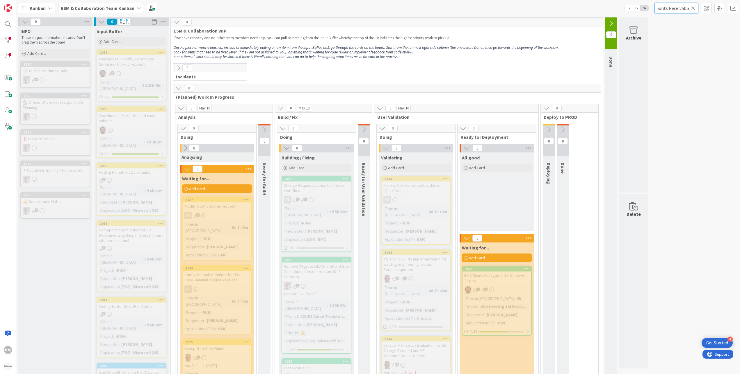
type input "Accounts Receivable"
click at [693, 9] on icon at bounding box center [693, 8] width 4 height 5
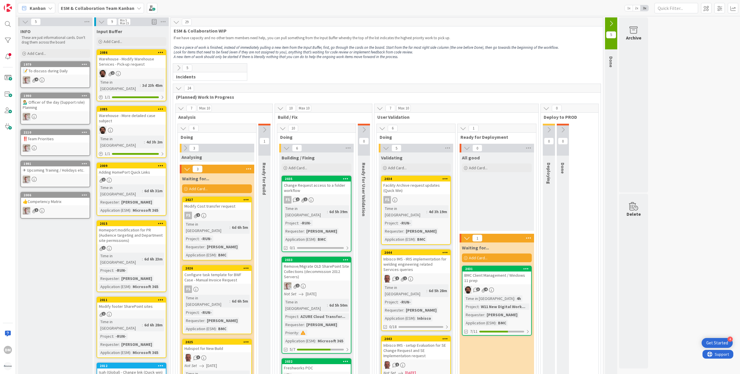
click at [92, 4] on div "ESM & Collaboration Team Kanban" at bounding box center [101, 8] width 86 height 10
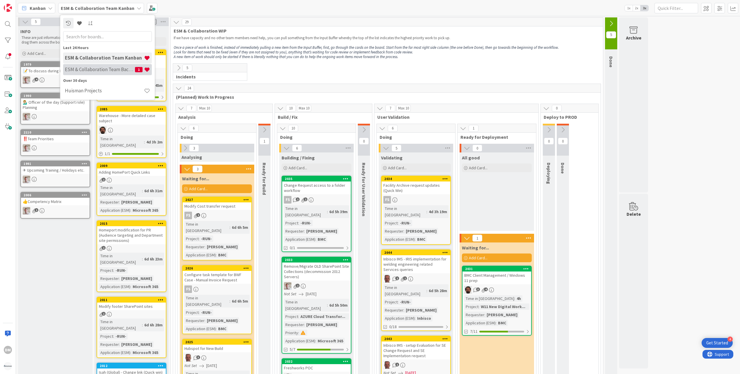
click at [109, 70] on h4 "ESM & Collaboration Team Backlog" at bounding box center [100, 70] width 70 height 6
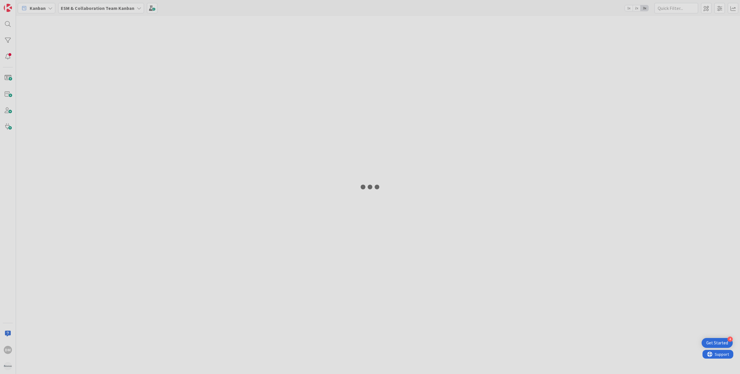
type input "Accounts Receivable"
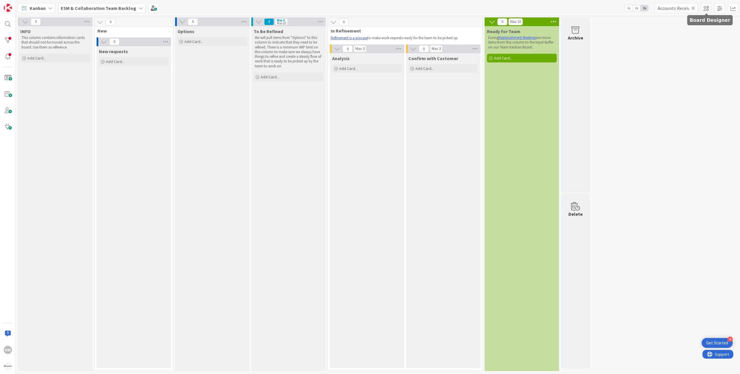
click at [693, 6] on icon at bounding box center [693, 8] width 4 height 5
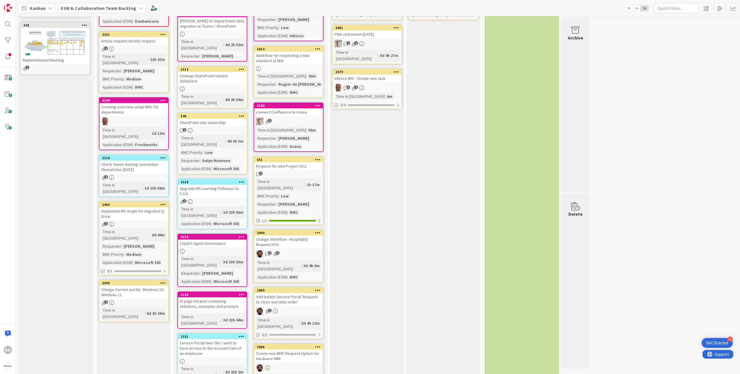
scroll to position [174, 0]
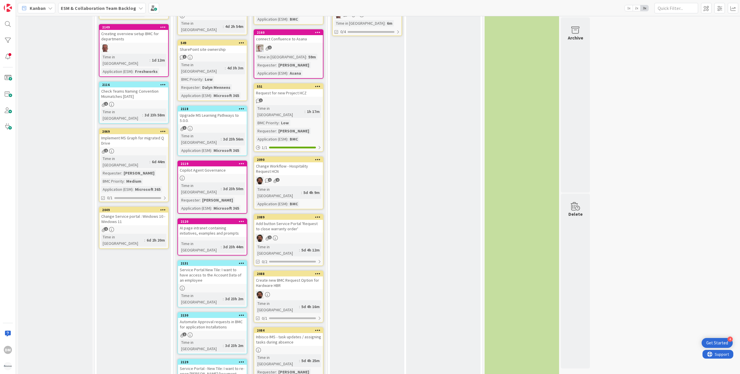
click at [303, 220] on div "Add button Service Portal 'Request to close warranty order'" at bounding box center [288, 226] width 69 height 13
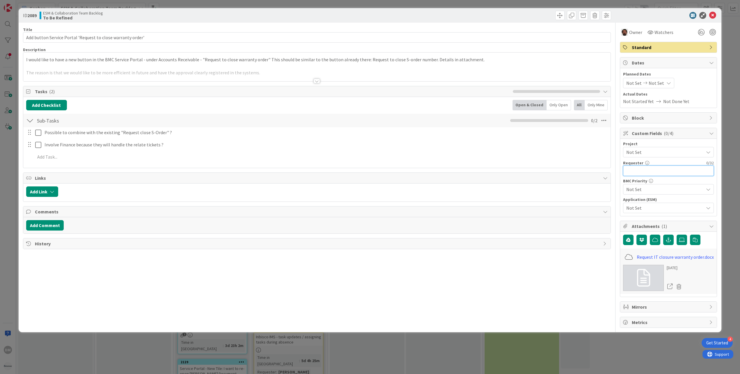
click at [648, 171] on input "text" at bounding box center [668, 171] width 91 height 10
type input "Romke van Diggelen"
click at [687, 30] on div "Owner Watchers" at bounding box center [668, 32] width 97 height 10
click at [713, 15] on icon at bounding box center [712, 15] width 7 height 7
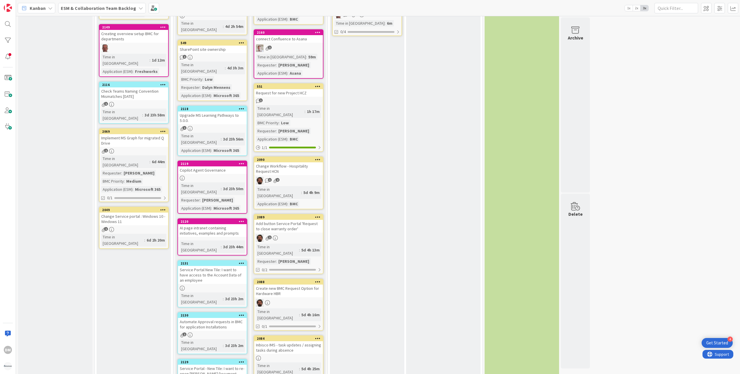
click at [297, 220] on div "Add button Service Portal 'Request to close warranty order'" at bounding box center [288, 226] width 69 height 13
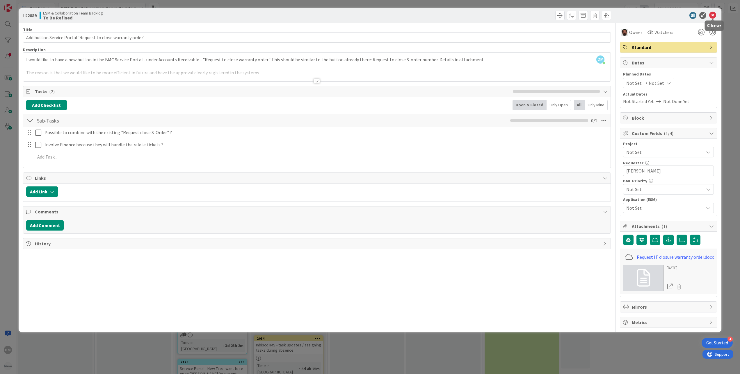
click at [715, 17] on icon at bounding box center [712, 15] width 7 height 7
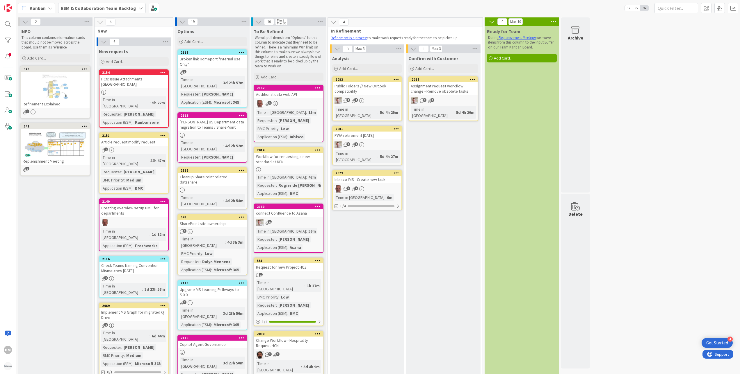
click at [677, 2] on div "Kanban ESM & Collaboration Team Backlog 1x 2x 3x" at bounding box center [378, 8] width 724 height 16
click at [676, 5] on input "text" at bounding box center [676, 8] width 44 height 10
paste input "Option for Hardware"
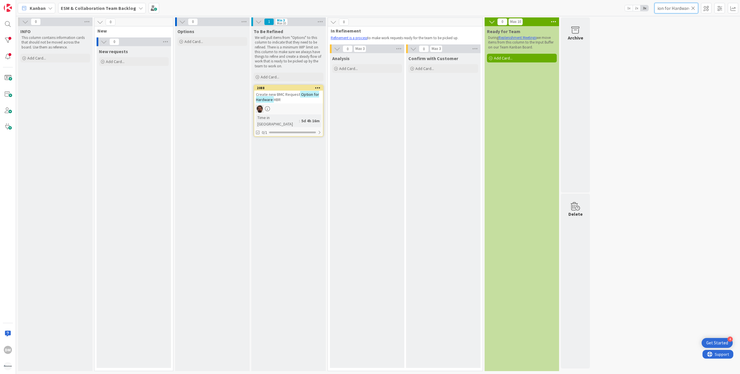
type input "Option for Hardware"
click at [288, 102] on div "Create new BMC Request Option for Hardware HBR" at bounding box center [288, 97] width 69 height 13
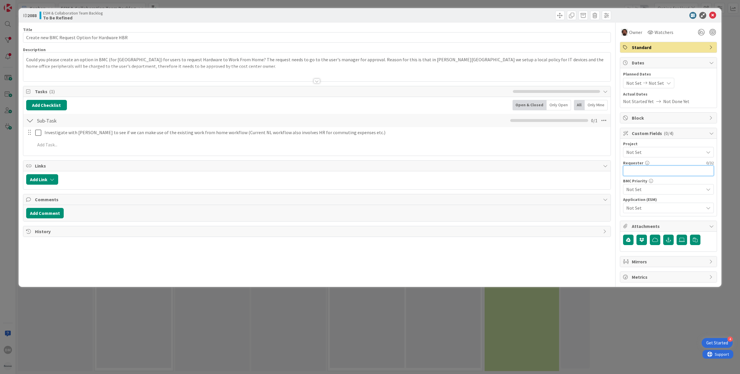
click at [662, 168] on input "text" at bounding box center [668, 171] width 91 height 10
type input "Paulo Schwab Rocha"
click at [714, 15] on icon at bounding box center [712, 15] width 7 height 7
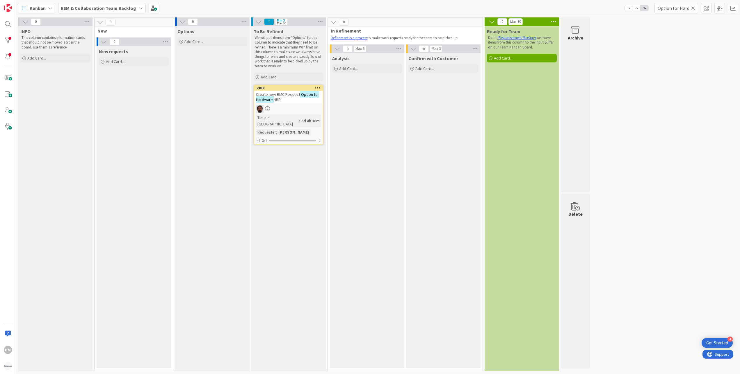
click at [693, 8] on icon at bounding box center [693, 8] width 4 height 5
click at [680, 8] on input "text" at bounding box center [676, 8] width 44 height 10
paste input "article request"
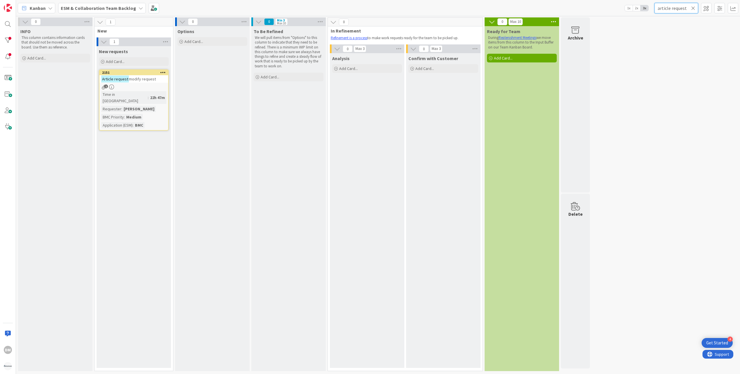
type input "article request"
click at [130, 81] on span "modify request" at bounding box center [142, 78] width 27 height 5
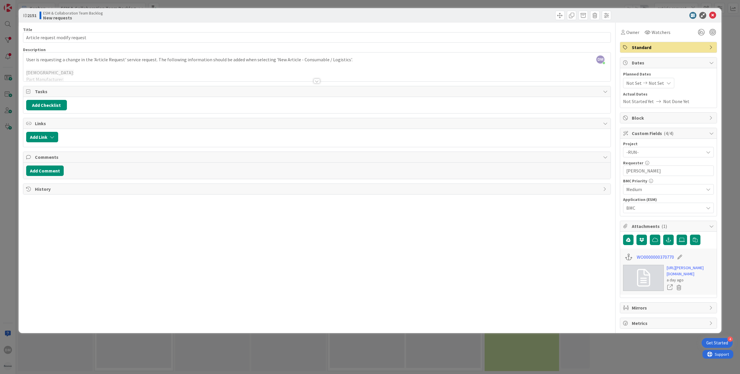
click at [241, 220] on div "Title 30 / 128 Article request modify request Description DM Dalyn Mennens just…" at bounding box center [317, 176] width 588 height 306
click at [317, 82] on div at bounding box center [316, 81] width 6 height 5
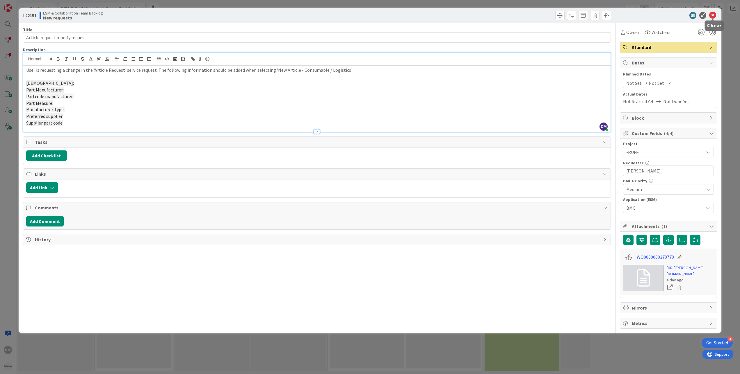
click at [713, 15] on icon at bounding box center [712, 15] width 7 height 7
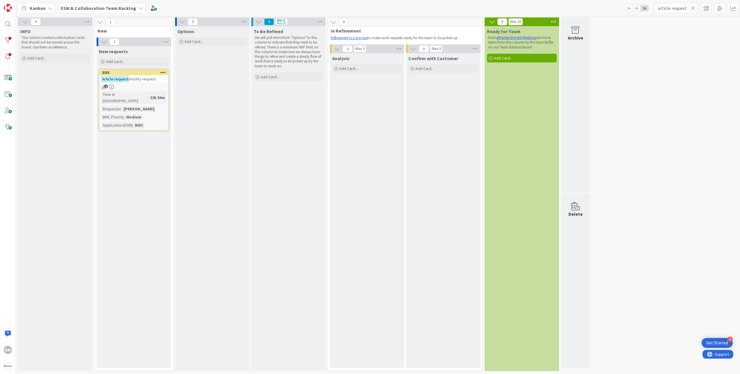
click at [695, 8] on icon at bounding box center [693, 8] width 4 height 5
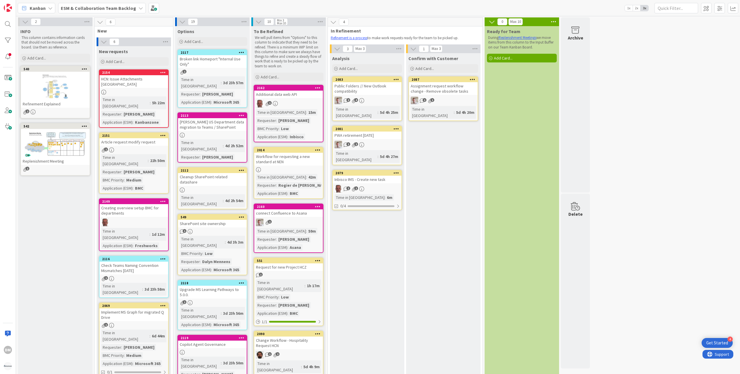
click at [121, 10] on b "ESM & Collaboration Team Backlog" at bounding box center [98, 8] width 75 height 6
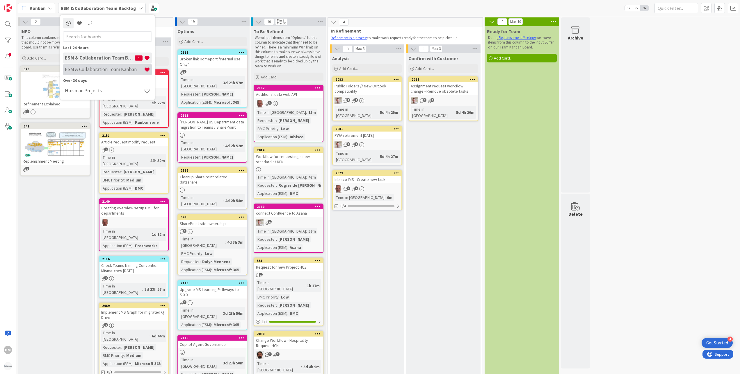
click at [106, 70] on h4 "ESM & Collaboration Team Kanban" at bounding box center [104, 70] width 79 height 6
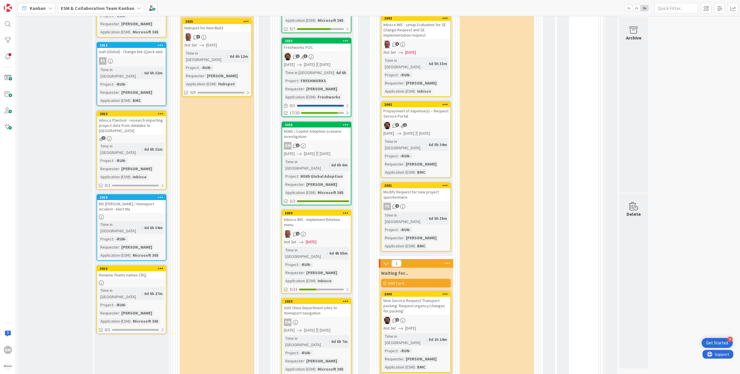
scroll to position [174, 0]
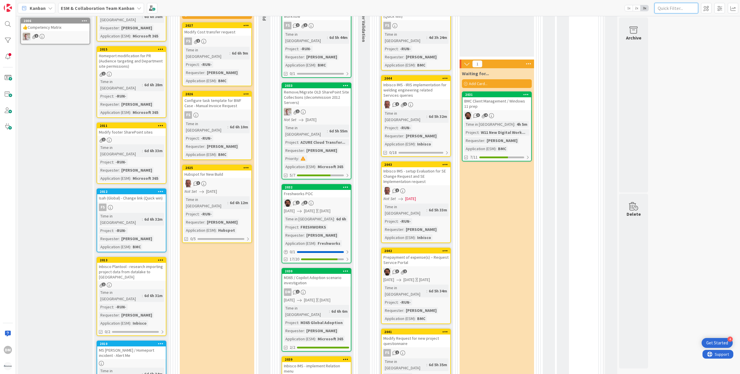
click at [691, 10] on input "text" at bounding box center [676, 8] width 44 height 10
paste input "https://kanbanzone.io/b/EpcbY1Qg/c/2151-Article-request-modify-request"
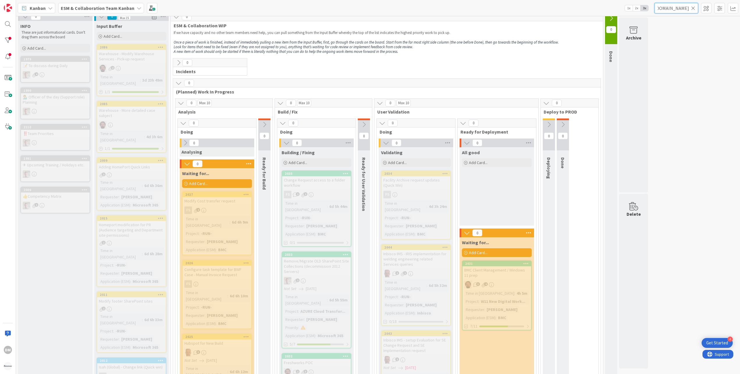
scroll to position [0, 0]
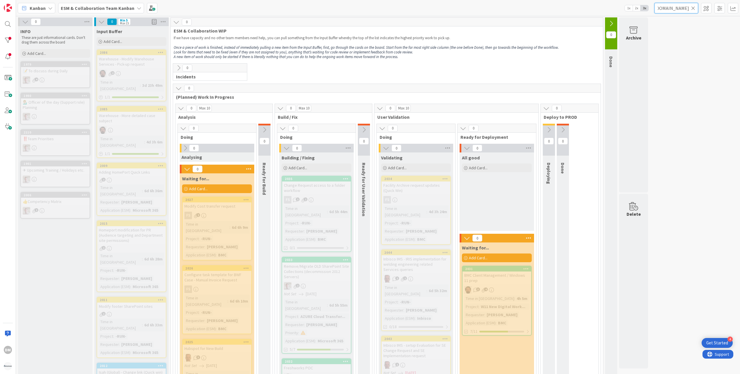
type input "https://kanbanzone.io/b/EpcbY1Qg/c/2151-Article-request-modify-request"
click at [695, 6] on icon at bounding box center [693, 8] width 4 height 5
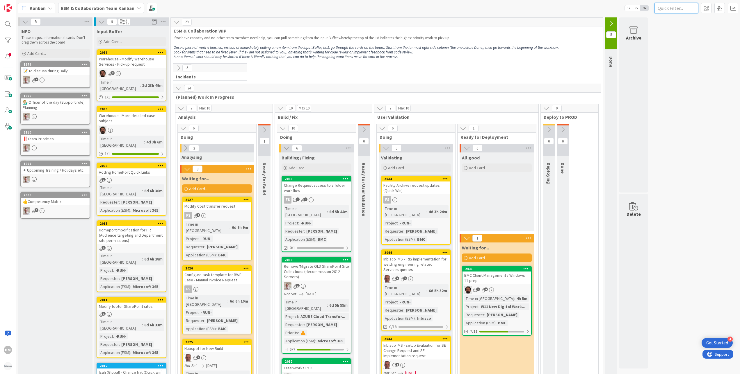
click at [669, 8] on input "text" at bounding box center [676, 8] width 44 height 10
paste input "Services Summaries"
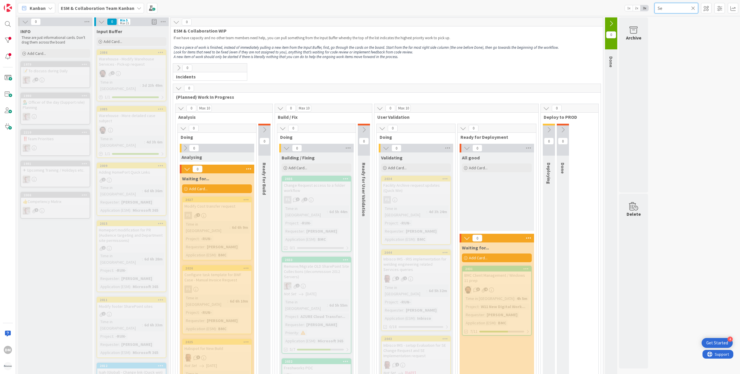
type input "S"
type input "more de"
click at [124, 112] on mark "More de" at bounding box center [129, 115] width 16 height 7
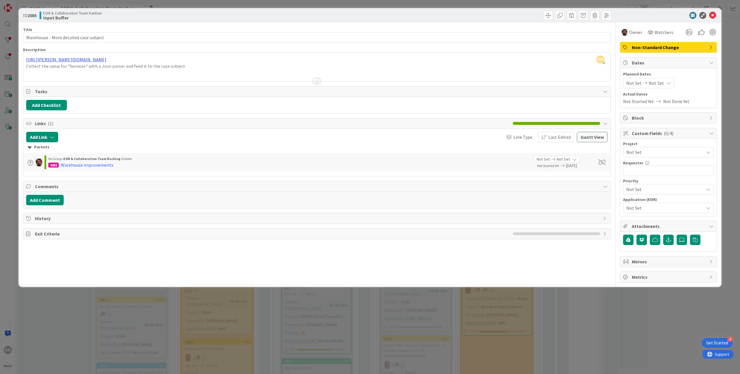
click at [141, 60] on div "DM Dalyn Mennens just joined https://huisman-smartit.onbmc.com/smartit/app/#/wo…" at bounding box center [316, 67] width 587 height 29
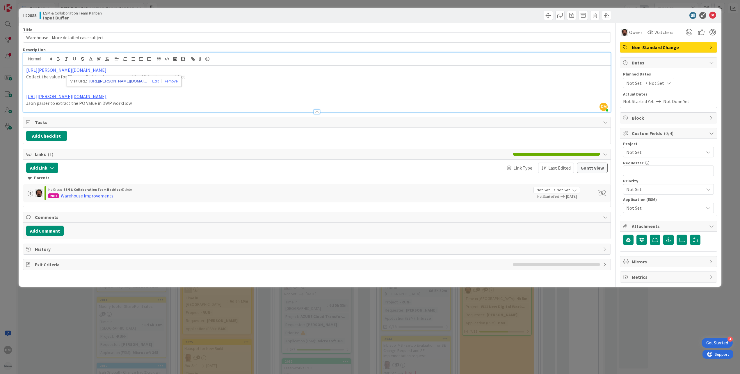
click at [137, 80] on link "https://huisman-smartit.onbmc.com/smartit/app/#/workorder/AGGHEXFAF704DATBI44TT…" at bounding box center [118, 82] width 58 height 8
click at [715, 15] on icon at bounding box center [712, 15] width 7 height 7
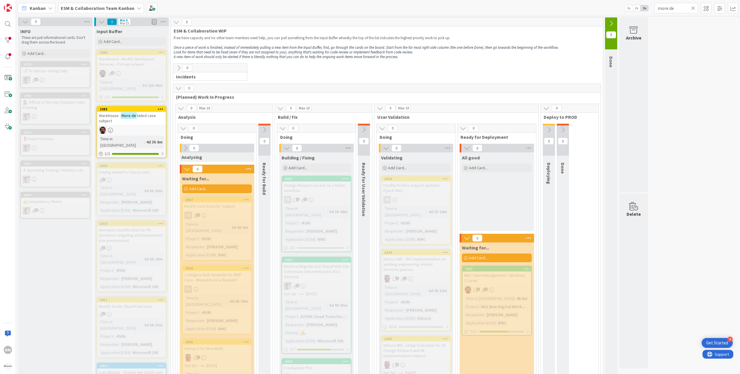
click at [129, 112] on mark "More de" at bounding box center [129, 115] width 16 height 7
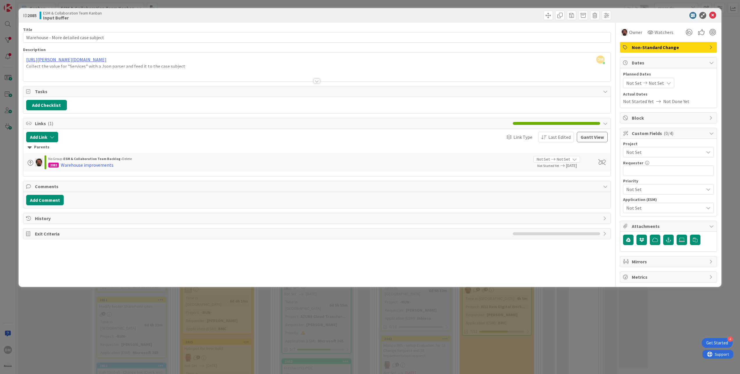
click at [315, 81] on div at bounding box center [316, 81] width 6 height 5
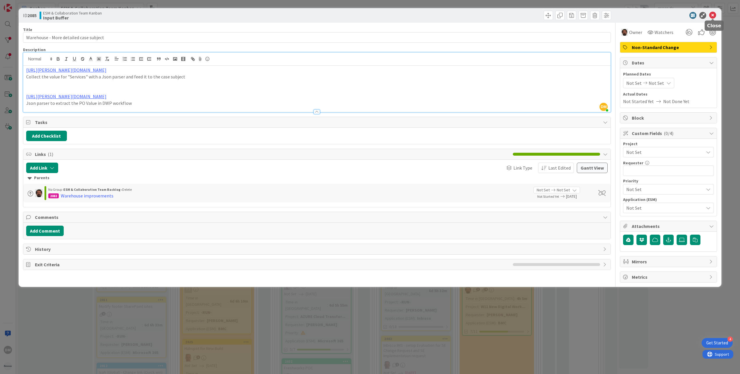
click at [712, 15] on icon at bounding box center [712, 15] width 7 height 7
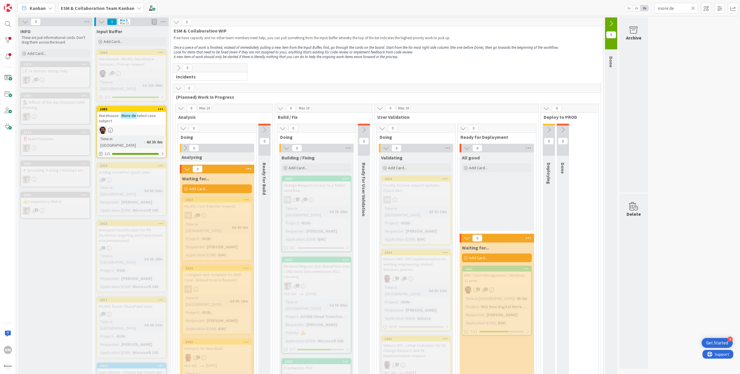
click at [142, 67] on div "Warehouse - Modify Warehouse Services - Pick-up request" at bounding box center [131, 61] width 69 height 13
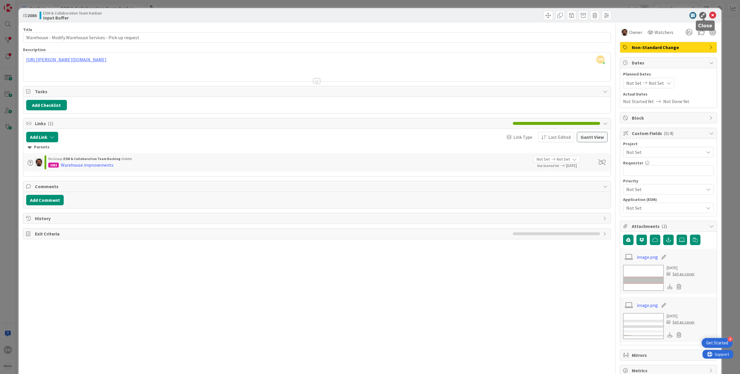
click at [709, 16] on icon at bounding box center [712, 15] width 7 height 7
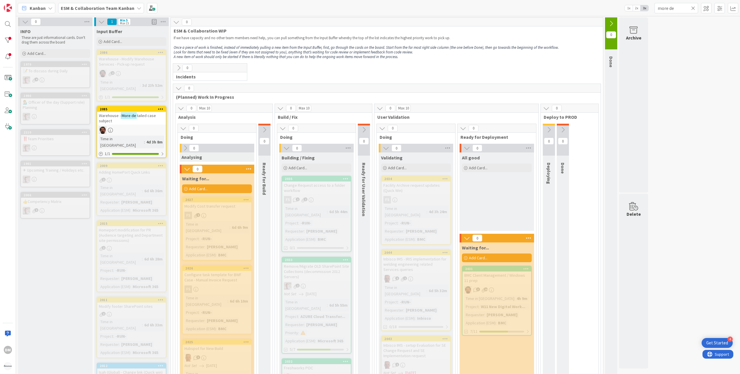
click at [77, 5] on b "ESM & Collaboration Team Kanban" at bounding box center [98, 8] width 74 height 6
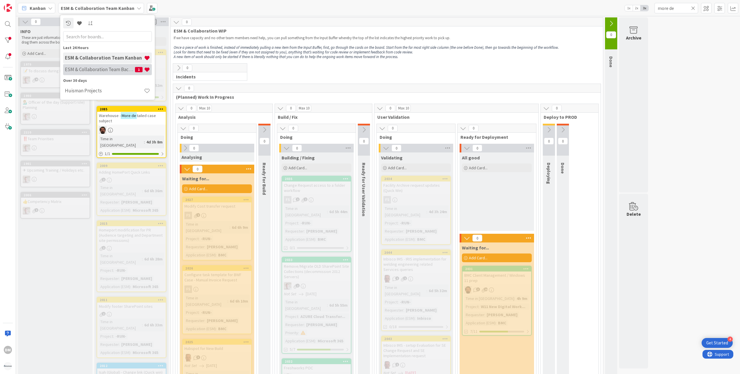
click at [81, 68] on h4 "ESM & Collaboration Team Backlog" at bounding box center [100, 70] width 70 height 6
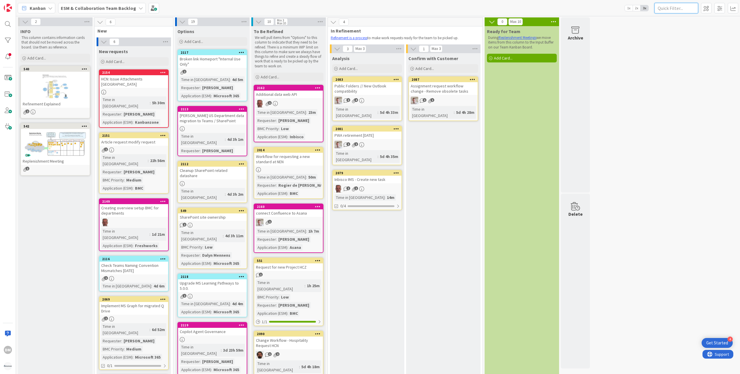
click at [681, 10] on input "text" at bounding box center [676, 8] width 44 height 10
paste input "Create new task"
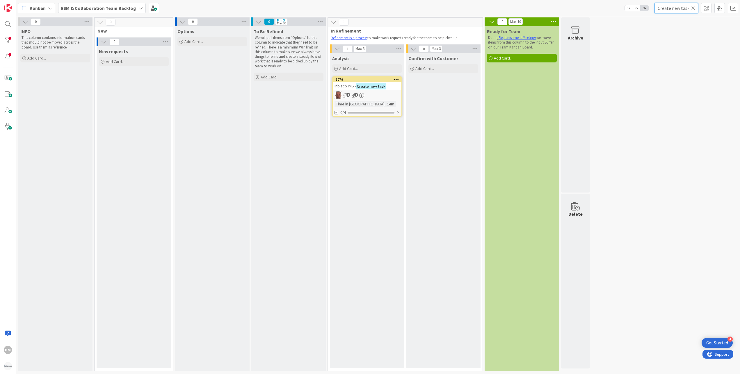
type input "Create new task"
click at [376, 82] on div "2079" at bounding box center [367, 79] width 69 height 5
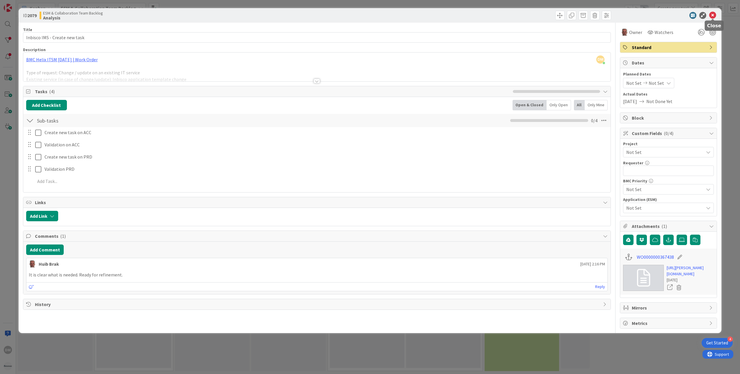
click at [712, 16] on icon at bounding box center [712, 15] width 7 height 7
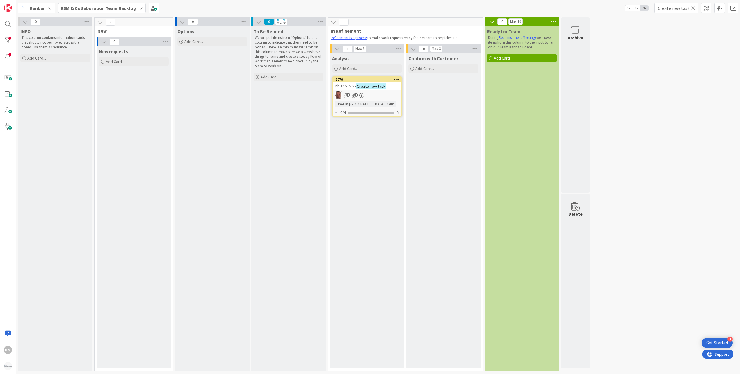
click at [693, 7] on icon at bounding box center [693, 8] width 4 height 5
click at [686, 7] on input "text" at bounding box center [676, 8] width 44 height 10
paste input "Add warranty"
type input "Add warranty"
click at [693, 6] on icon at bounding box center [693, 8] width 4 height 5
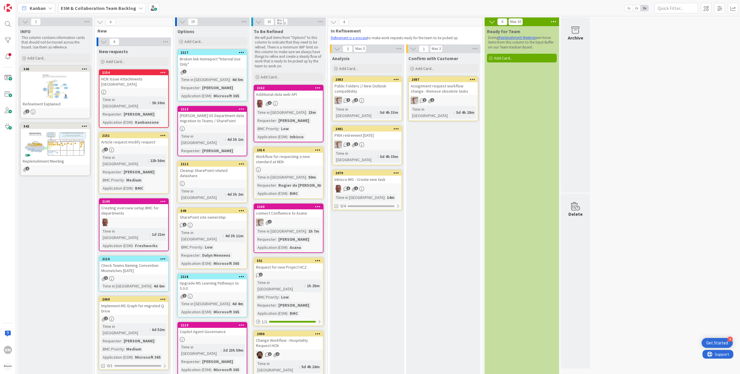
click at [102, 6] on b "ESM & Collaboration Team Backlog" at bounding box center [98, 8] width 75 height 6
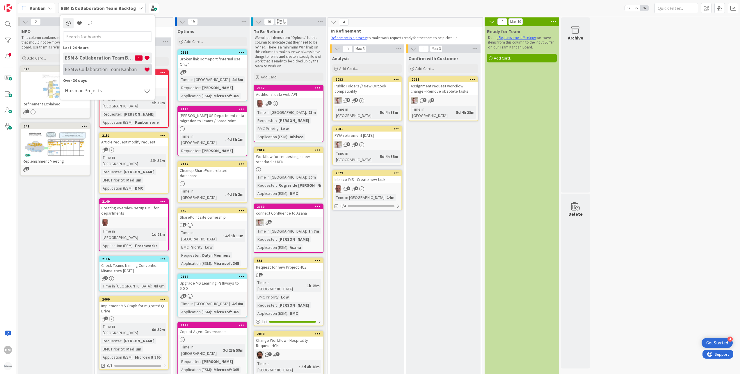
click at [103, 68] on h4 "ESM & Collaboration Team Kanban" at bounding box center [104, 70] width 79 height 6
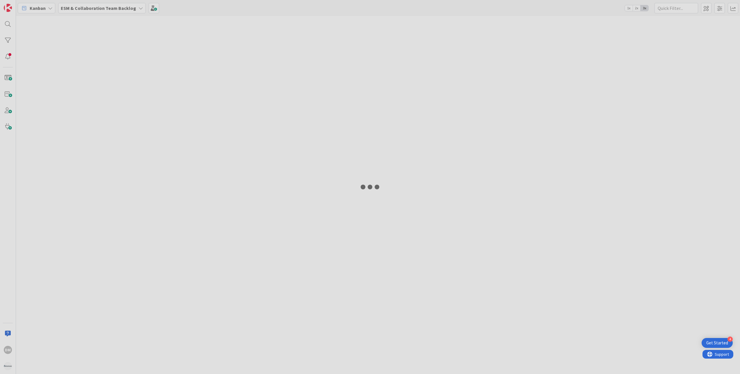
type input "more de"
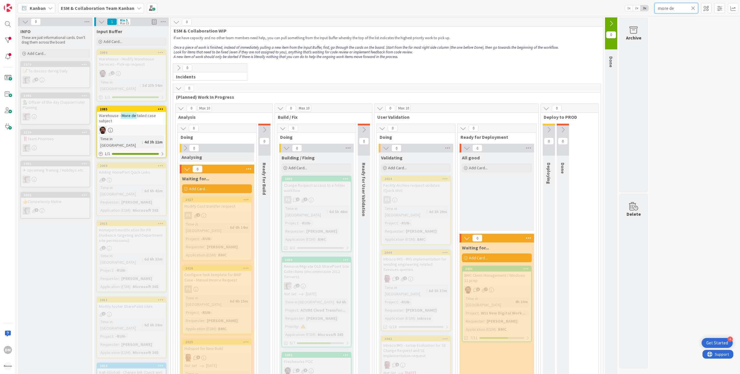
click at [670, 9] on input "more de" at bounding box center [676, 8] width 44 height 10
click at [695, 8] on input "more de" at bounding box center [676, 8] width 44 height 10
click at [692, 7] on icon at bounding box center [693, 8] width 4 height 5
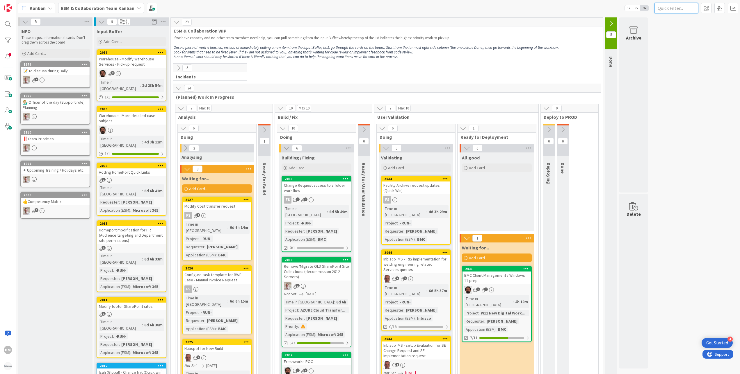
click at [685, 8] on input "text" at bounding box center [676, 8] width 44 height 10
paste input "Add warranty"
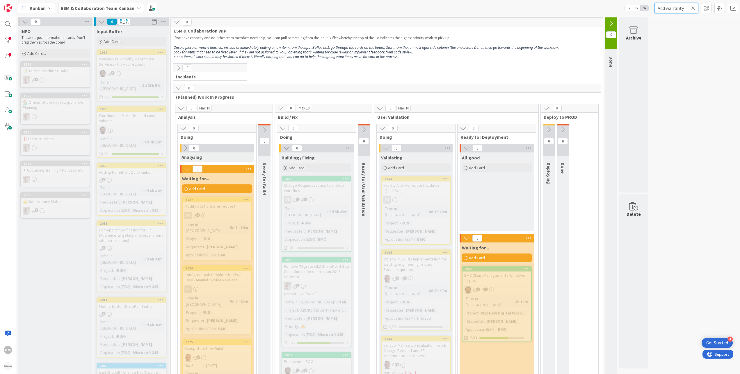
type input "Add warranty"
click at [693, 7] on icon at bounding box center [693, 8] width 4 height 5
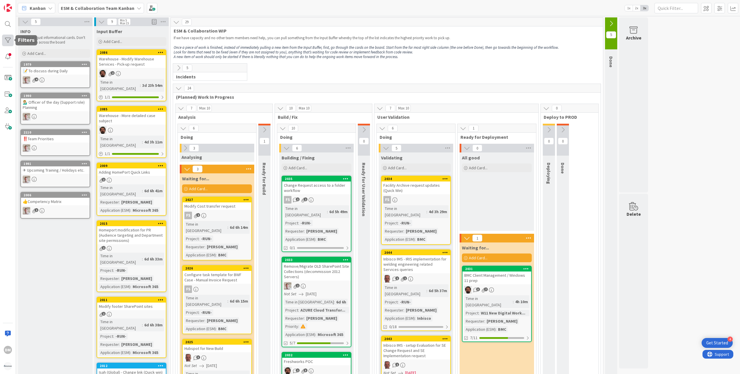
click at [8, 37] on div at bounding box center [8, 41] width 12 height 12
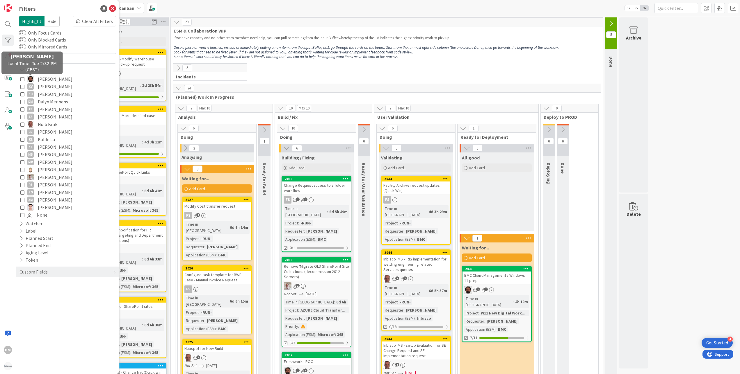
click at [24, 77] on button "[PERSON_NAME]" at bounding box center [67, 79] width 94 height 8
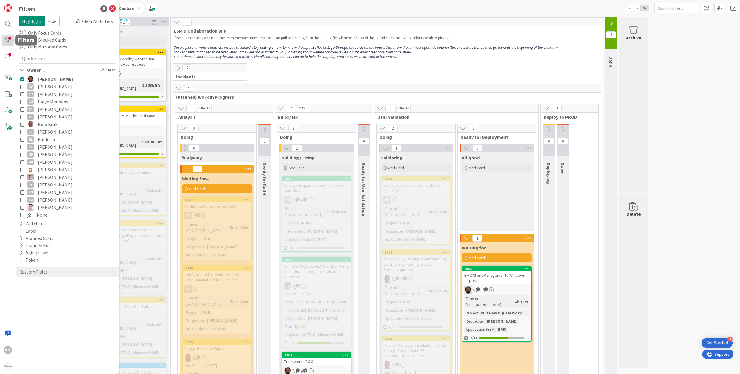
click at [5, 39] on div at bounding box center [8, 41] width 12 height 12
click at [113, 11] on icon at bounding box center [112, 8] width 7 height 7
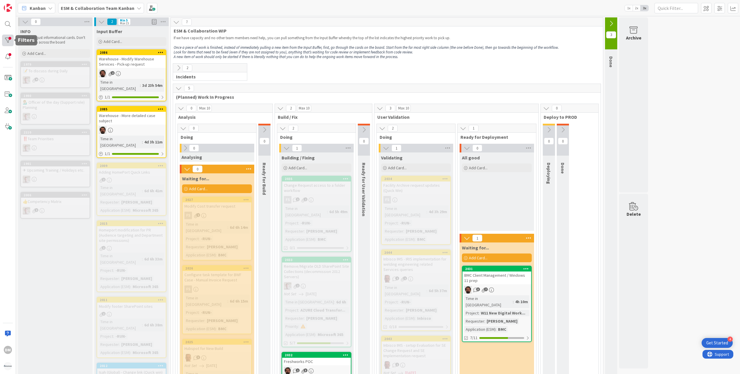
click at [11, 42] on div at bounding box center [8, 41] width 12 height 12
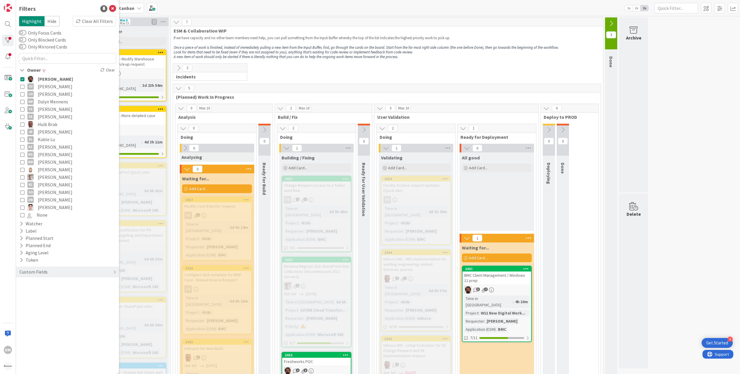
click at [24, 77] on icon at bounding box center [22, 79] width 4 height 4
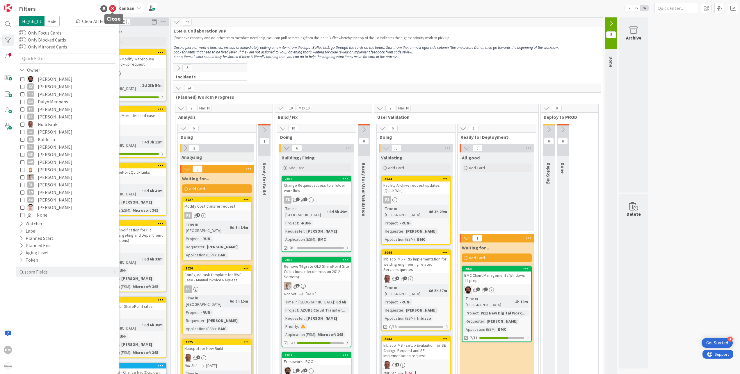
click at [112, 9] on icon at bounding box center [112, 8] width 7 height 7
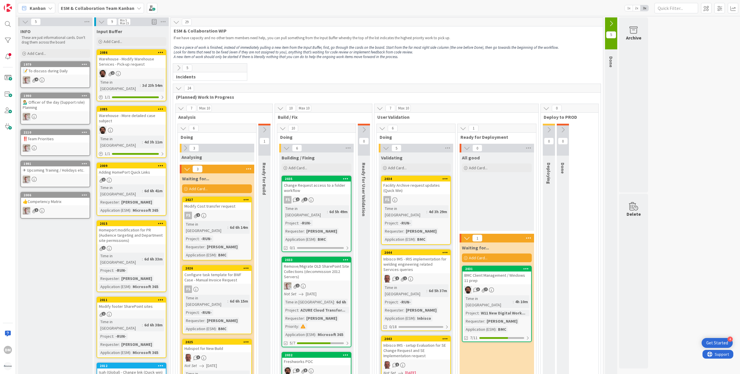
click at [81, 5] on b "ESM & Collaboration Team Kanban" at bounding box center [98, 8] width 74 height 6
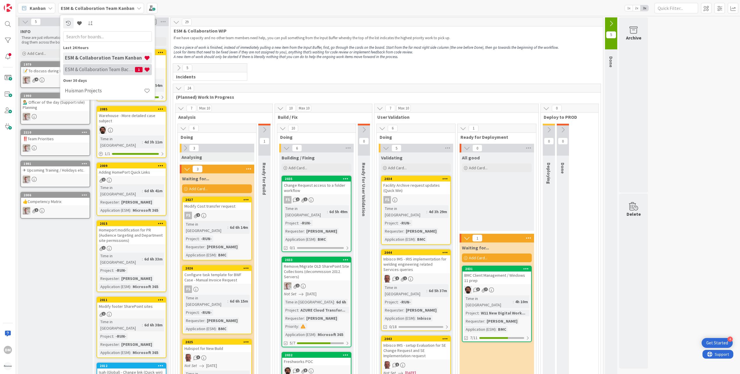
click at [100, 67] on h4 "ESM & Collaboration Team Backlog" at bounding box center [100, 70] width 70 height 6
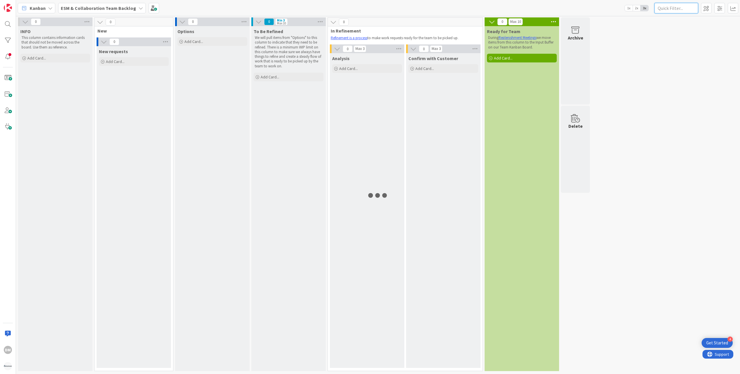
click at [677, 8] on input "text" at bounding box center [676, 8] width 44 height 10
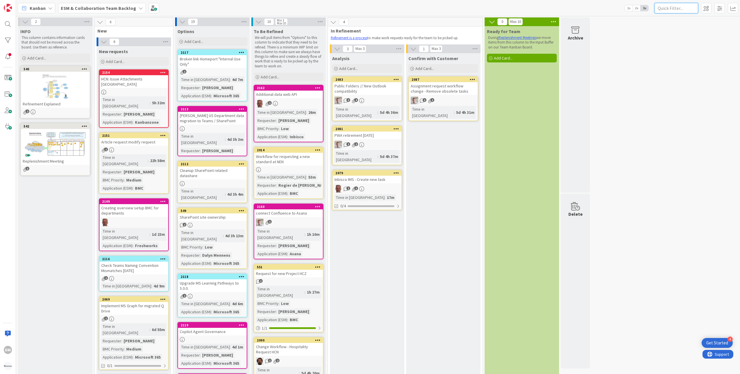
paste input "Tools & Equipment"
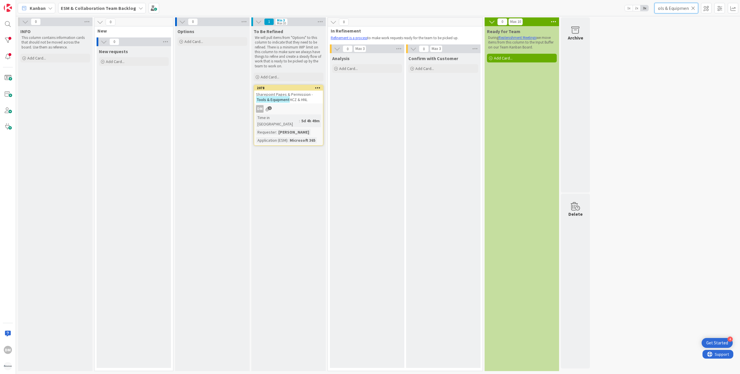
type input "Tools & Equipment"
click at [283, 103] on div "Sharepoint Pages & Permission - Tools & Equipment HCZ & HNL" at bounding box center [288, 97] width 69 height 13
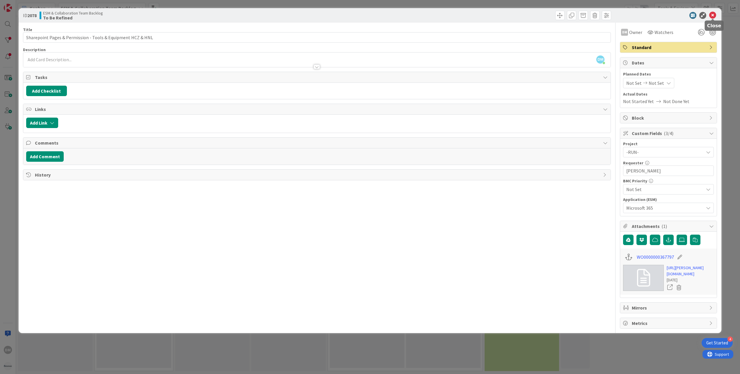
click at [712, 12] on icon at bounding box center [712, 15] width 7 height 7
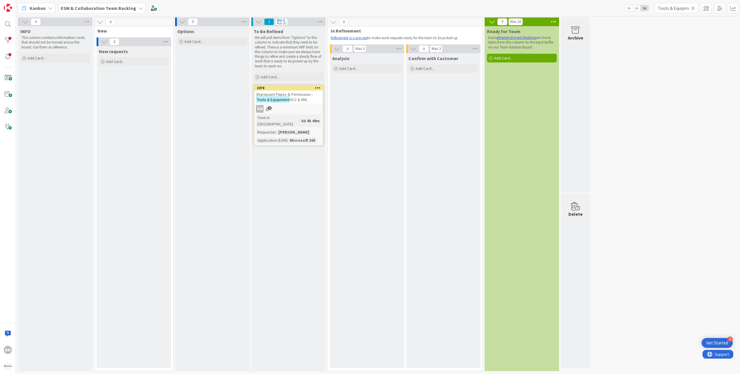
click at [693, 7] on icon at bounding box center [693, 8] width 4 height 5
click at [681, 8] on input "text" at bounding box center [676, 8] width 44 height 10
paste input "MS Graph"
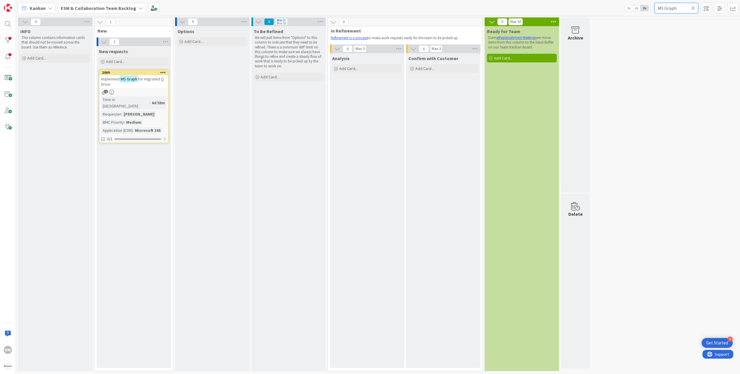
type input "MS Graph"
click at [130, 79] on mark "MS Graph" at bounding box center [129, 79] width 18 height 7
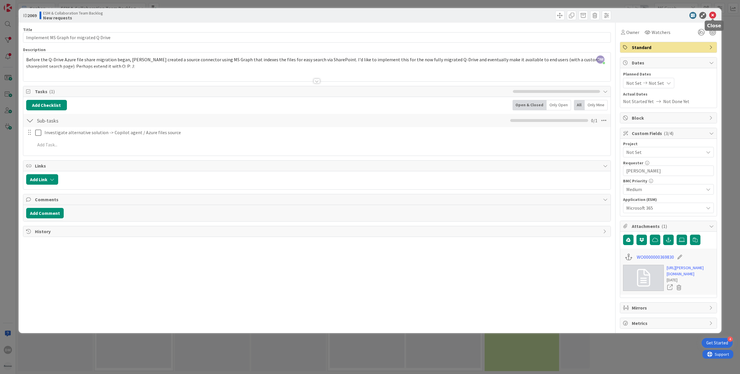
click at [715, 15] on icon at bounding box center [712, 15] width 7 height 7
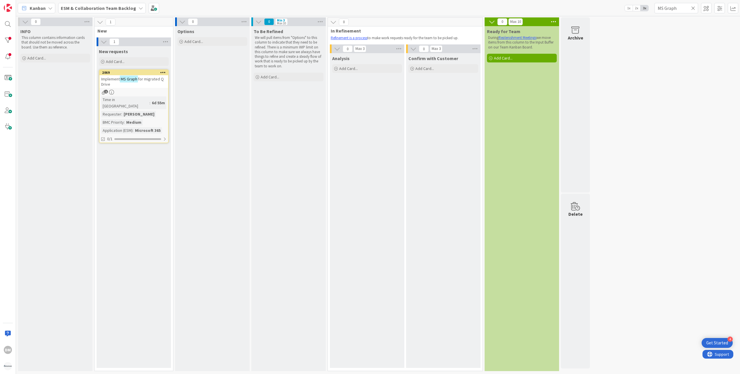
click at [102, 7] on b "ESM & Collaboration Team Backlog" at bounding box center [98, 8] width 75 height 6
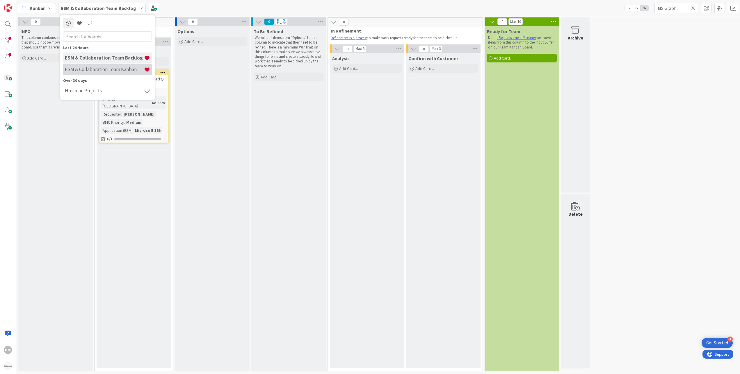
click at [101, 70] on h4 "ESM & Collaboration Team Kanban" at bounding box center [104, 70] width 79 height 6
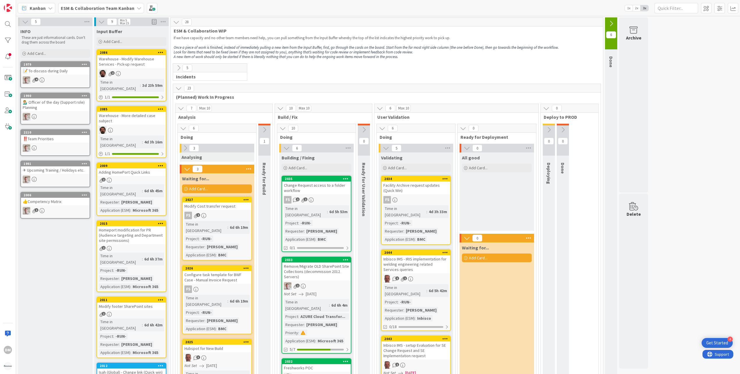
click at [179, 67] on icon at bounding box center [178, 68] width 6 height 6
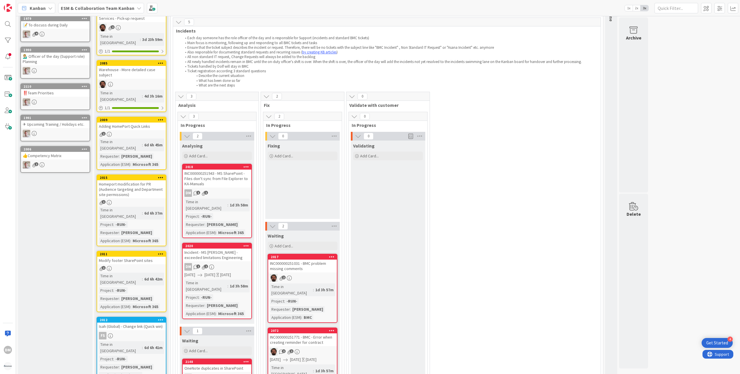
scroll to position [116, 0]
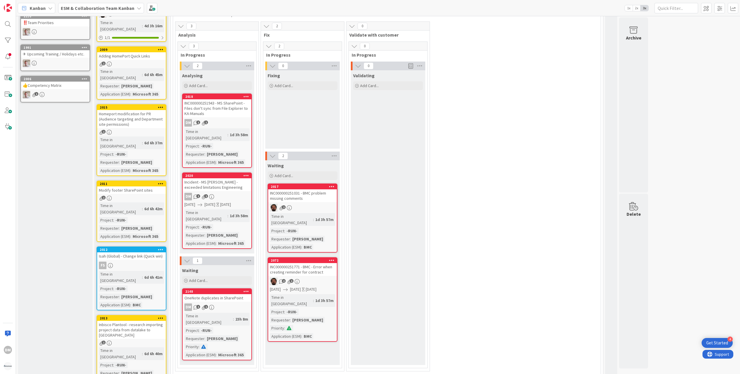
click at [317, 201] on div "INC000000251031 - BMC problem missing comments" at bounding box center [302, 196] width 69 height 13
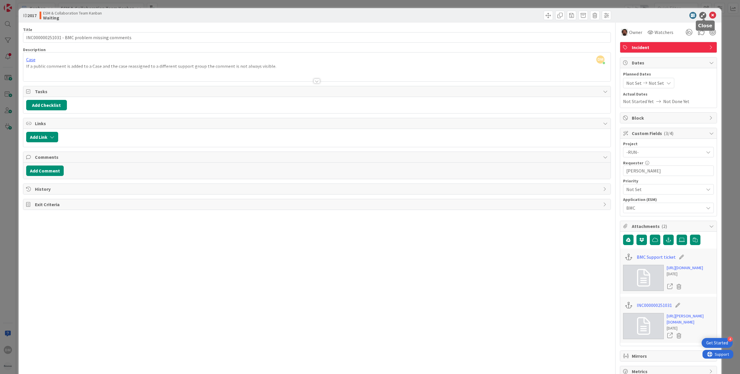
click at [709, 15] on icon at bounding box center [712, 15] width 7 height 7
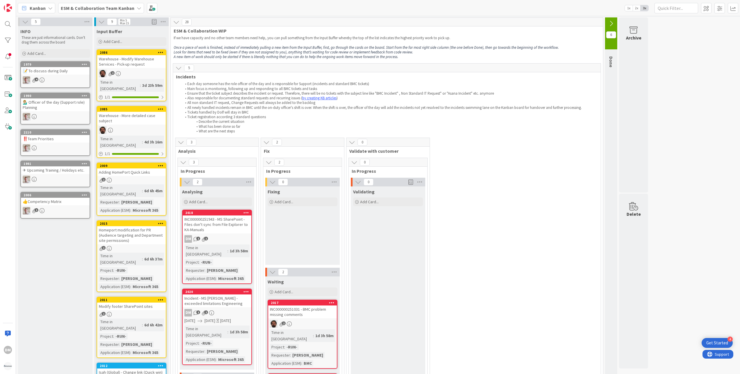
click at [119, 5] on b "ESM & Collaboration Team Kanban" at bounding box center [98, 8] width 74 height 6
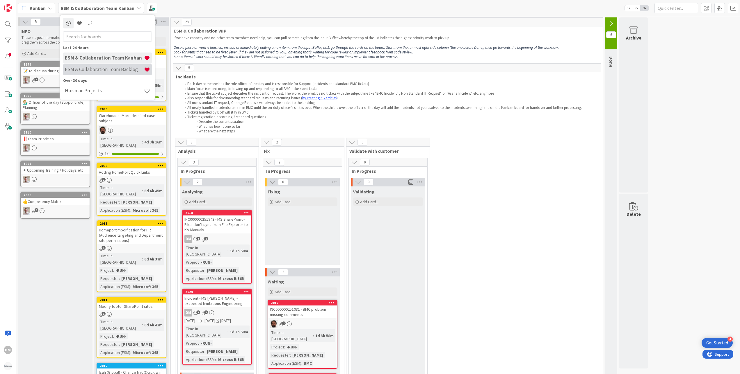
click at [120, 70] on h4 "ESM & Collaboration Team Backlog" at bounding box center [104, 70] width 79 height 6
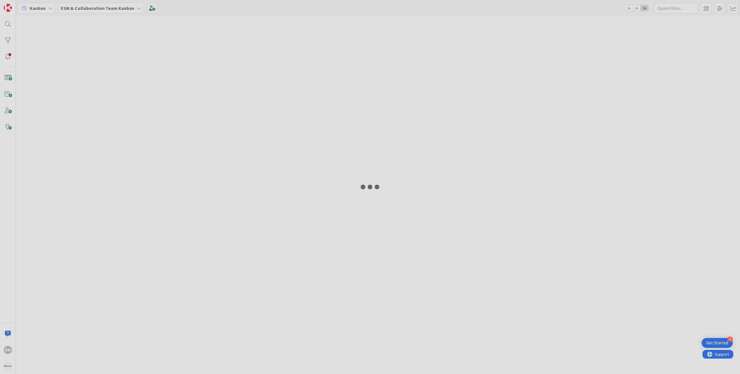
type input "MS Graph"
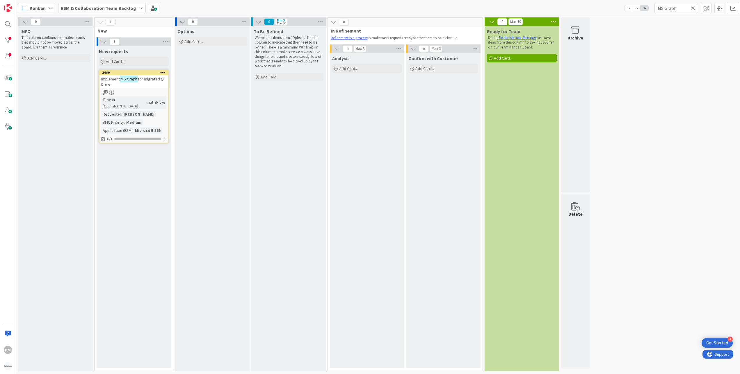
click at [693, 8] on icon at bounding box center [693, 8] width 4 height 5
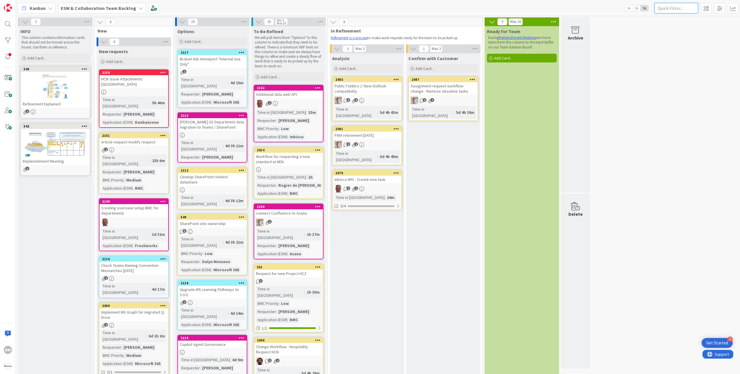
click at [684, 8] on input "text" at bounding box center [676, 8] width 44 height 10
paste input "Alert Me"
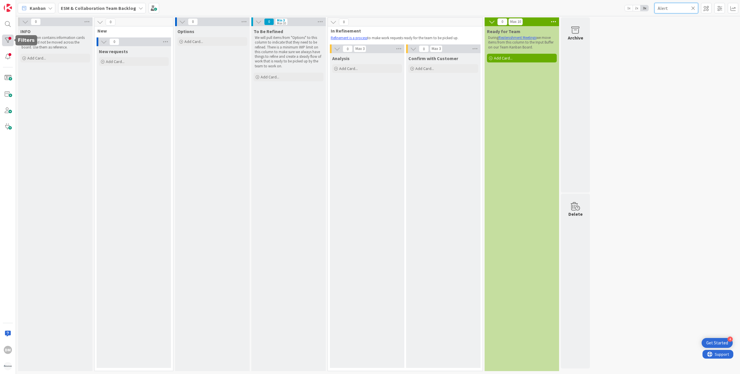
type input "Alert"
click at [4, 42] on div at bounding box center [8, 41] width 12 height 12
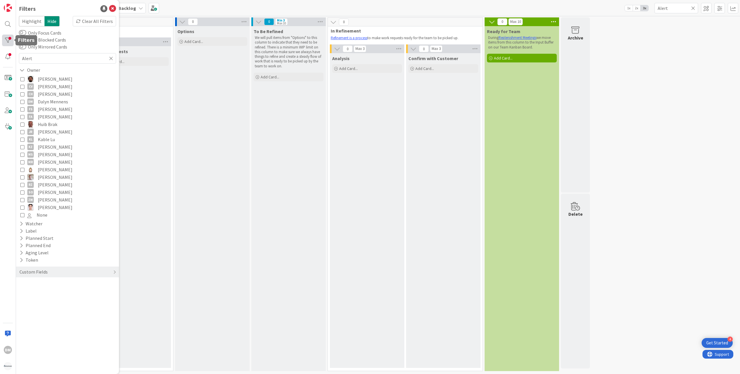
click at [4, 42] on div at bounding box center [8, 41] width 12 height 12
click at [115, 8] on icon at bounding box center [112, 8] width 7 height 7
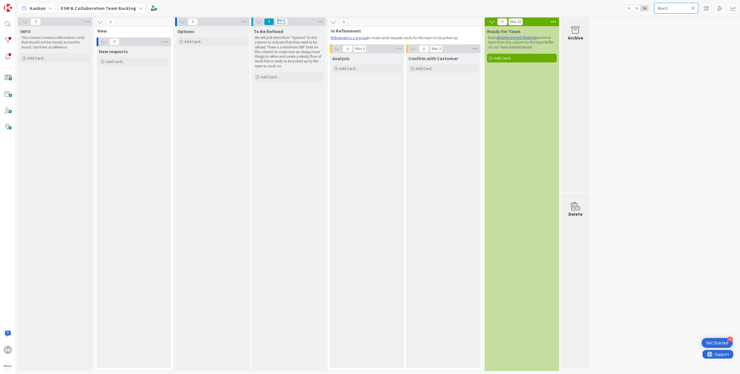
click at [679, 6] on input "Alert" at bounding box center [676, 8] width 44 height 10
click at [697, 8] on input "Alert" at bounding box center [676, 8] width 44 height 10
click at [692, 6] on icon at bounding box center [693, 8] width 4 height 5
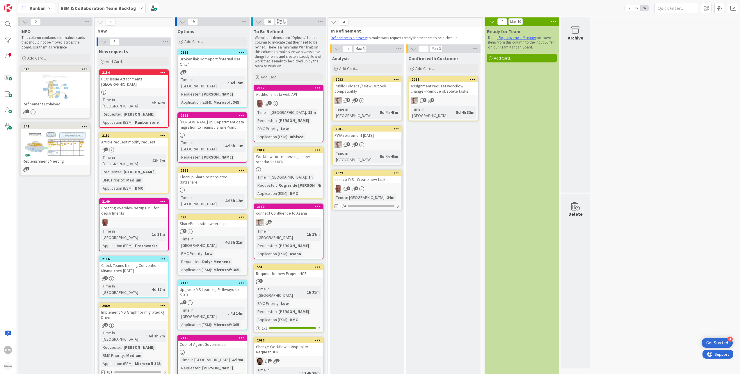
click at [79, 5] on b "ESM & Collaboration Team Backlog" at bounding box center [98, 8] width 75 height 6
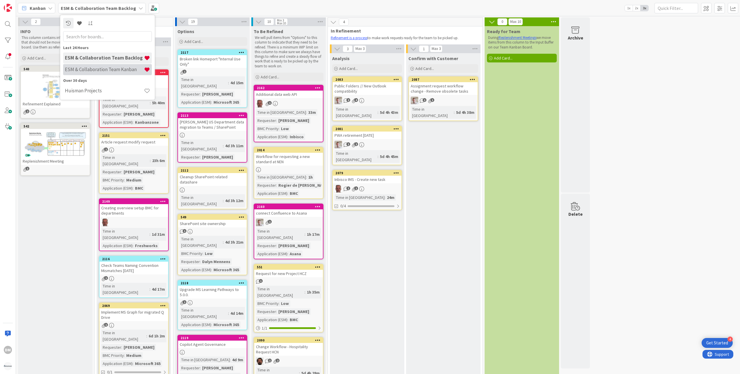
click at [94, 66] on div "ESM & Collaboration Team Kanban" at bounding box center [107, 69] width 89 height 11
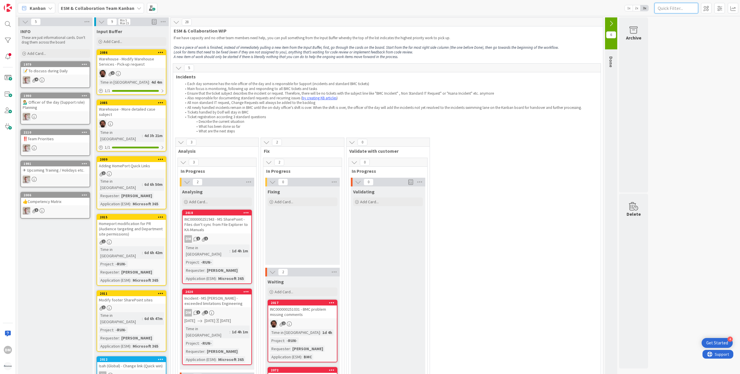
click at [671, 10] on input "text" at bounding box center [676, 8] width 44 height 10
paste input "Alert Me"
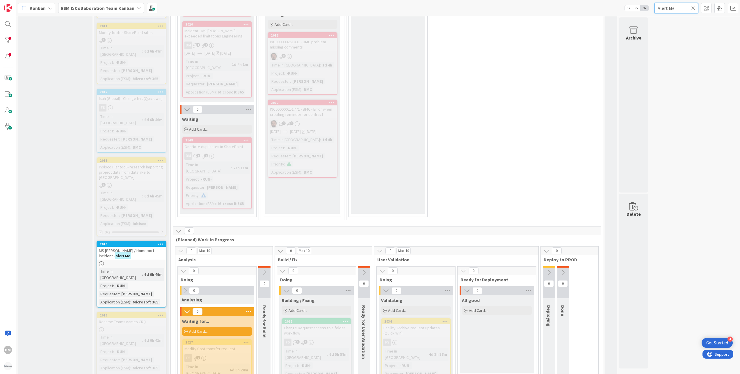
scroll to position [232, 0]
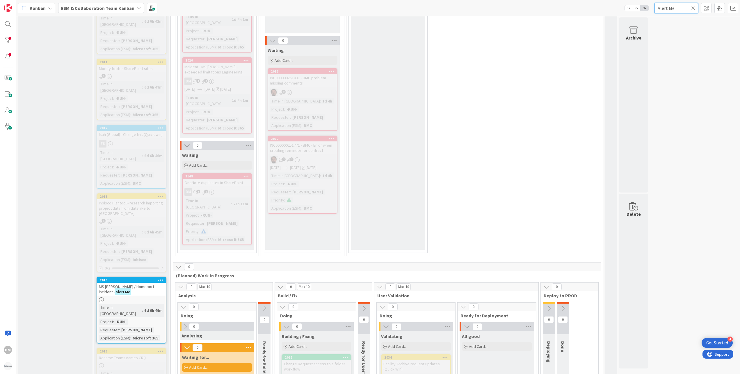
type input "Alert Me"
click at [77, 5] on b "ESM & Collaboration Team Kanban" at bounding box center [98, 8] width 74 height 6
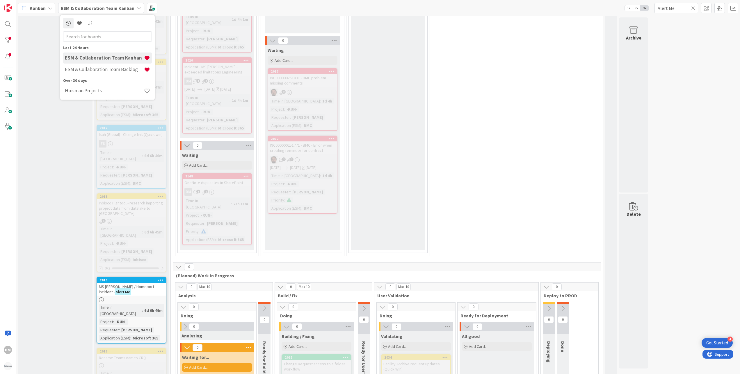
click at [504, 100] on div "0 Analysis 0 In Progress 0 Analysing Add Card... 2018 INC000000251943 - MS Shar…" at bounding box center [386, 82] width 425 height 353
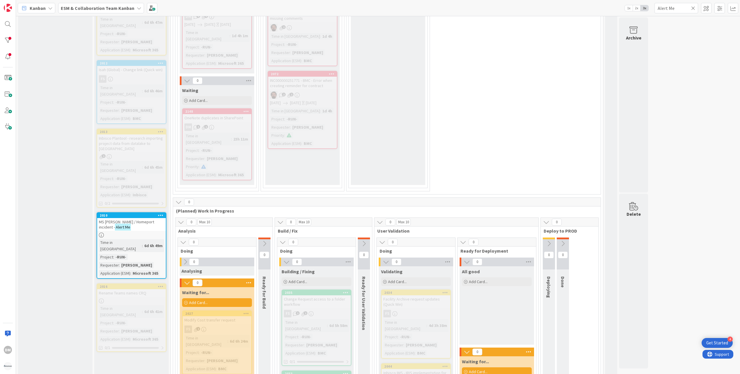
scroll to position [349, 0]
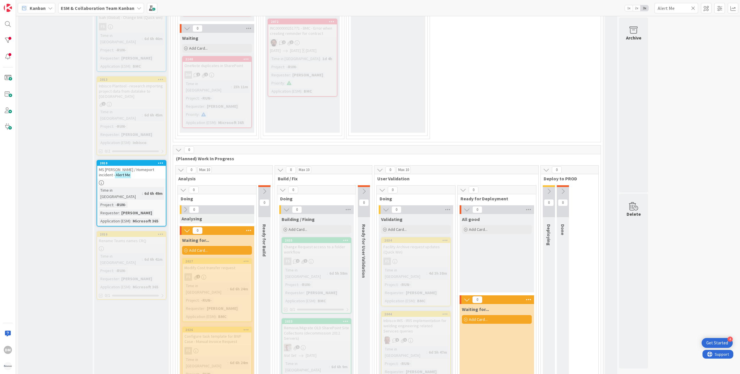
click at [136, 161] on div "2010" at bounding box center [131, 163] width 69 height 5
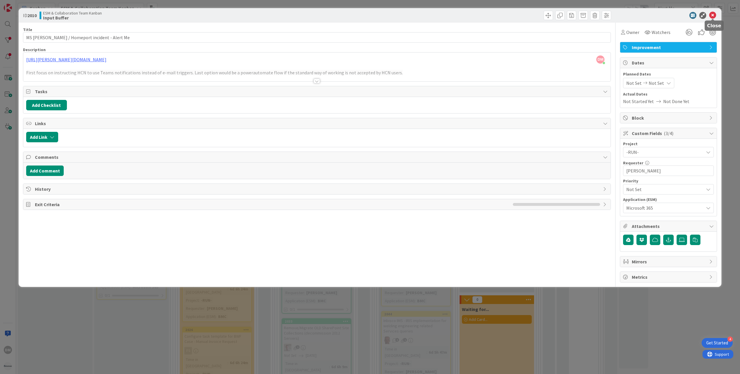
click at [714, 15] on icon at bounding box center [712, 15] width 7 height 7
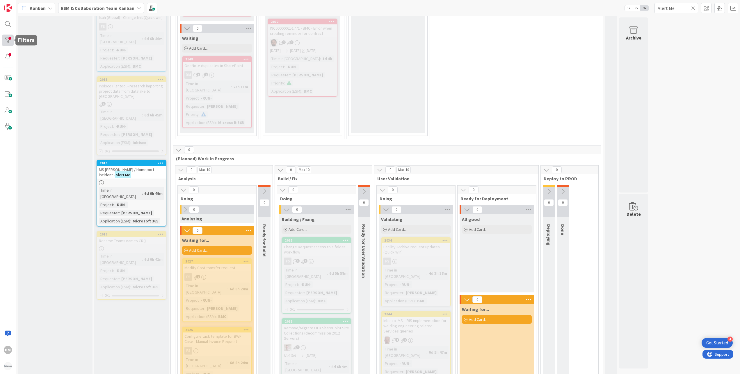
click at [4, 38] on div at bounding box center [8, 41] width 12 height 12
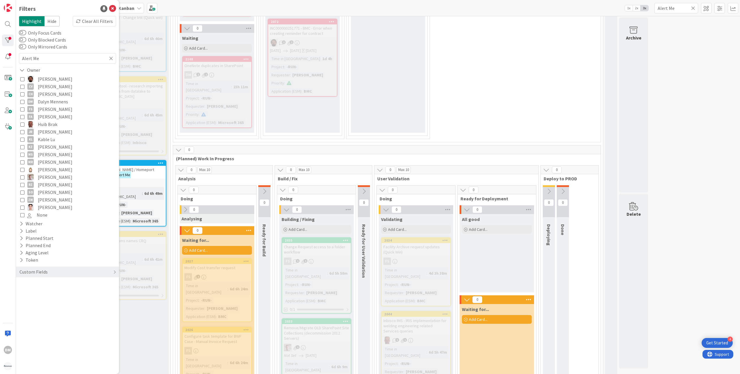
click at [53, 22] on span "Hide" at bounding box center [51, 21] width 15 height 10
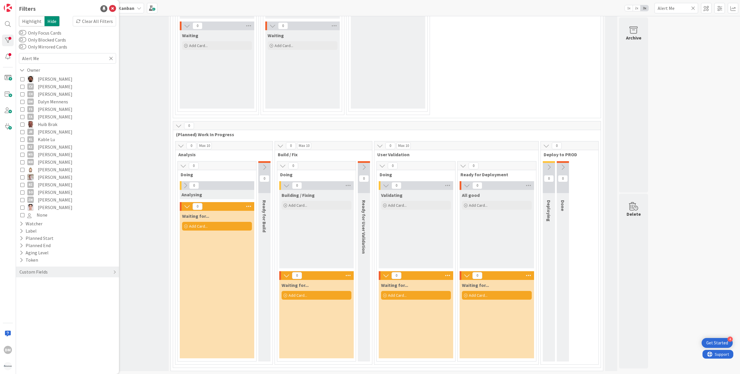
scroll to position [248, 0]
click at [114, 9] on icon at bounding box center [112, 8] width 7 height 7
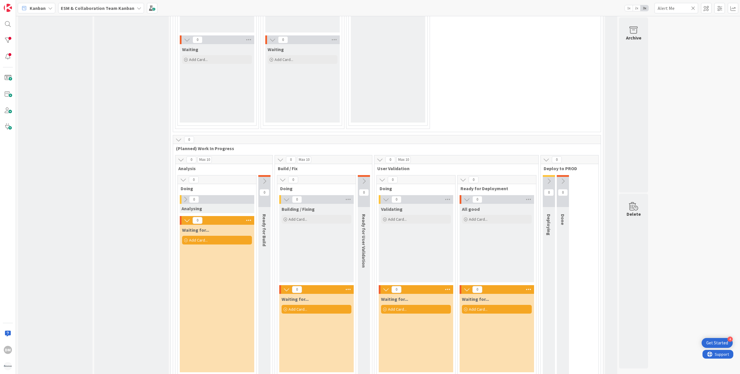
scroll to position [0, 0]
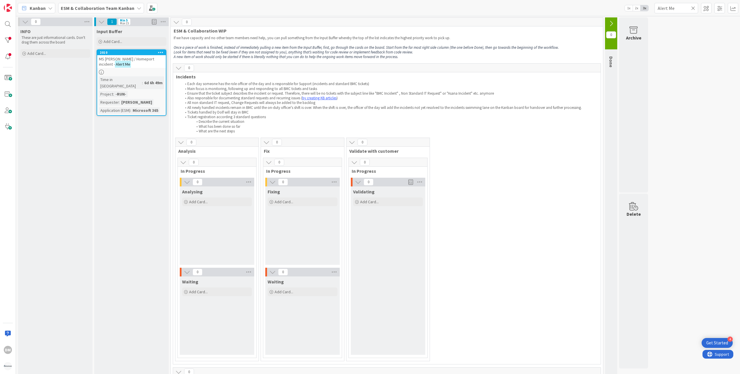
click at [140, 65] on div "MS SharePoint / Homeport incident - Alert Me" at bounding box center [131, 61] width 69 height 13
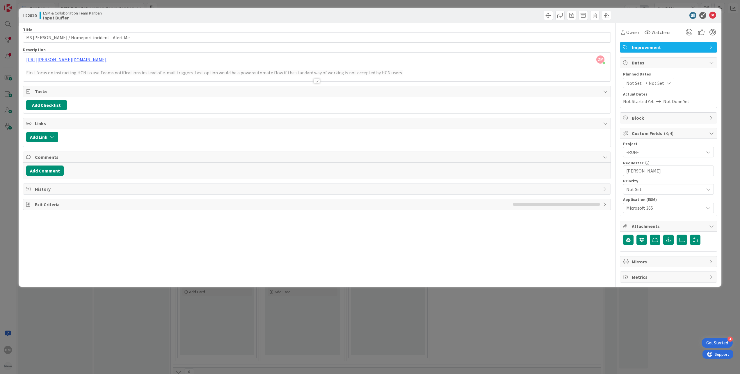
click at [315, 82] on div at bounding box center [316, 81] width 6 height 5
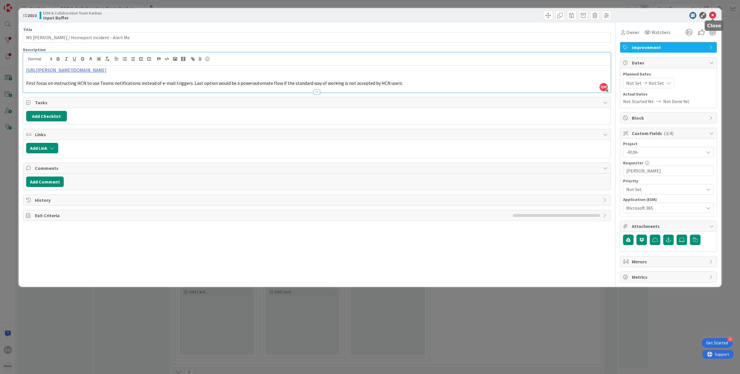
click at [712, 15] on icon at bounding box center [712, 15] width 7 height 7
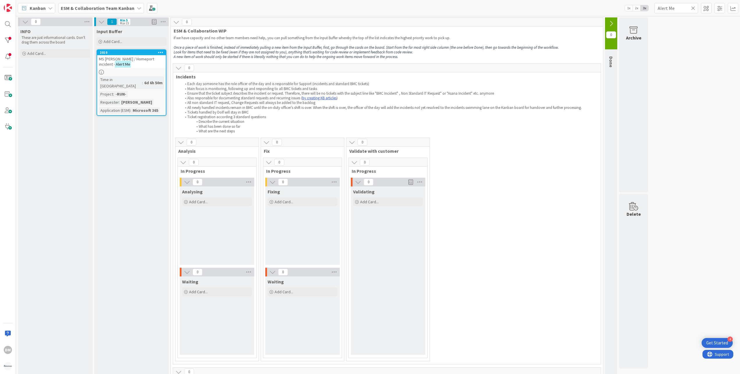
click at [140, 56] on div "MS SharePoint / Homeport incident - Alert Me" at bounding box center [131, 61] width 69 height 13
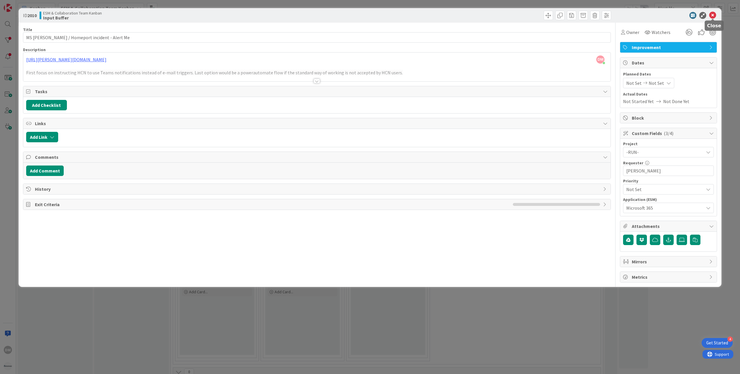
click at [712, 14] on icon at bounding box center [712, 15] width 7 height 7
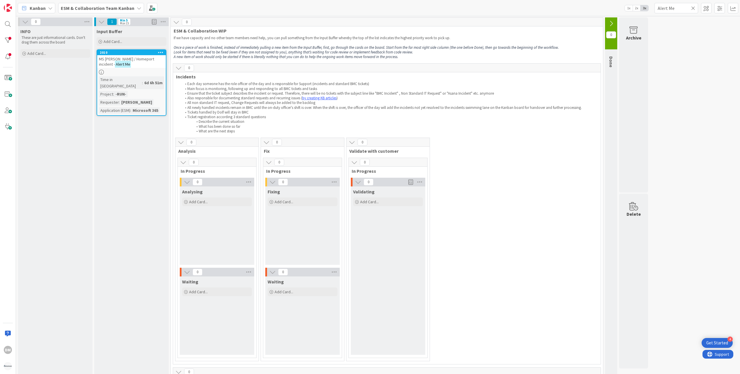
click at [694, 8] on icon at bounding box center [693, 8] width 4 height 5
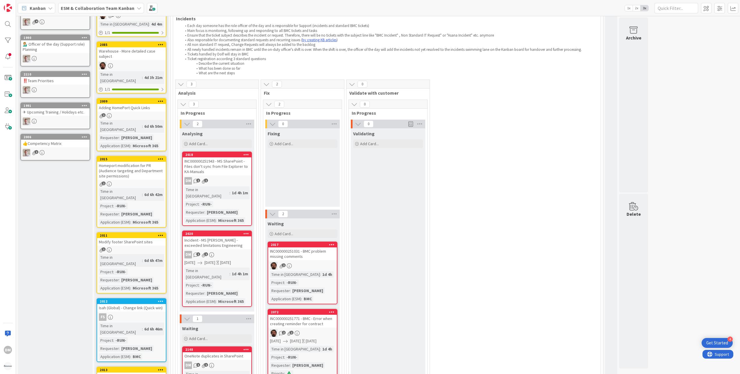
scroll to position [116, 0]
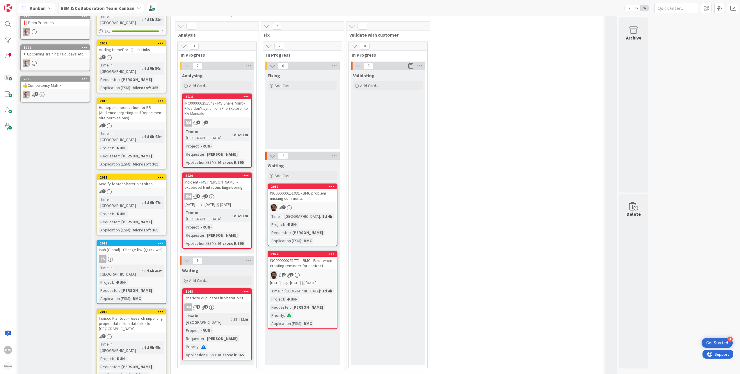
click at [185, 48] on icon at bounding box center [183, 46] width 6 height 6
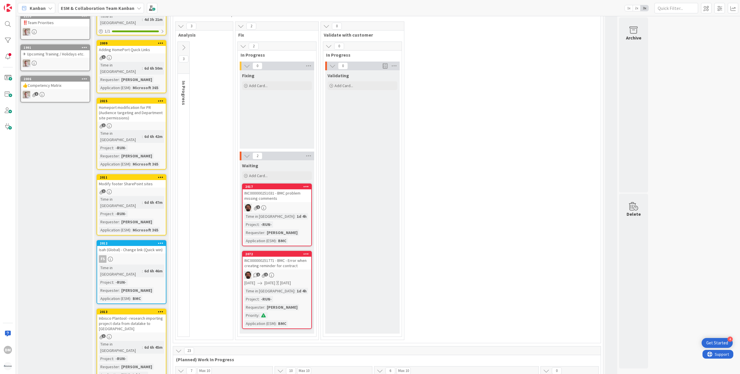
click at [185, 48] on icon at bounding box center [183, 47] width 6 height 6
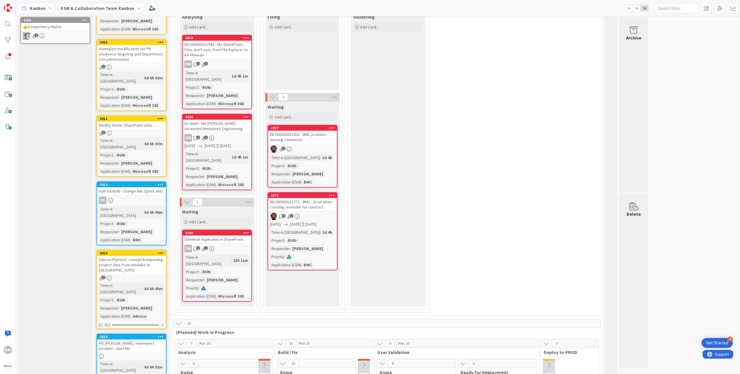
scroll to position [174, 0]
click at [10, 43] on div at bounding box center [8, 41] width 12 height 12
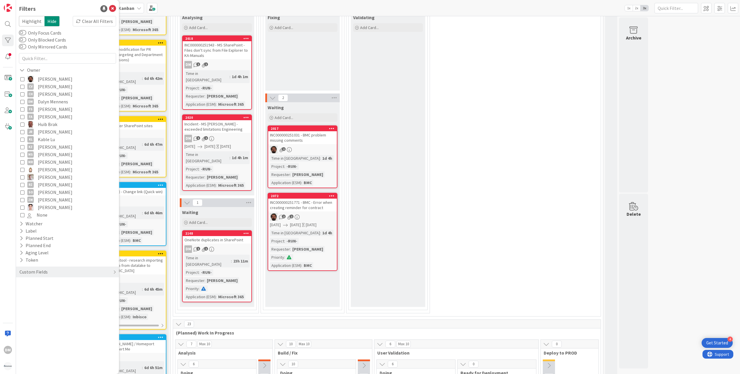
click at [22, 100] on icon at bounding box center [22, 102] width 4 height 4
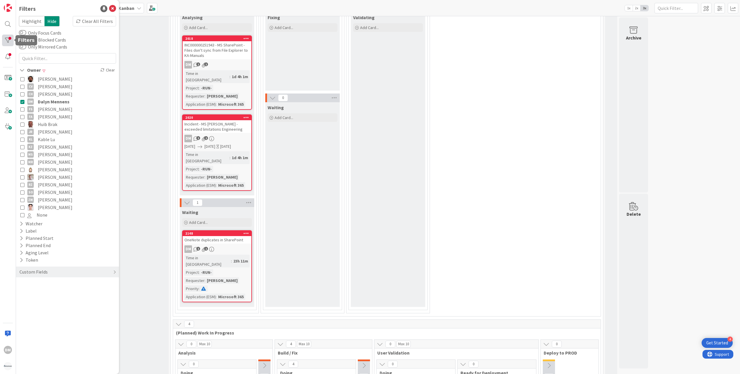
click at [8, 40] on div at bounding box center [8, 41] width 12 height 12
click at [495, 83] on div "3 Analysis 3 In Progress 2 Analysing Add Card... 2018 INC000000251943 - MS Shar…" at bounding box center [386, 139] width 425 height 353
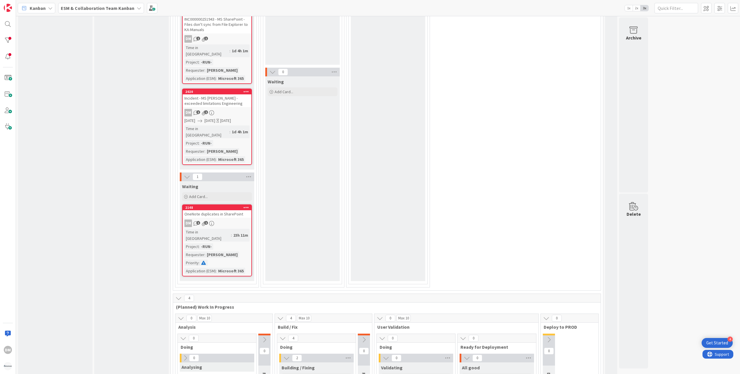
scroll to position [163, 0]
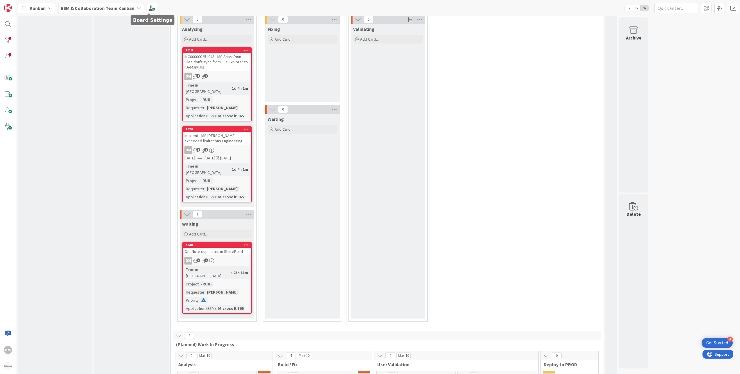
click at [119, 6] on b "ESM & Collaboration Team Kanban" at bounding box center [98, 8] width 74 height 6
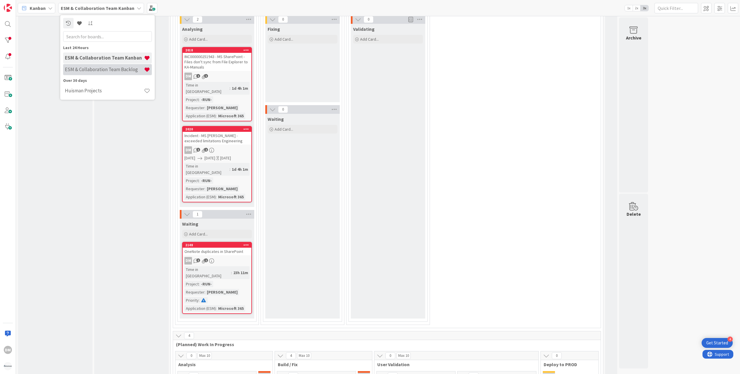
click at [99, 72] on h4 "ESM & Collaboration Team Backlog" at bounding box center [104, 70] width 79 height 6
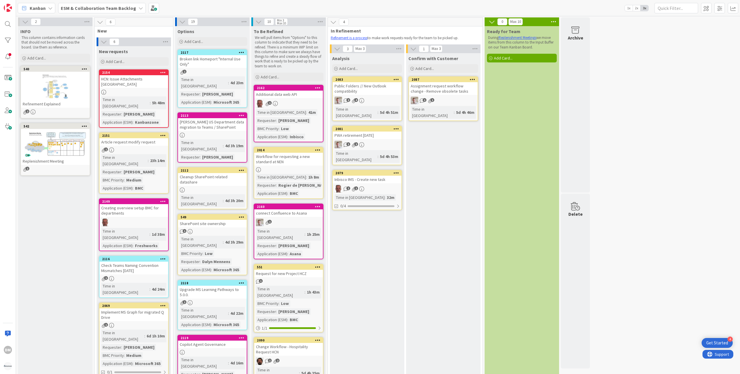
click at [116, 3] on div "ESM & Collaboration Team Backlog" at bounding box center [102, 8] width 88 height 10
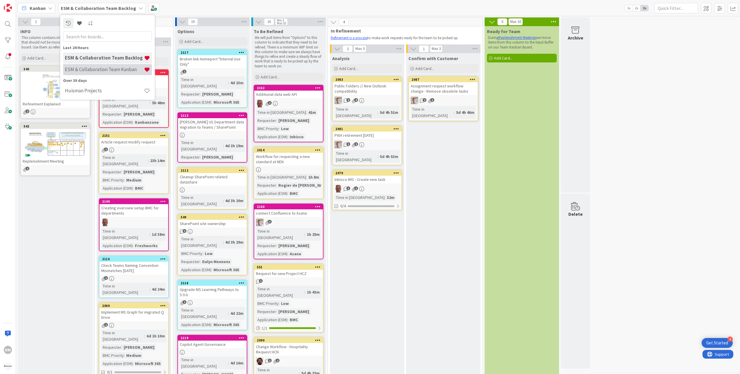
click at [113, 70] on h4 "ESM & Collaboration Team Kanban" at bounding box center [104, 70] width 79 height 6
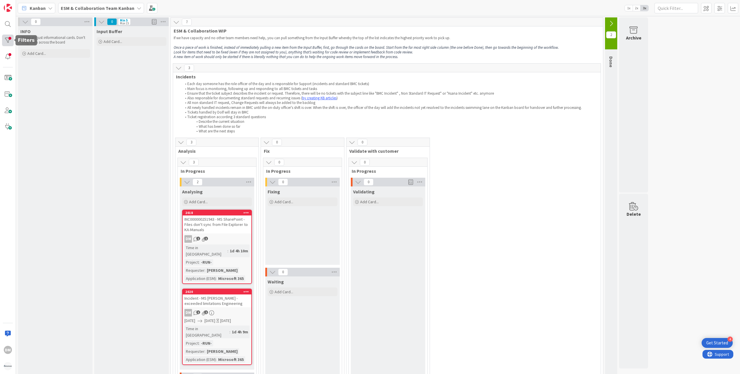
click at [10, 40] on div at bounding box center [8, 41] width 12 height 12
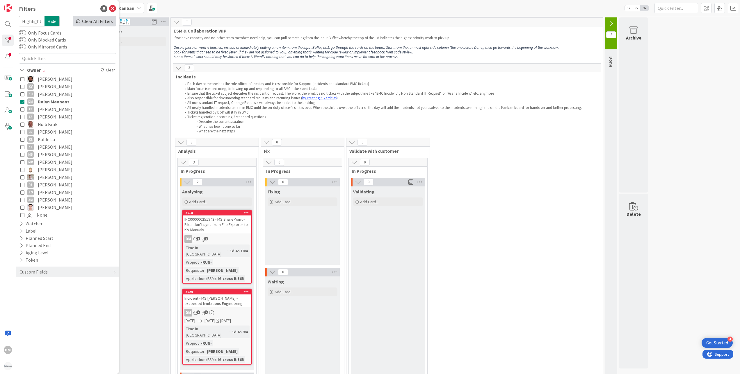
click at [110, 20] on div "Clear All Filters" at bounding box center [94, 21] width 43 height 10
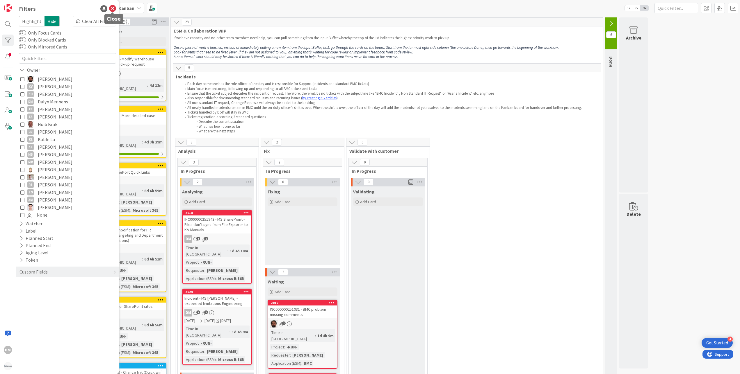
click at [114, 7] on icon at bounding box center [112, 8] width 7 height 7
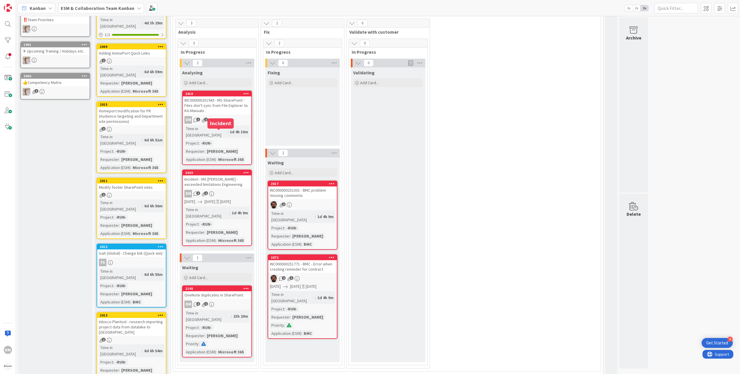
scroll to position [58, 0]
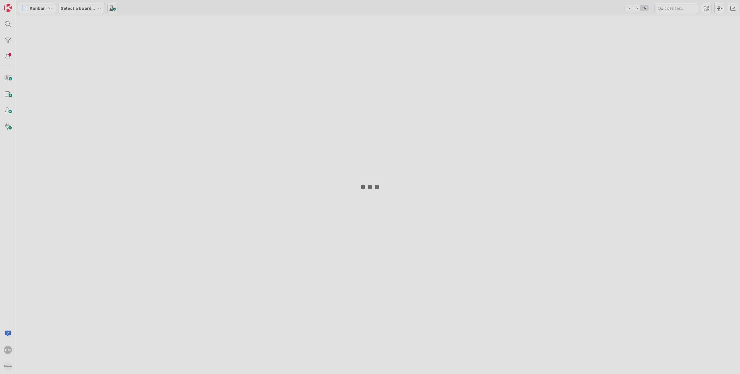
type input "MS Graph"
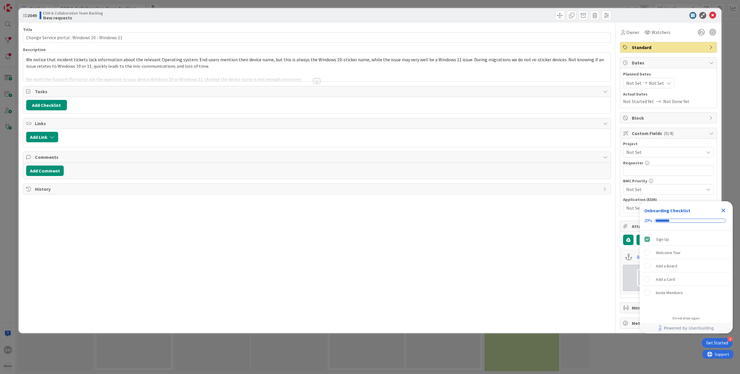
click at [725, 211] on icon "Close Checklist" at bounding box center [723, 210] width 7 height 7
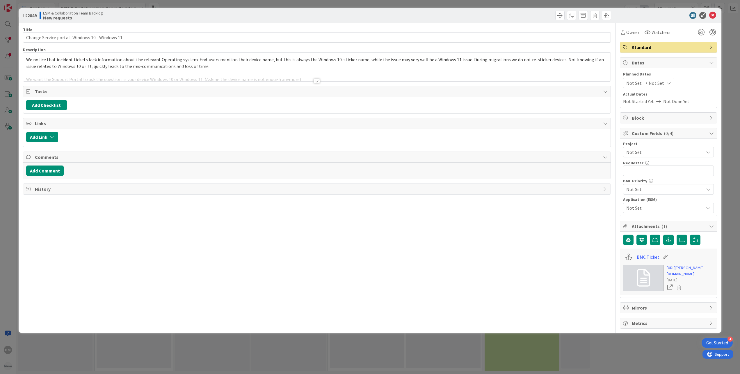
click at [47, 190] on span "History" at bounding box center [317, 189] width 565 height 7
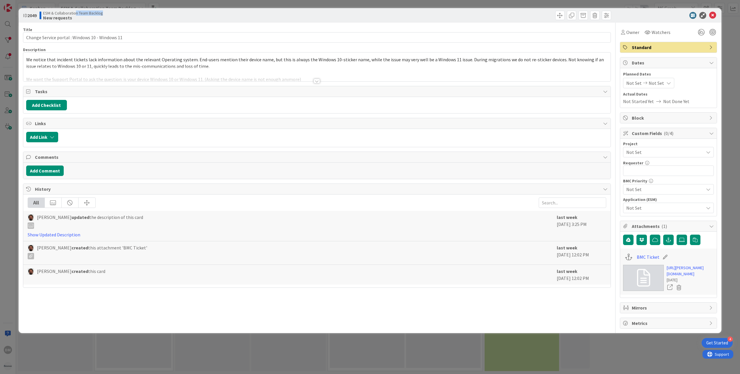
drag, startPoint x: 77, startPoint y: 13, endPoint x: 108, endPoint y: 12, distance: 30.3
click at [108, 12] on div "ESM & Collaboration Team Backlog New requests" at bounding box center [178, 15] width 276 height 9
drag, startPoint x: 108, startPoint y: 12, endPoint x: 77, endPoint y: 18, distance: 31.1
click at [78, 18] on b "New requests" at bounding box center [73, 17] width 60 height 5
drag, startPoint x: 44, startPoint y: 19, endPoint x: 98, endPoint y: 14, distance: 54.3
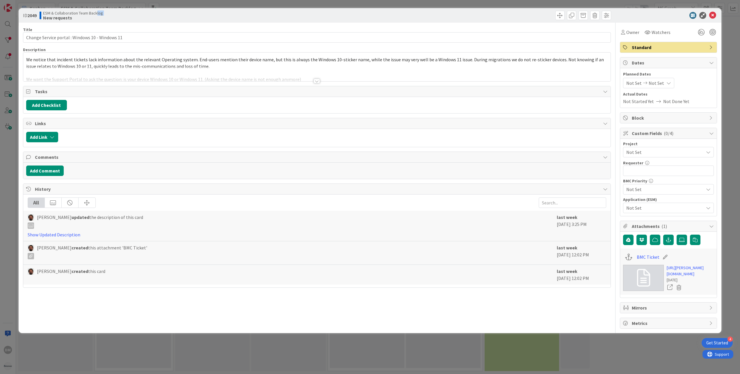
click at [98, 14] on div "ESM & Collaboration Team Backlog New requests" at bounding box center [73, 15] width 60 height 9
click at [713, 16] on icon at bounding box center [712, 15] width 7 height 7
